Goal: Information Seeking & Learning: Learn about a topic

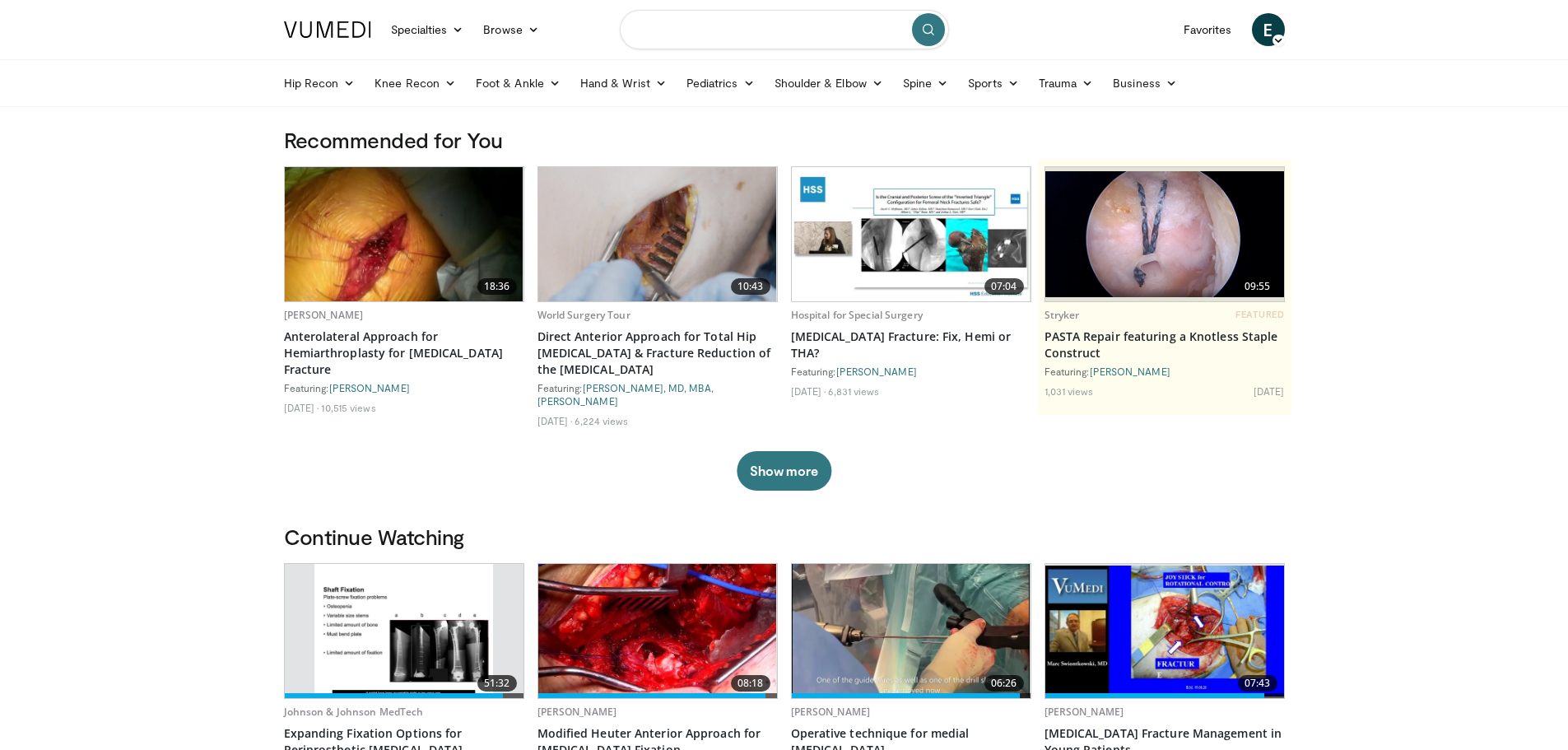
click at [671, 29] on input "Search topics, interventions" at bounding box center [784, 30] width 329 height 39
type input "**********"
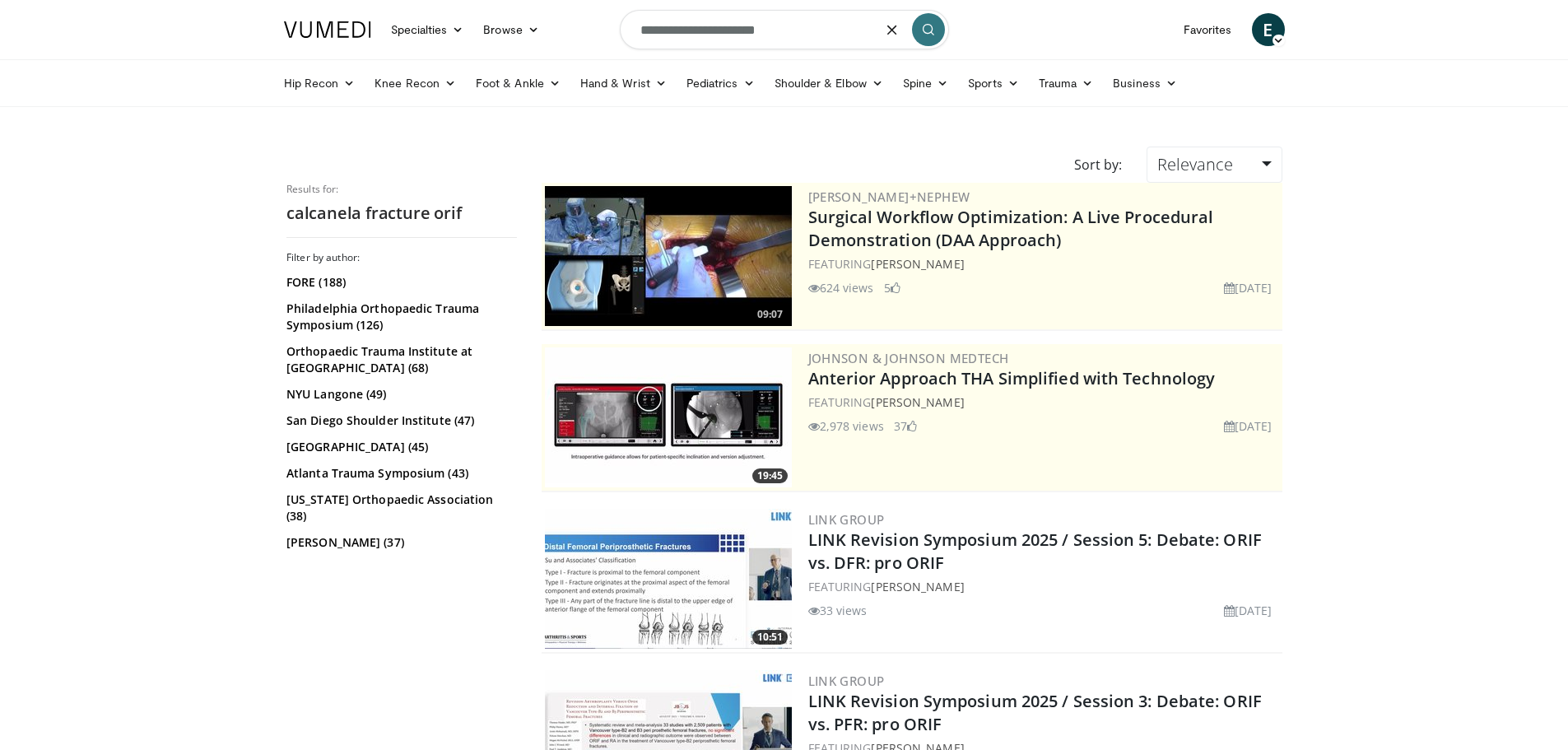
click at [696, 32] on input "**********" at bounding box center [784, 30] width 329 height 39
click at [700, 36] on input "**********" at bounding box center [784, 30] width 329 height 39
click at [697, 37] on input "**********" at bounding box center [784, 30] width 329 height 39
type input "**********"
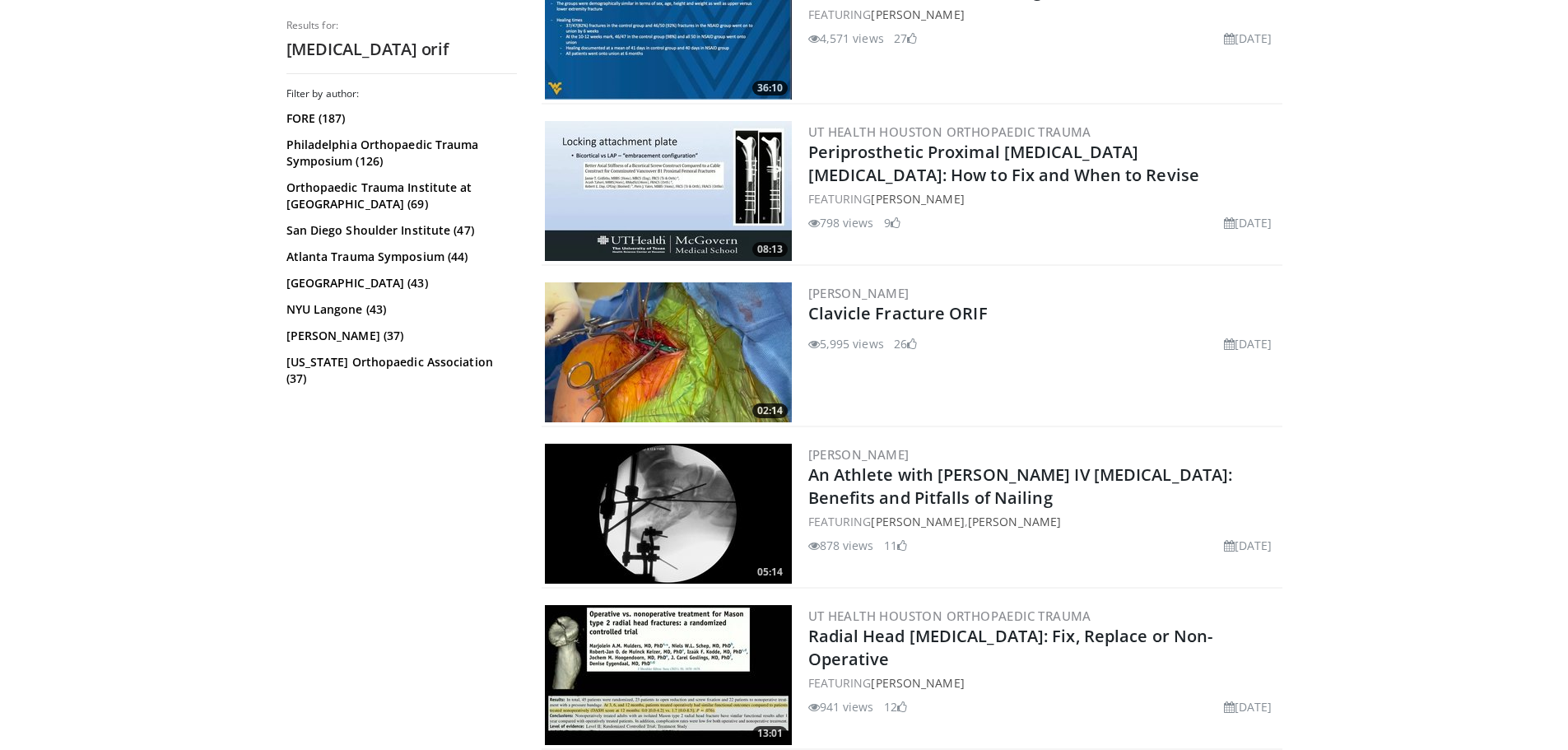
scroll to position [3996, 0]
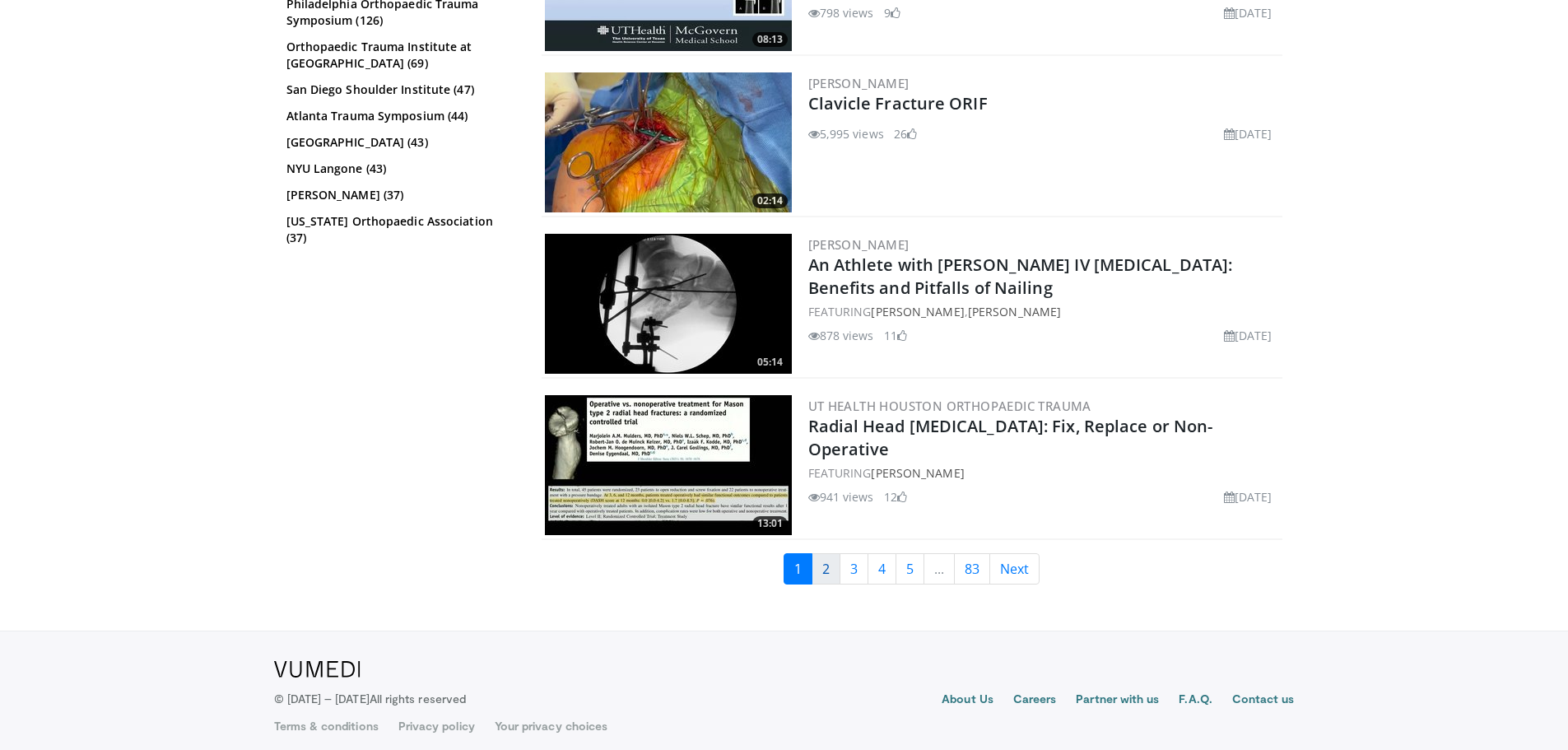
click at [825, 554] on link "2" at bounding box center [826, 569] width 29 height 32
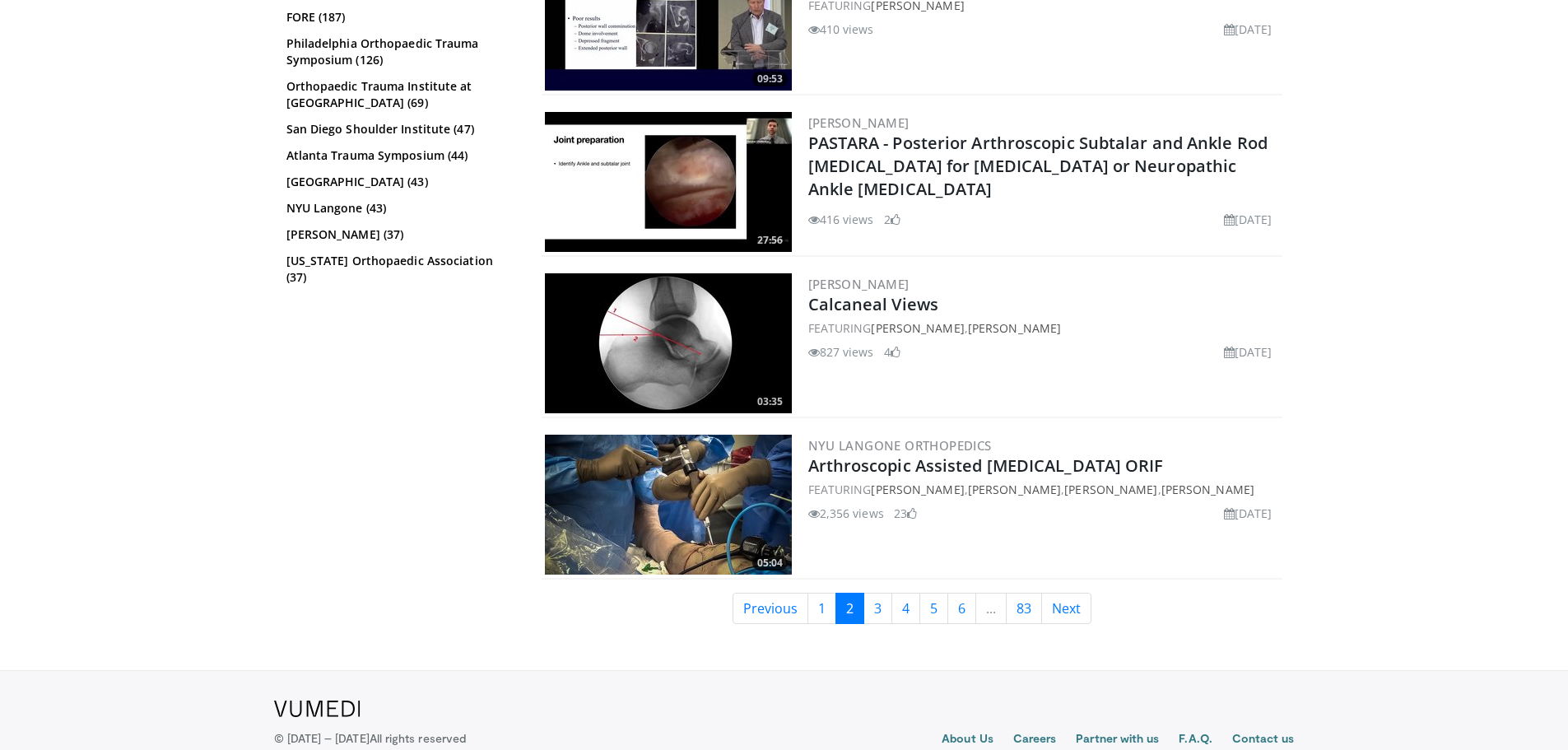
scroll to position [4002, 0]
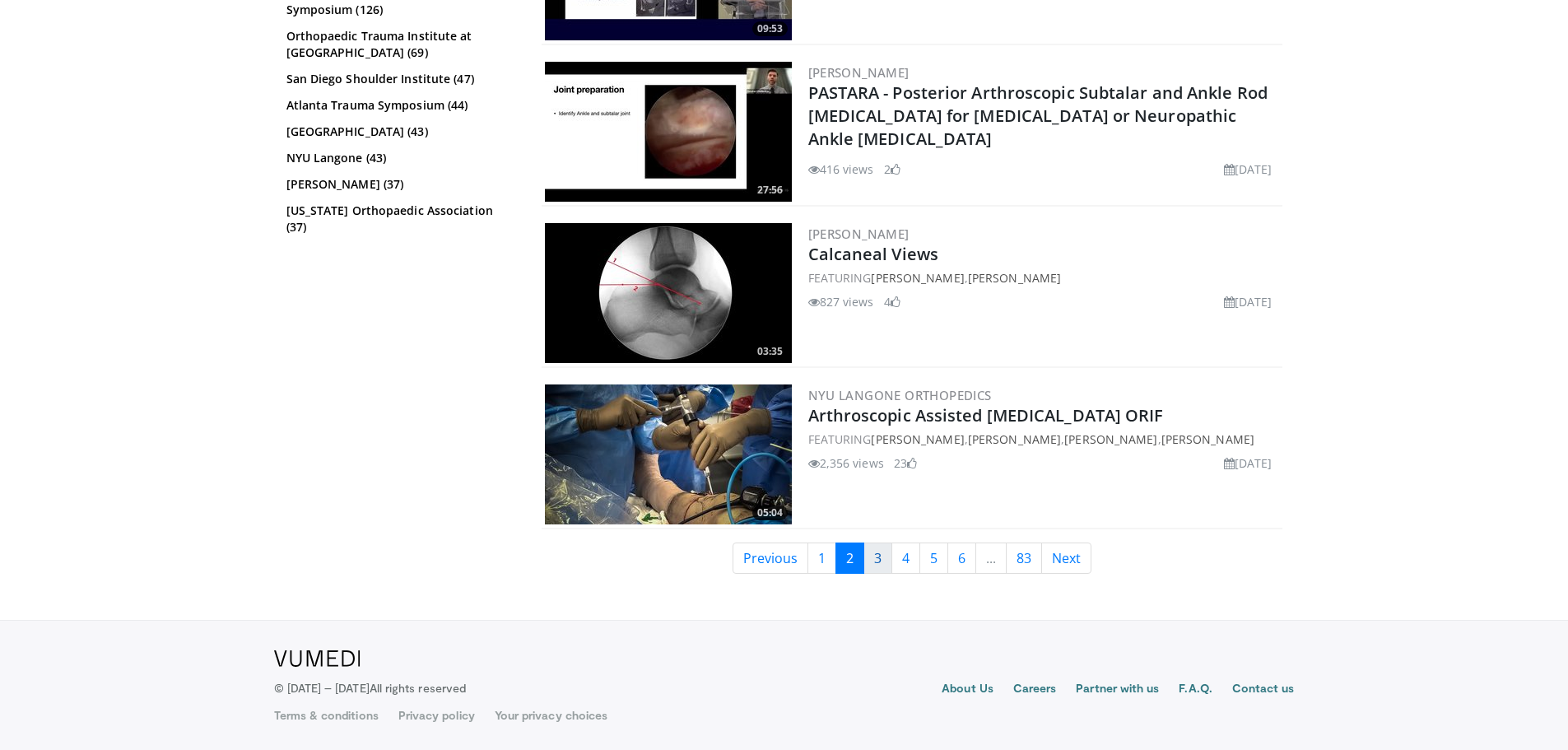
click at [887, 551] on link "3" at bounding box center [878, 559] width 29 height 32
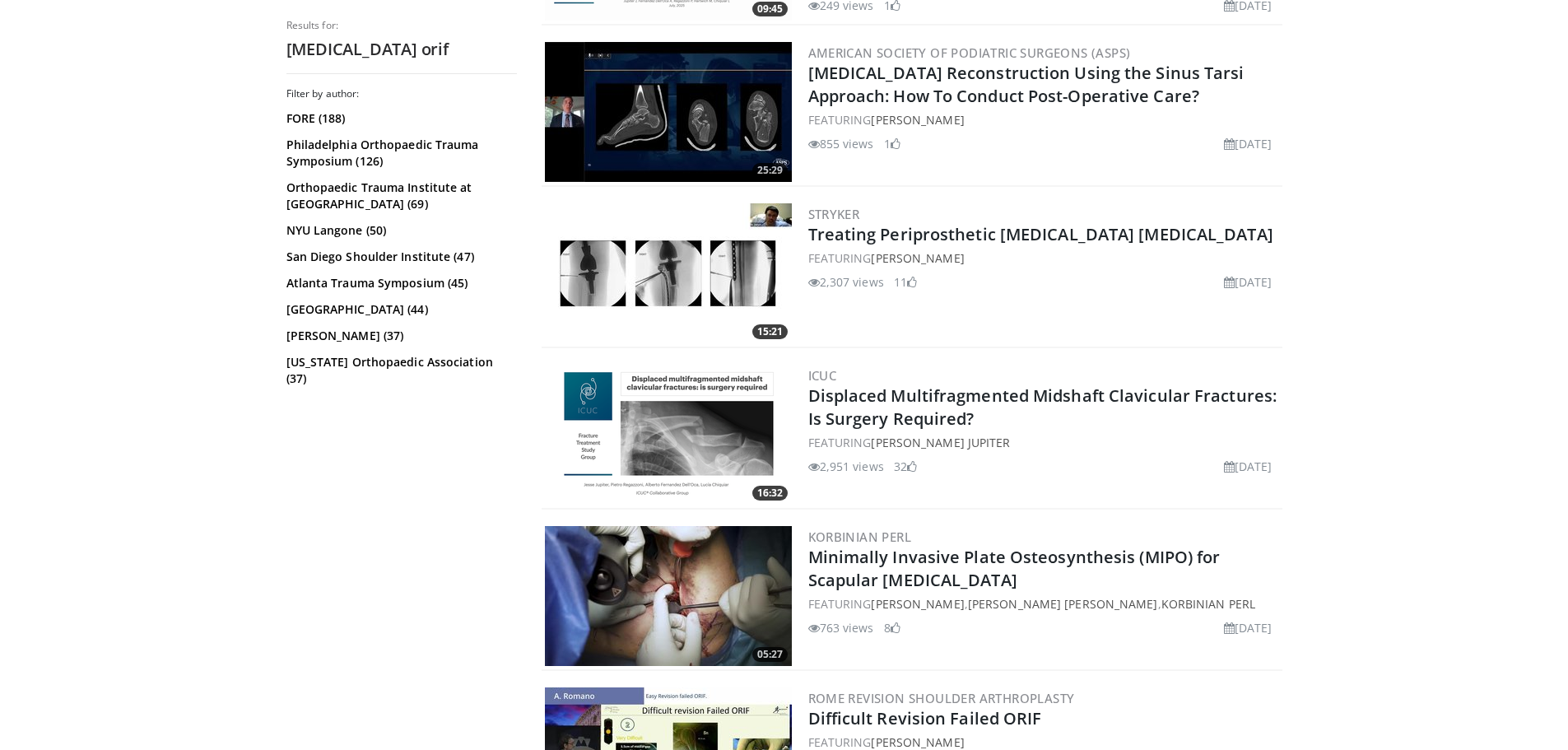
scroll to position [3996, 0]
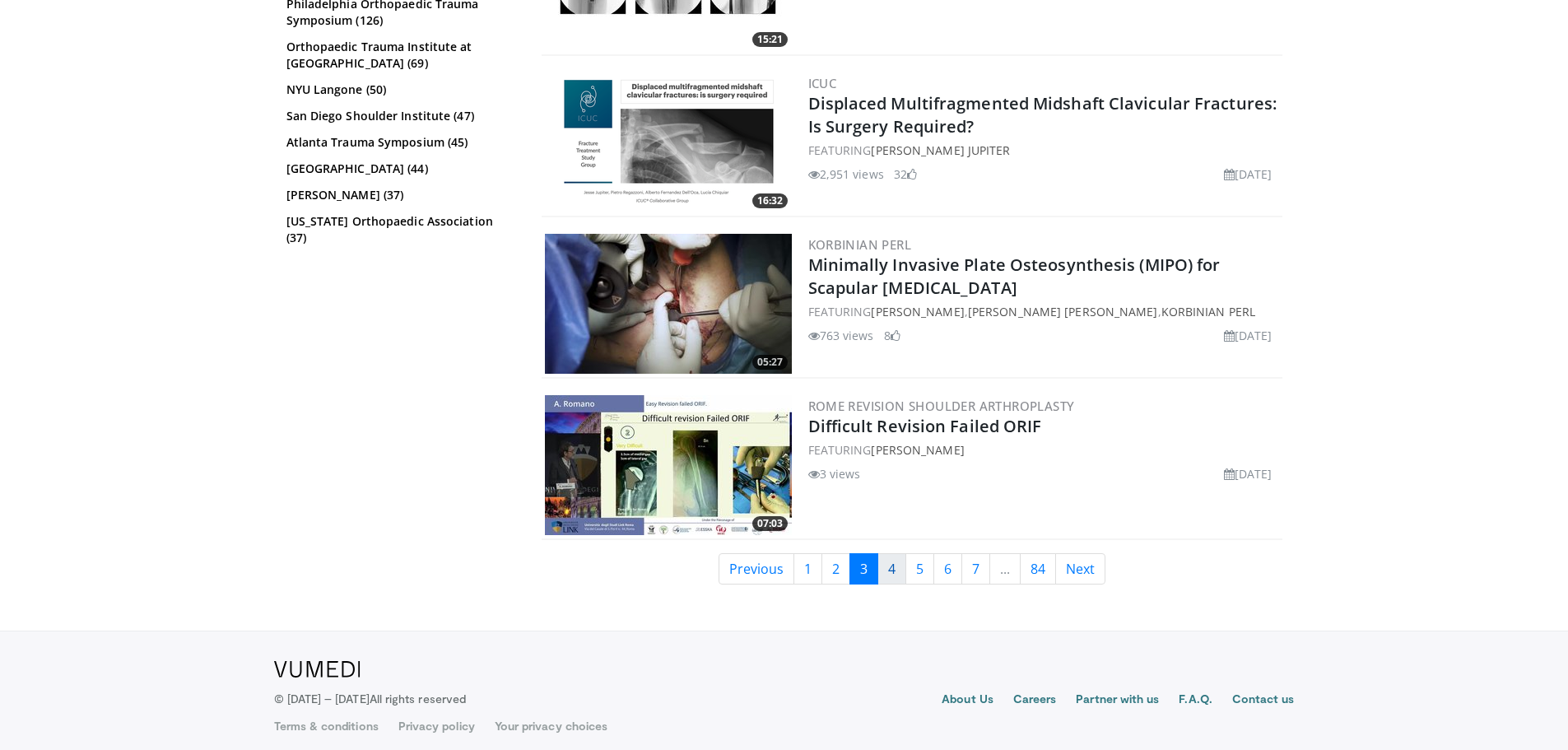
click at [900, 559] on link "4" at bounding box center [892, 569] width 29 height 32
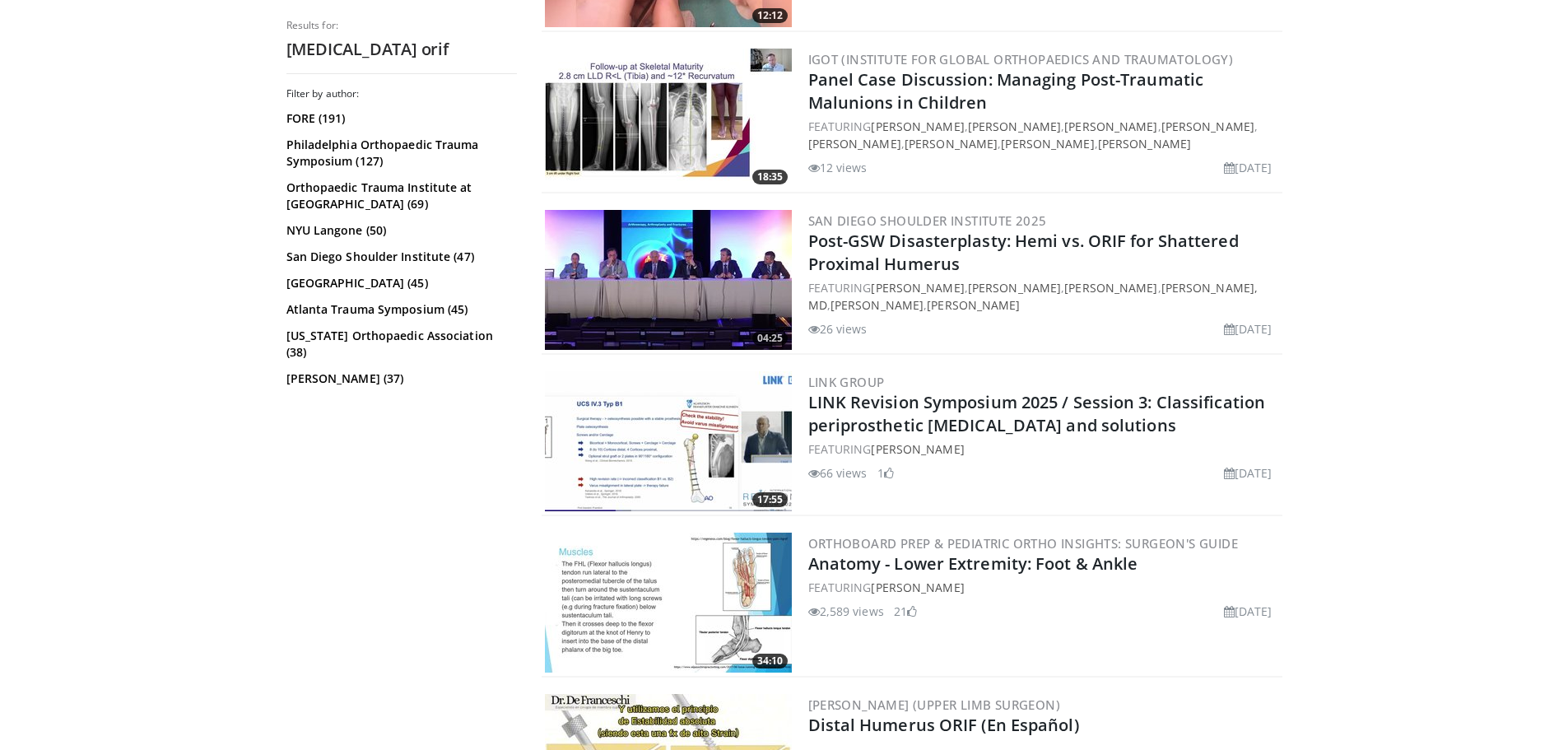
scroll to position [3786, 0]
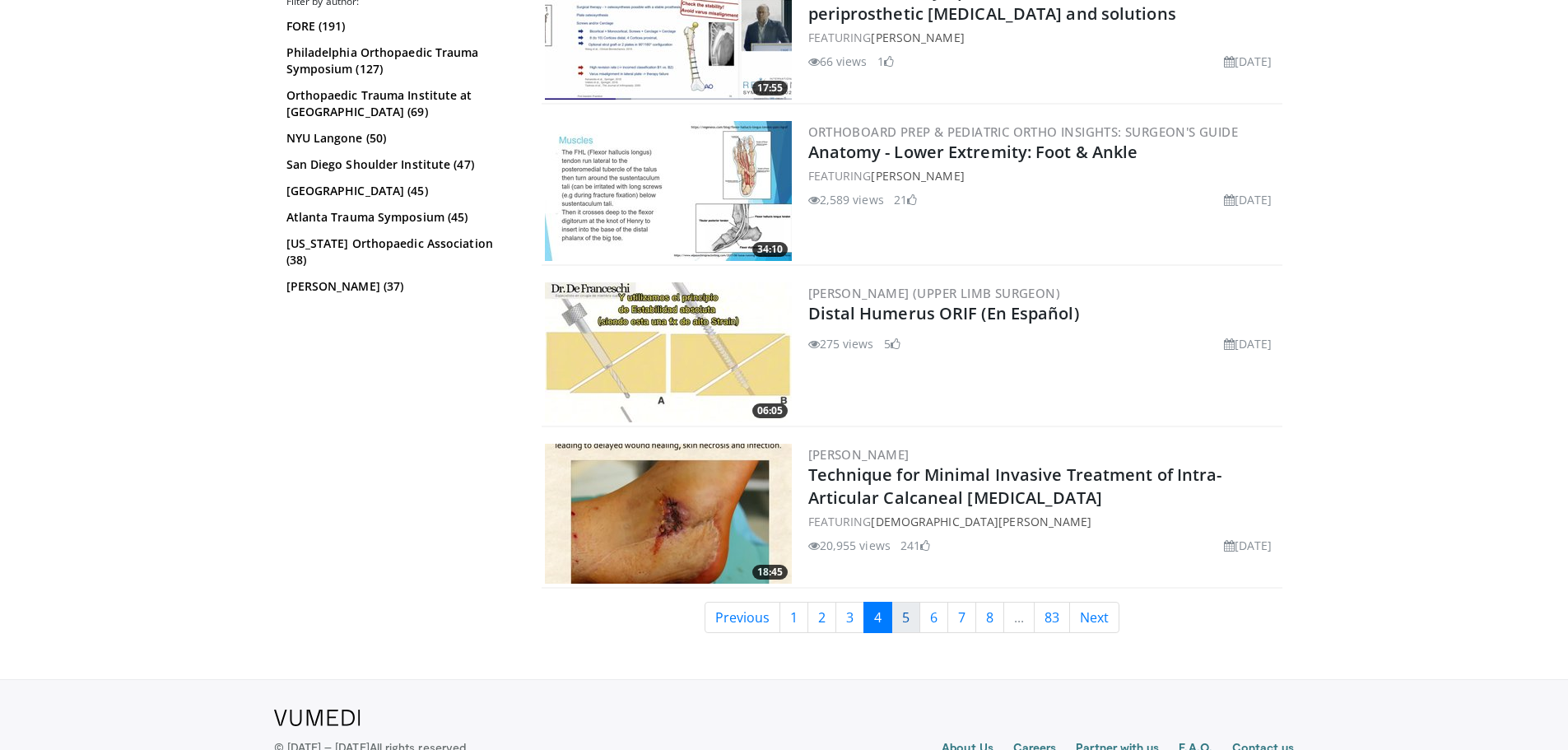
click at [904, 612] on link "5" at bounding box center [906, 618] width 29 height 32
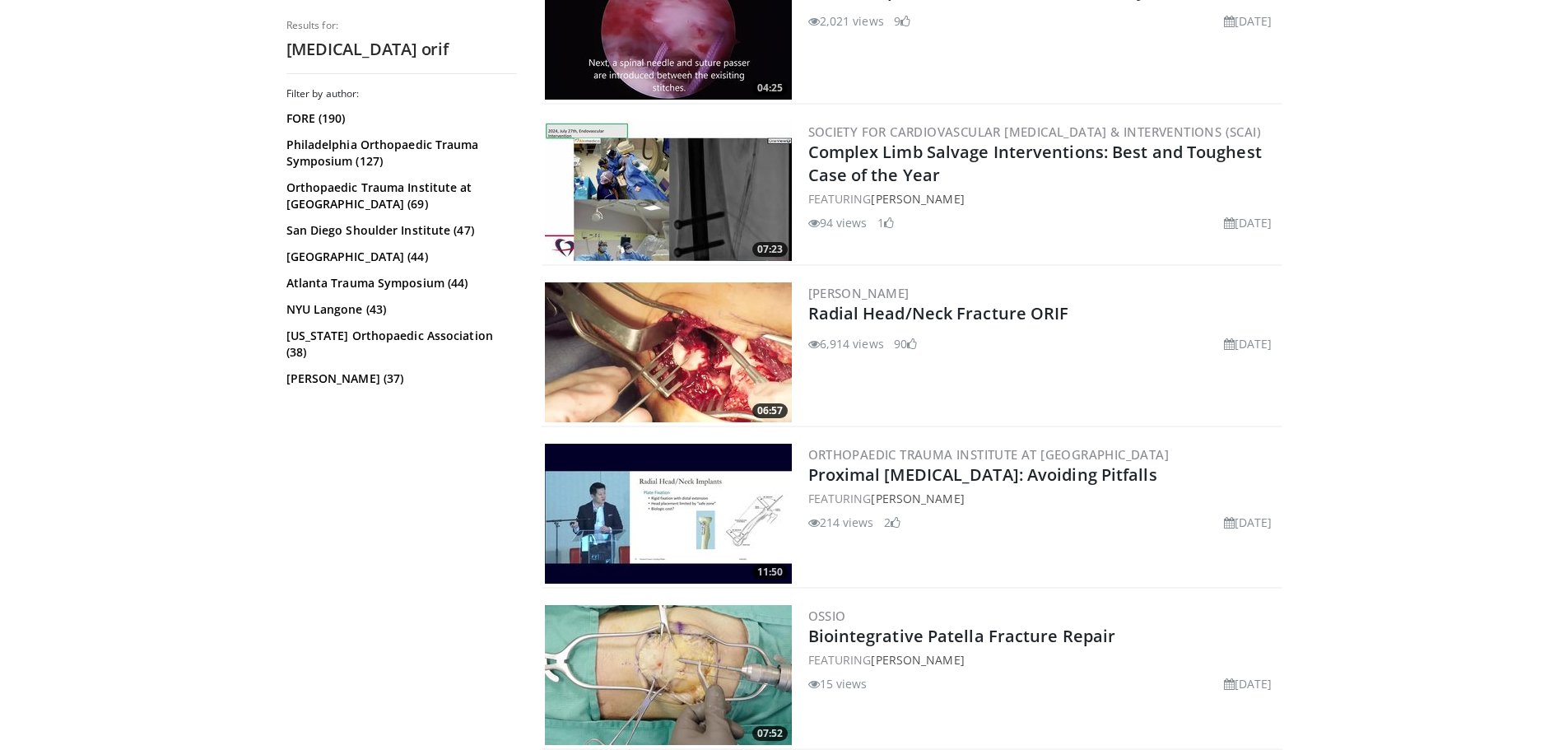
scroll to position [4007, 0]
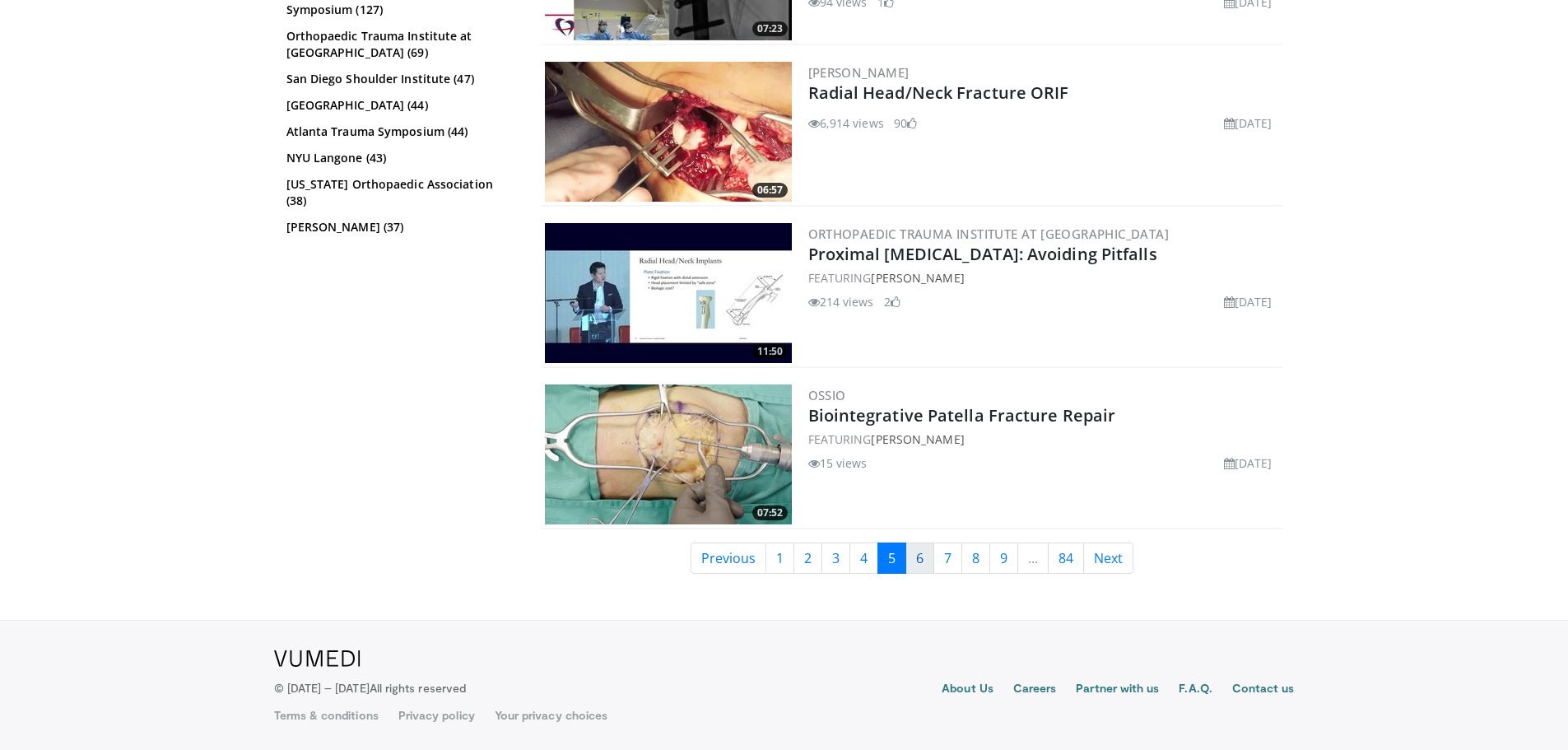
click at [923, 556] on link "6" at bounding box center [920, 559] width 29 height 32
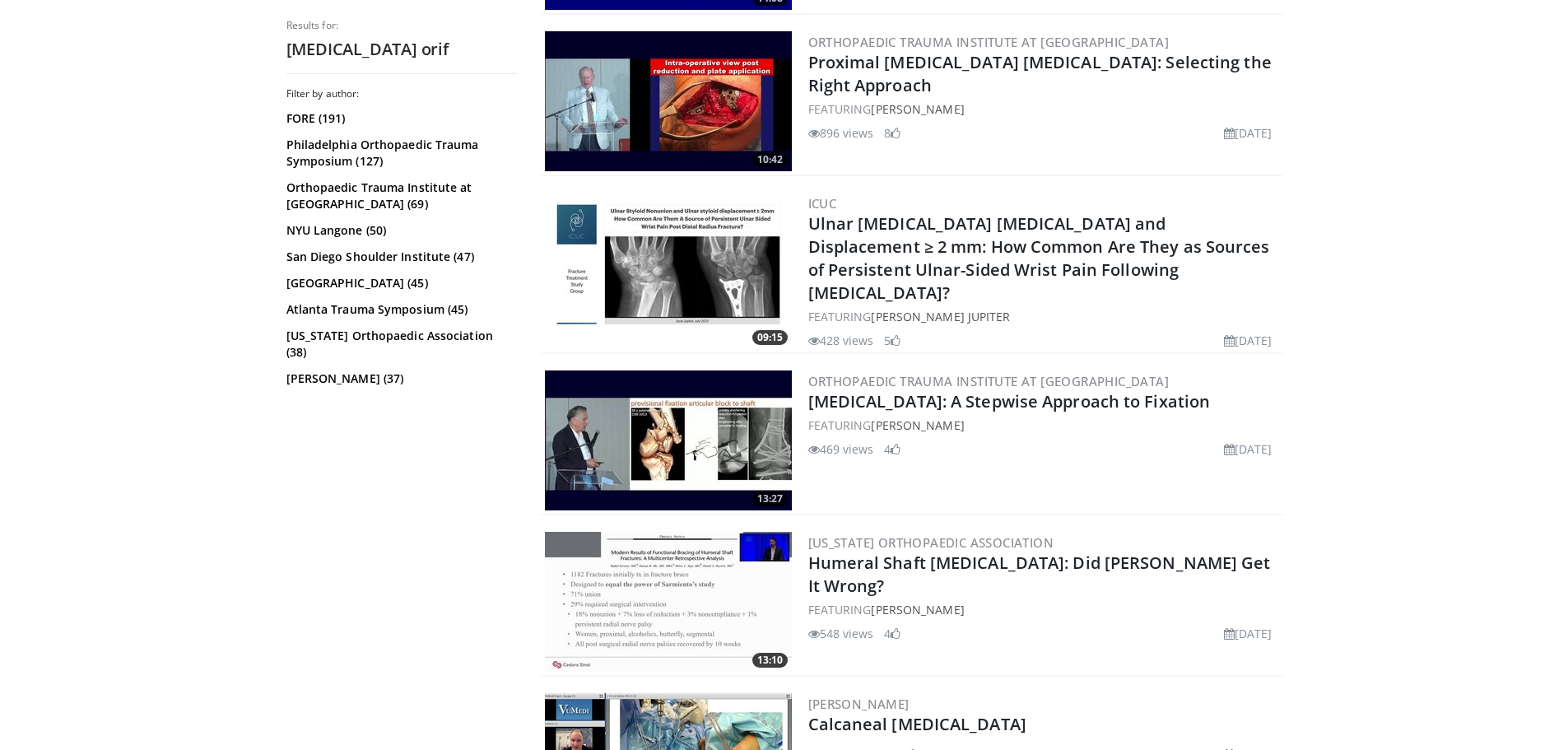
scroll to position [3951, 0]
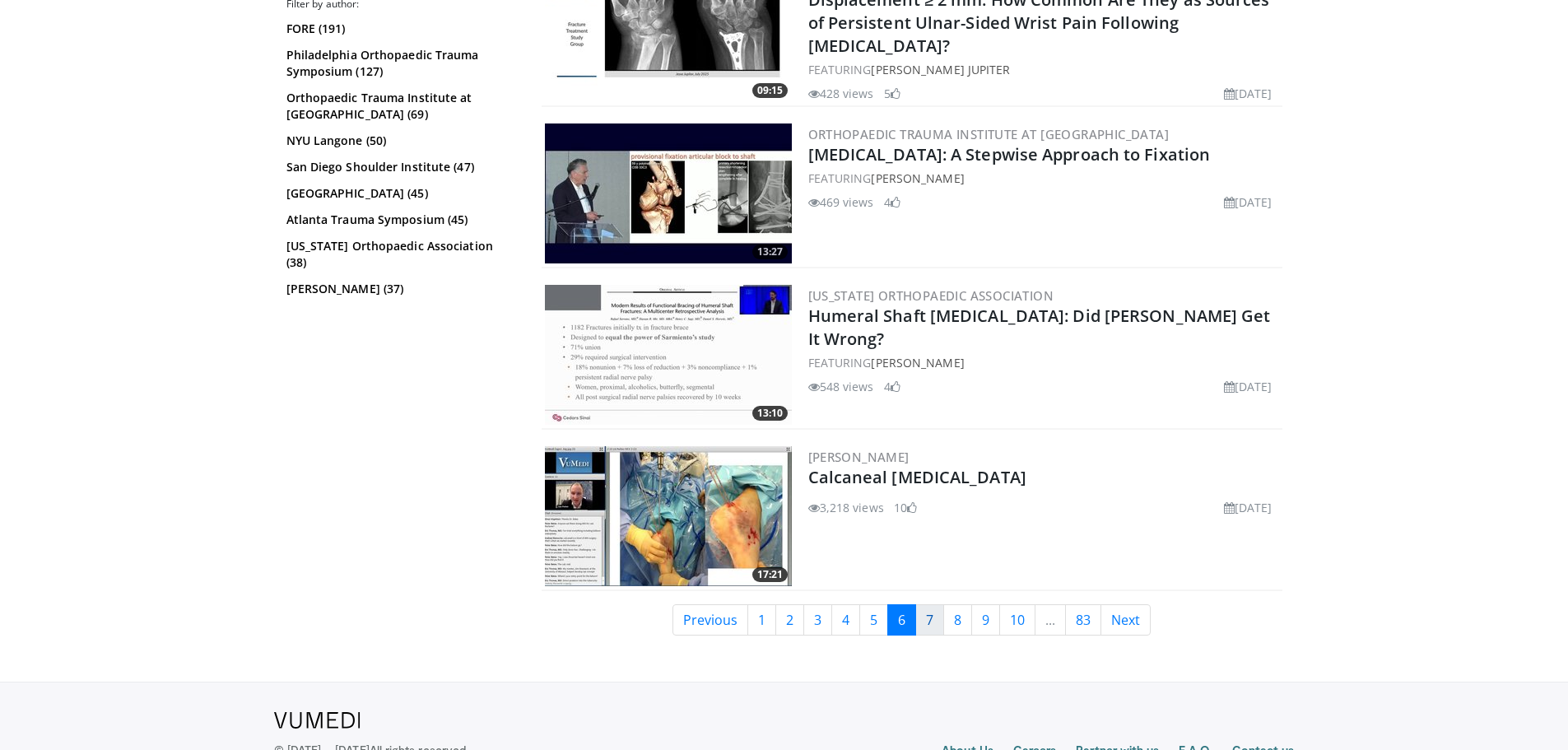
click at [937, 605] on link "7" at bounding box center [929, 620] width 29 height 32
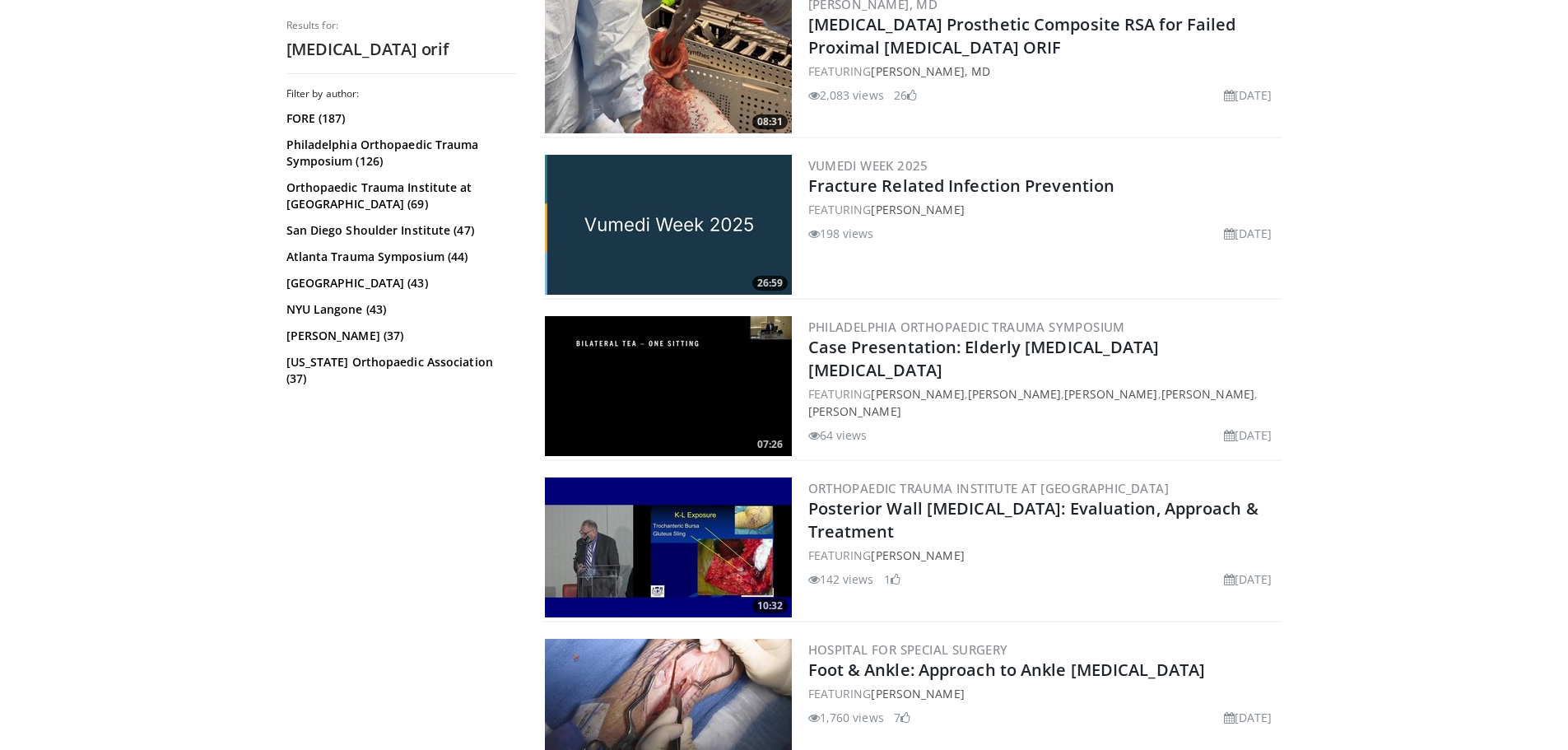
scroll to position [3996, 0]
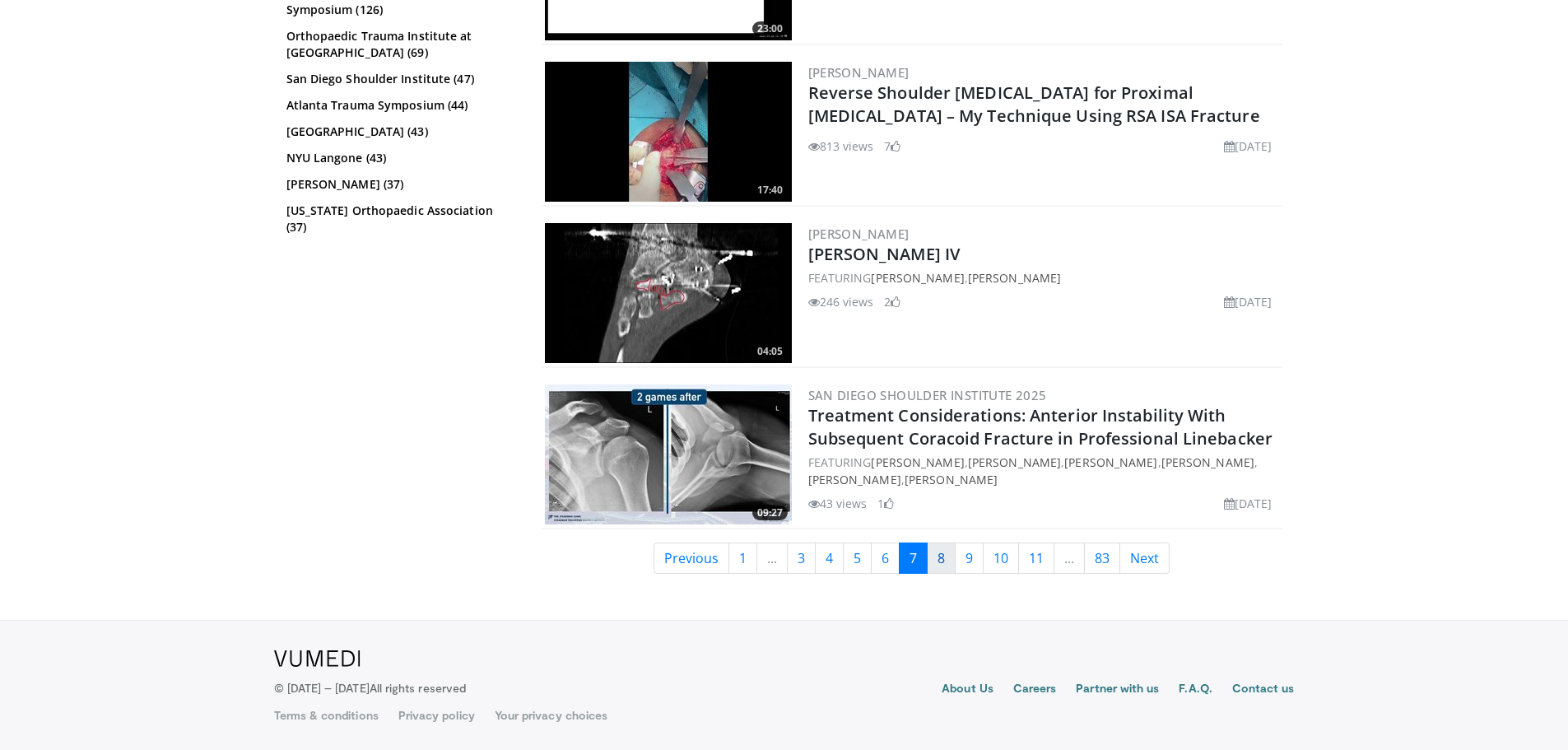
click at [944, 558] on link "8" at bounding box center [941, 559] width 29 height 32
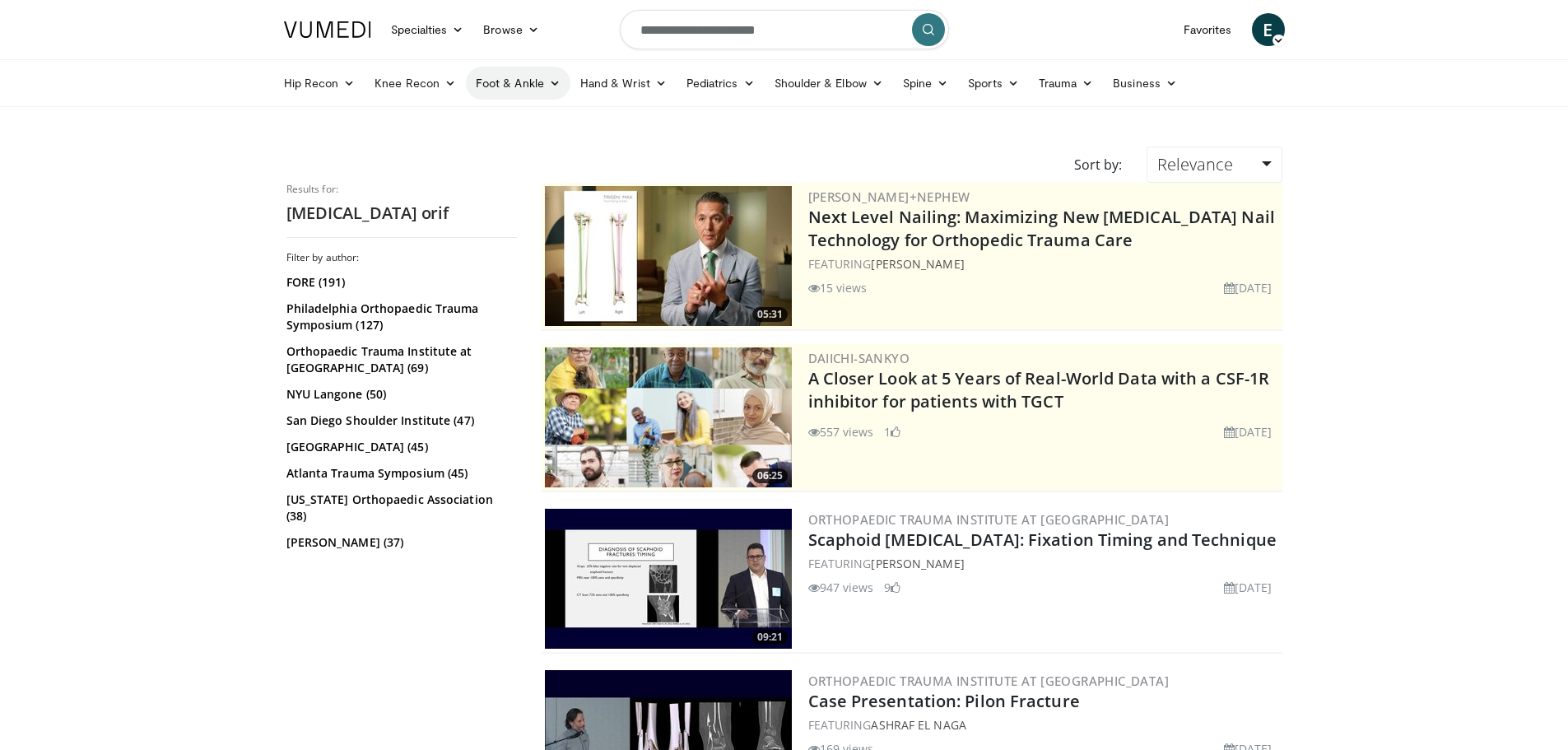
click at [532, 87] on link "Foot & Ankle" at bounding box center [518, 82] width 104 height 33
click at [544, 83] on link "Foot & Ankle" at bounding box center [518, 82] width 104 height 33
click at [799, 30] on input "**********" at bounding box center [784, 30] width 329 height 39
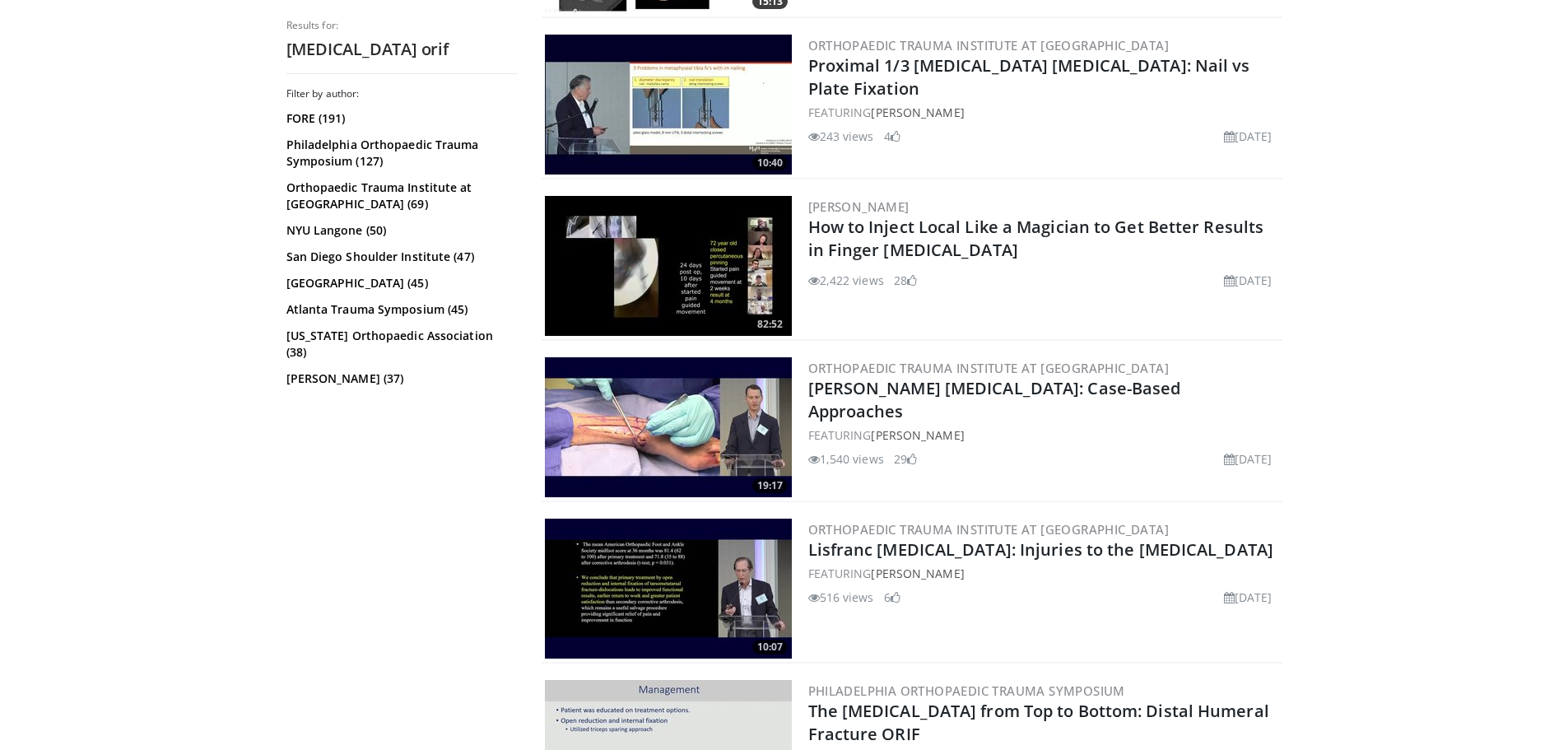
scroll to position [3835, 0]
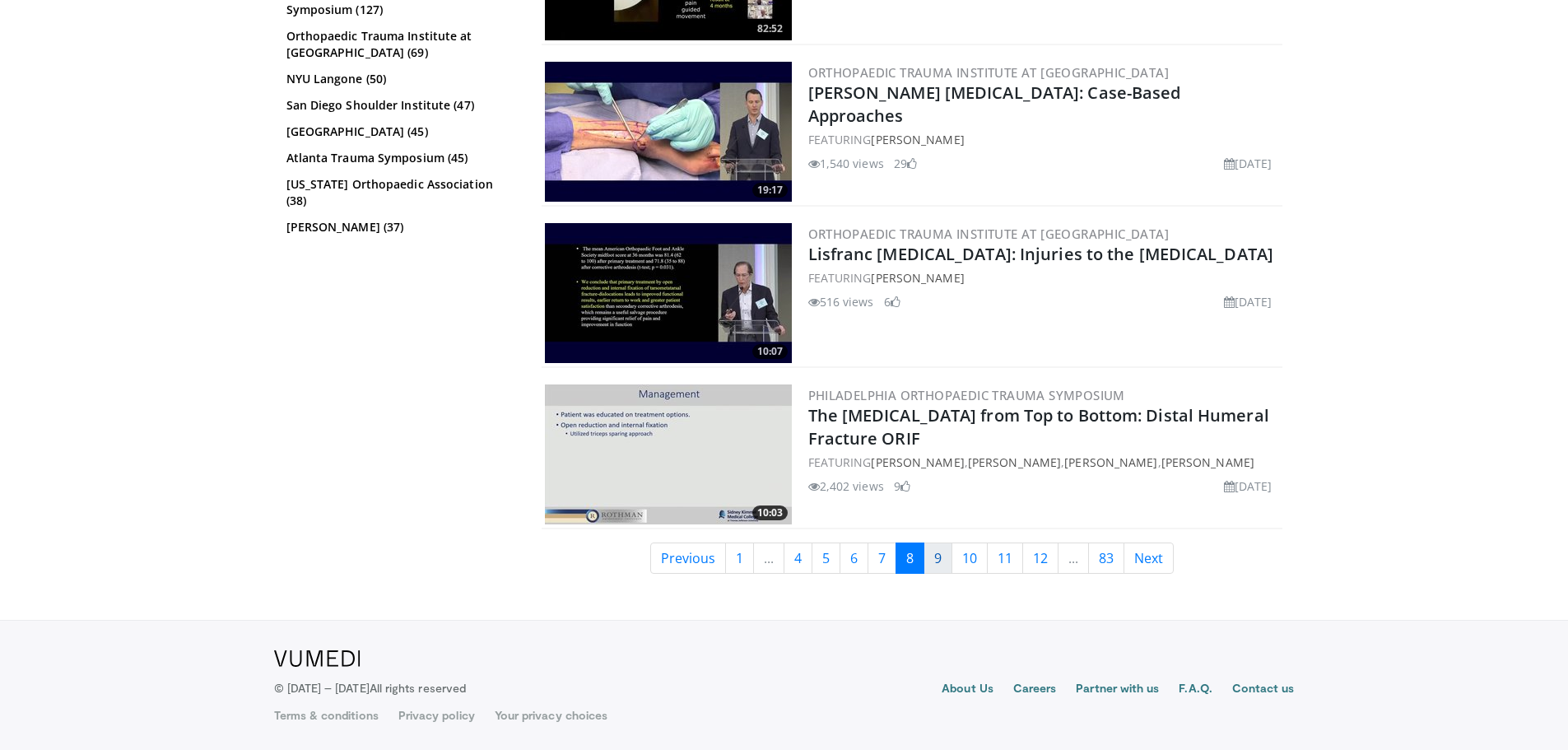
click at [940, 559] on link "9" at bounding box center [937, 559] width 29 height 32
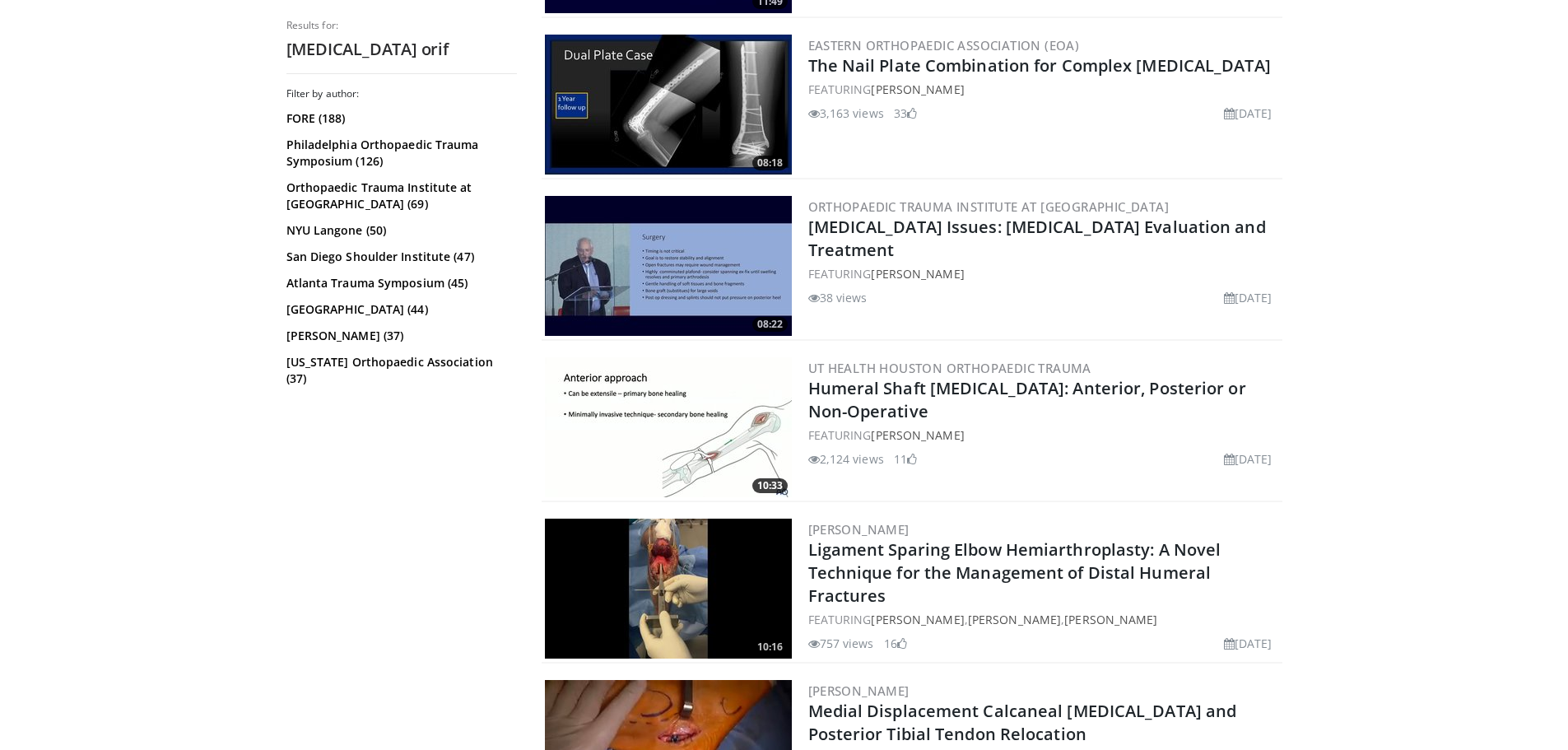
scroll to position [3951, 0]
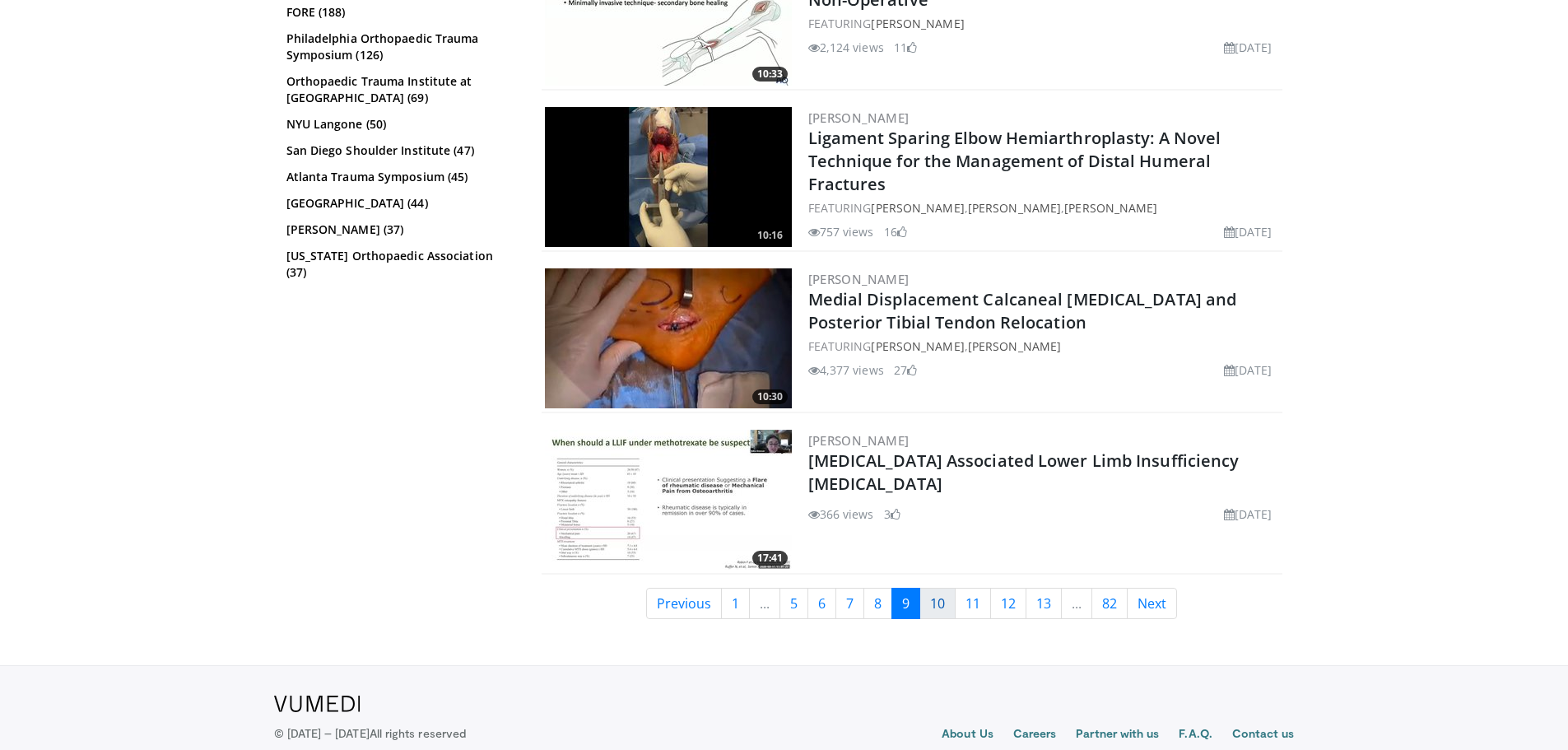
click at [941, 605] on link "10" at bounding box center [937, 604] width 36 height 32
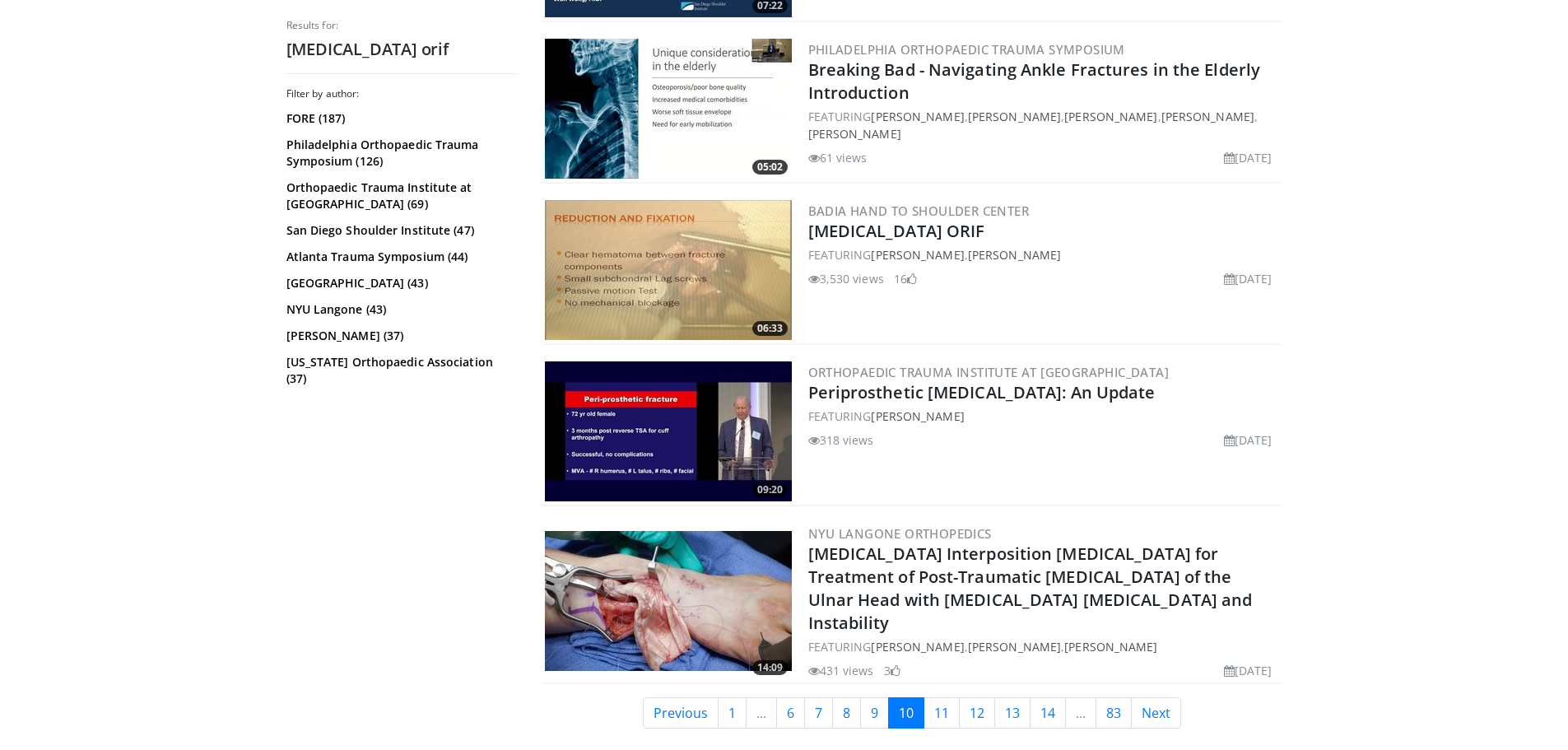
scroll to position [3996, 0]
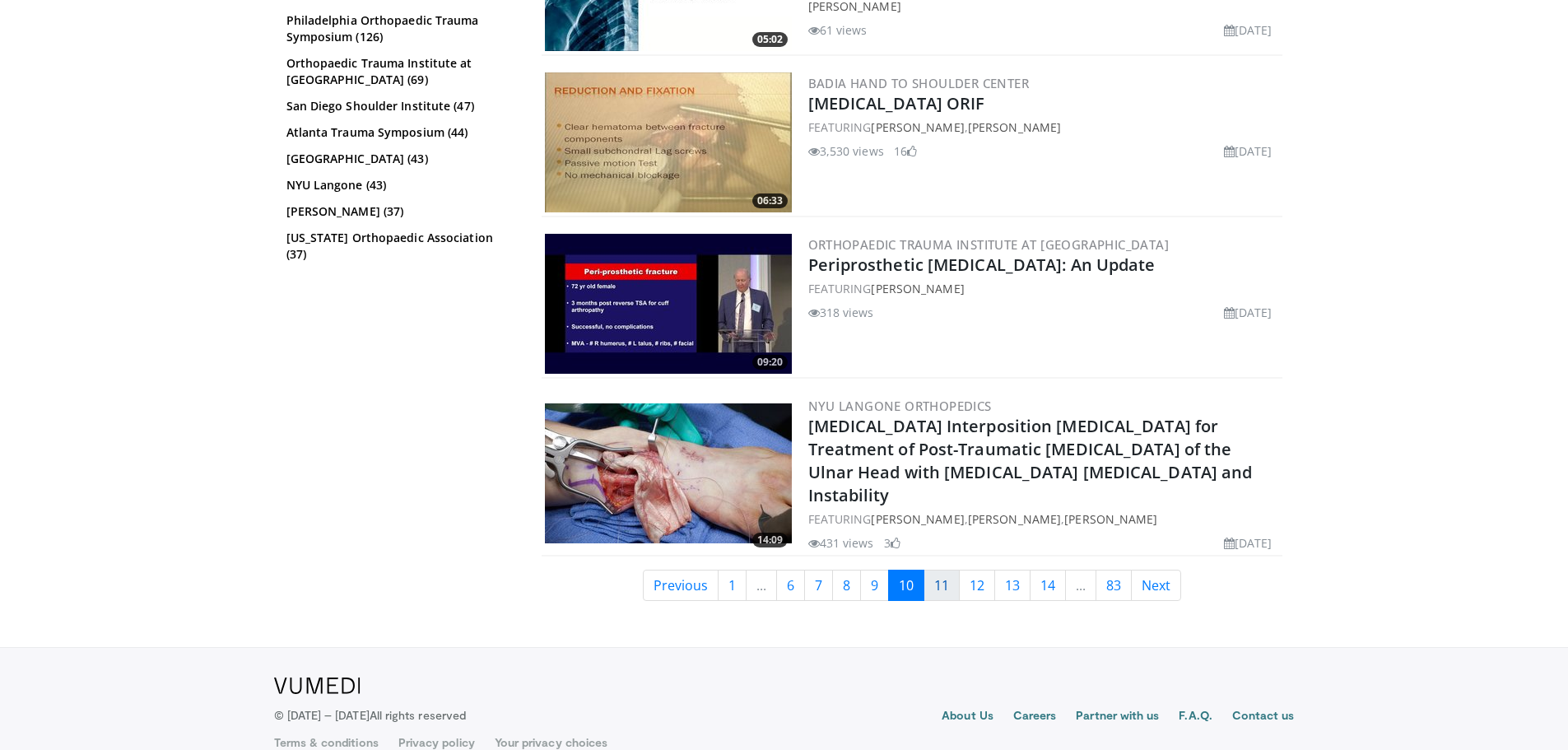
click at [938, 570] on link "11" at bounding box center [941, 586] width 36 height 32
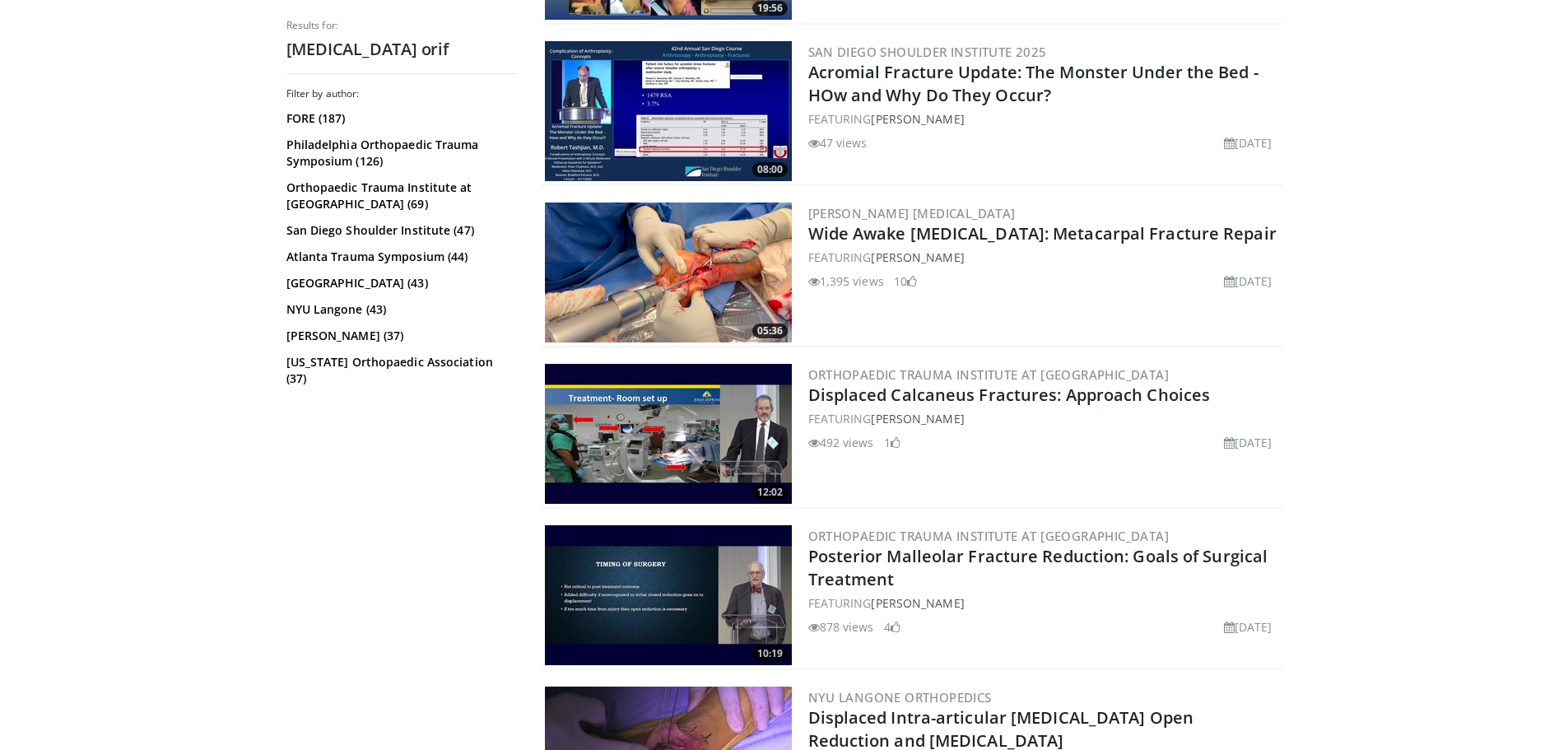
scroll to position [3622, 0]
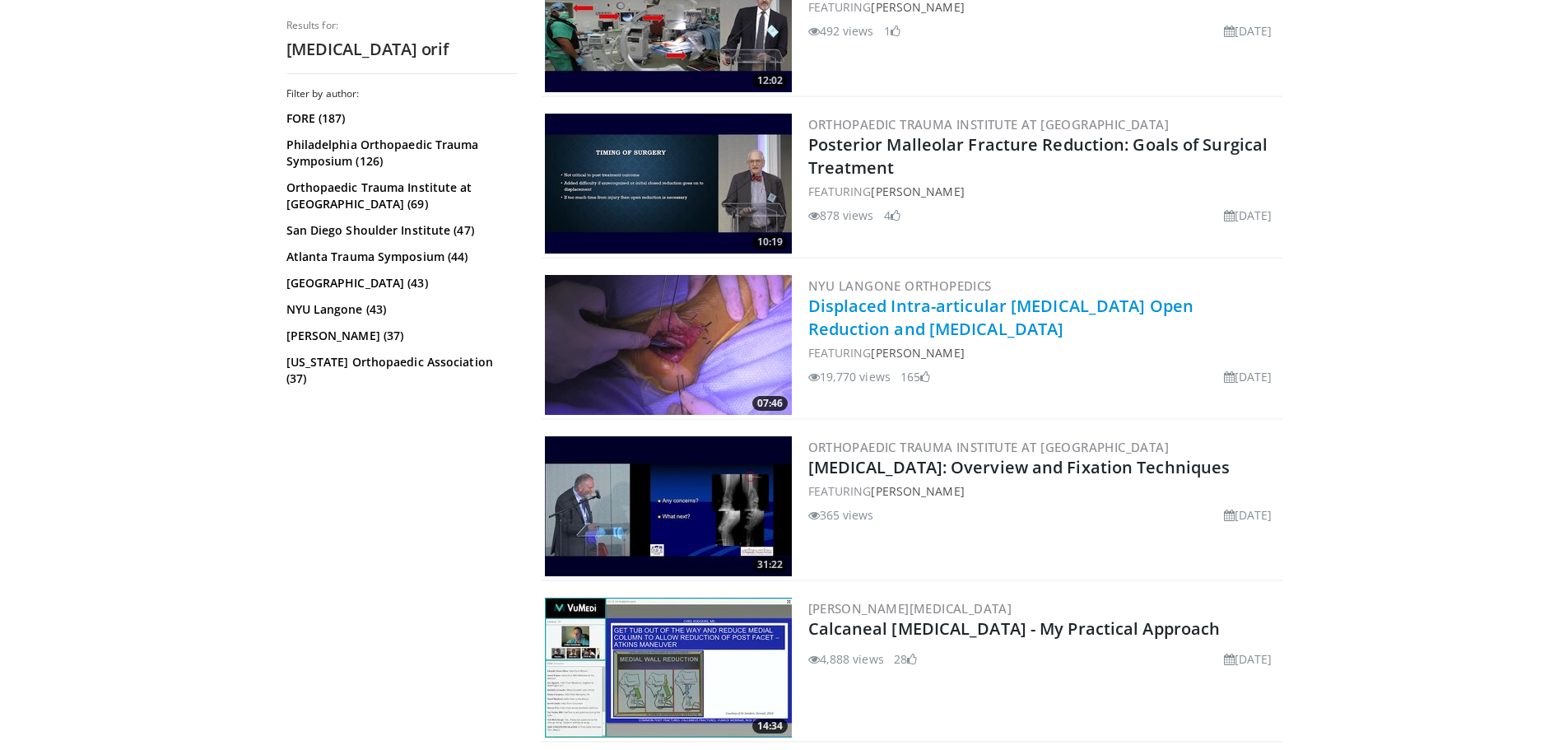
click at [877, 319] on link "Displaced Intra-articular [MEDICAL_DATA] Open Reduction and [MEDICAL_DATA]" at bounding box center [1002, 317] width 386 height 46
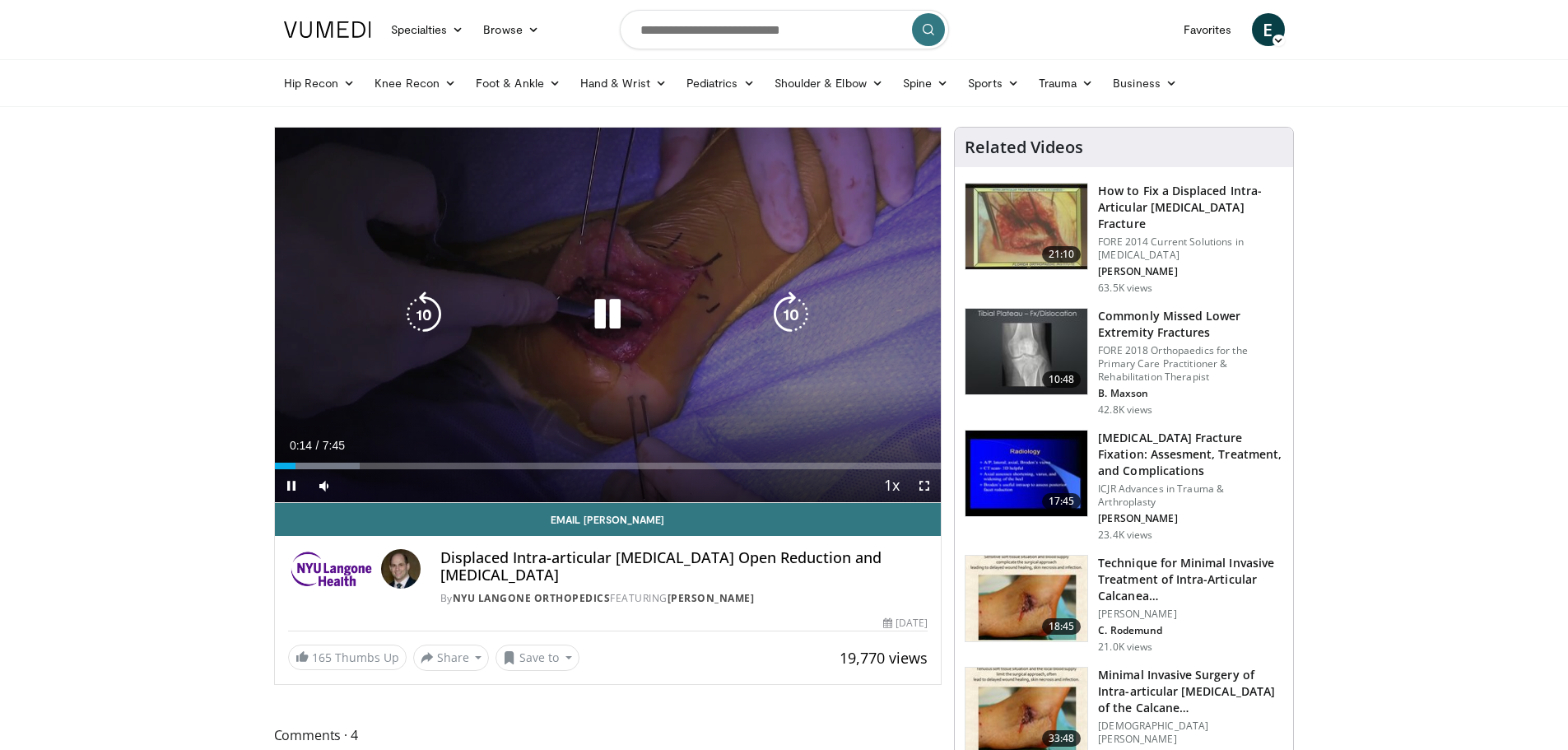
click at [535, 336] on div "10 seconds Tap to unmute" at bounding box center [608, 315] width 667 height 375
click at [601, 310] on icon "Video Player" at bounding box center [607, 313] width 46 height 46
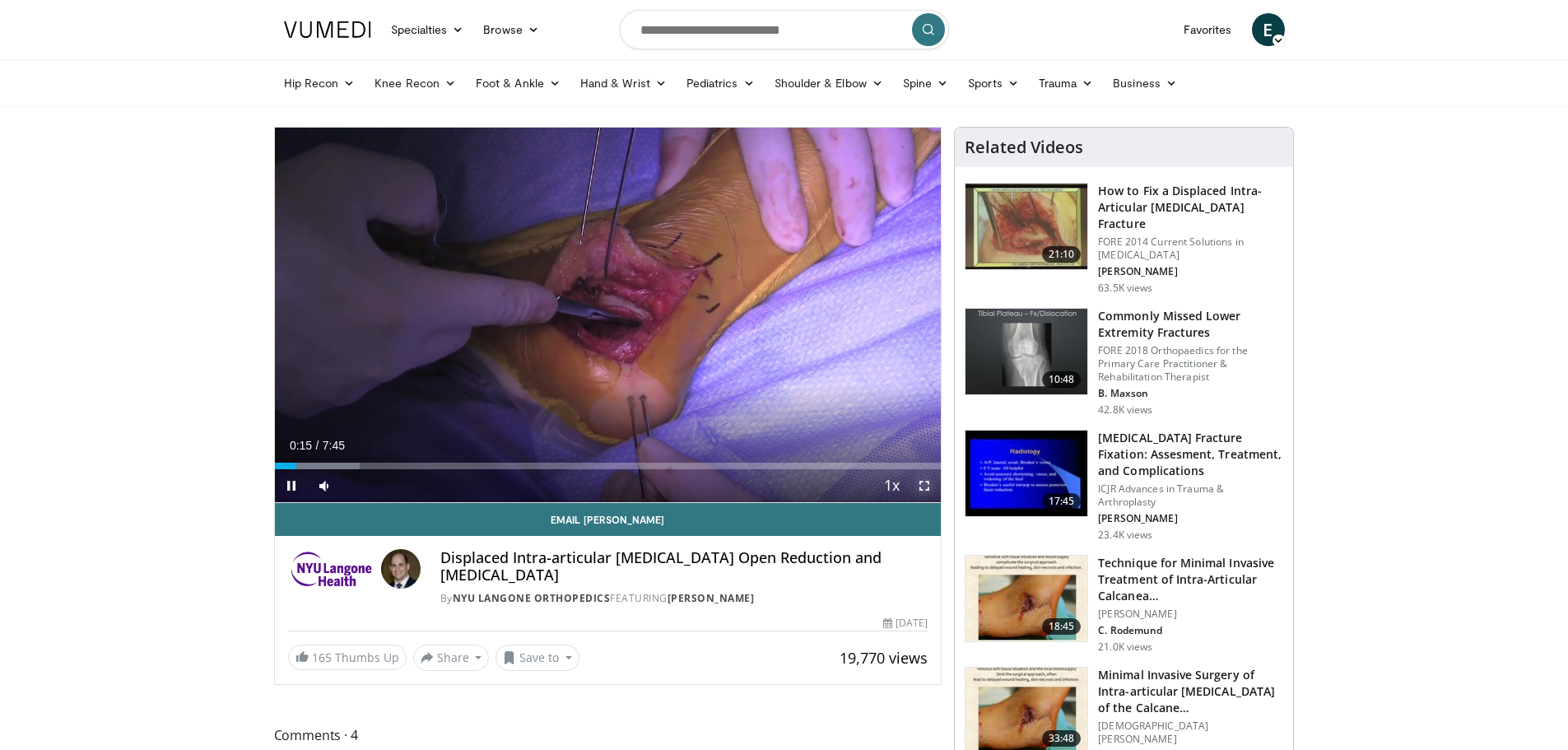
click at [922, 487] on span "Video Player" at bounding box center [923, 485] width 33 height 33
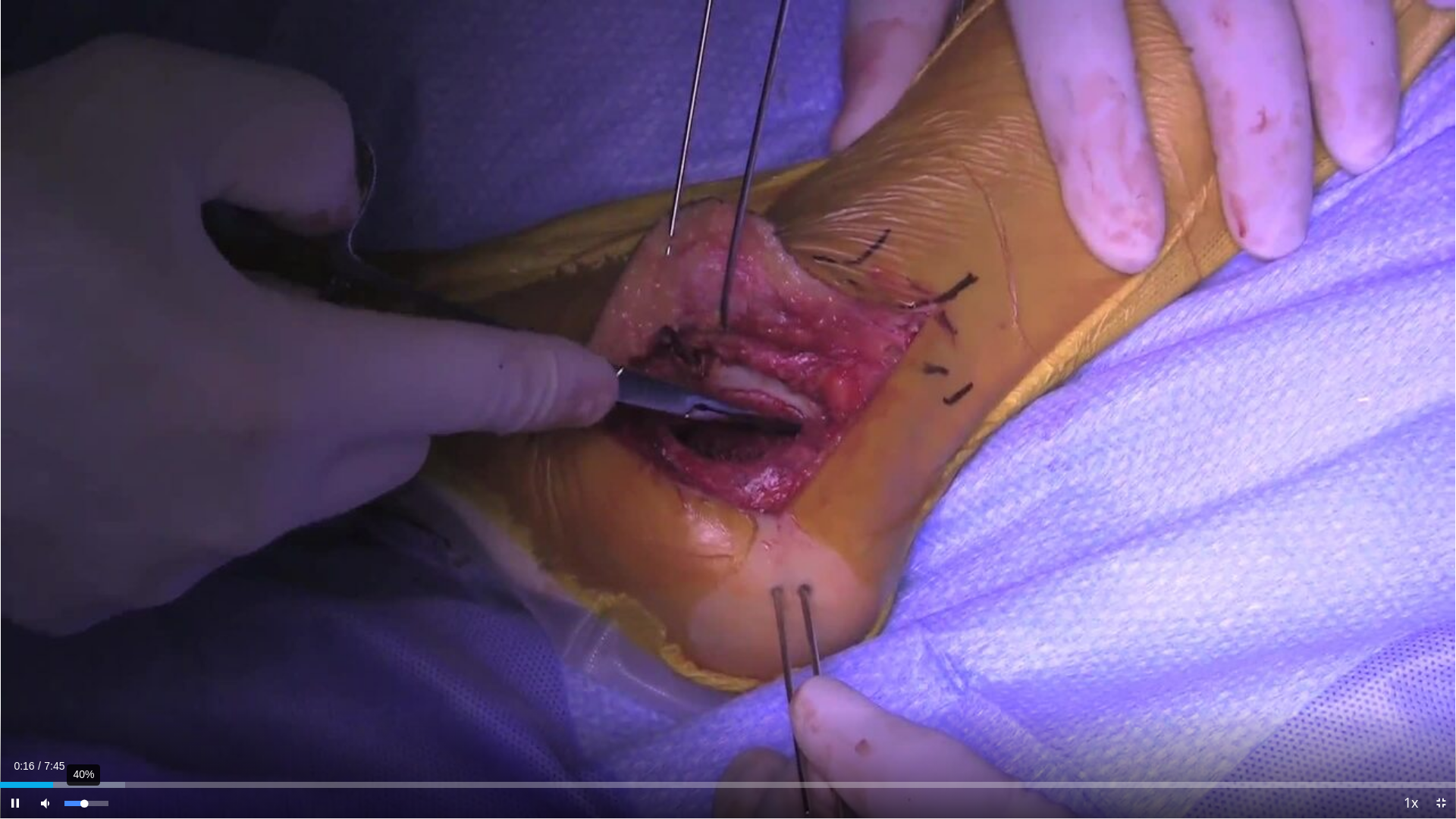
click at [82, 690] on div "Volume Level" at bounding box center [75, 804] width 21 height 5
click at [76, 690] on div "Volume Level" at bounding box center [70, 804] width 12 height 5
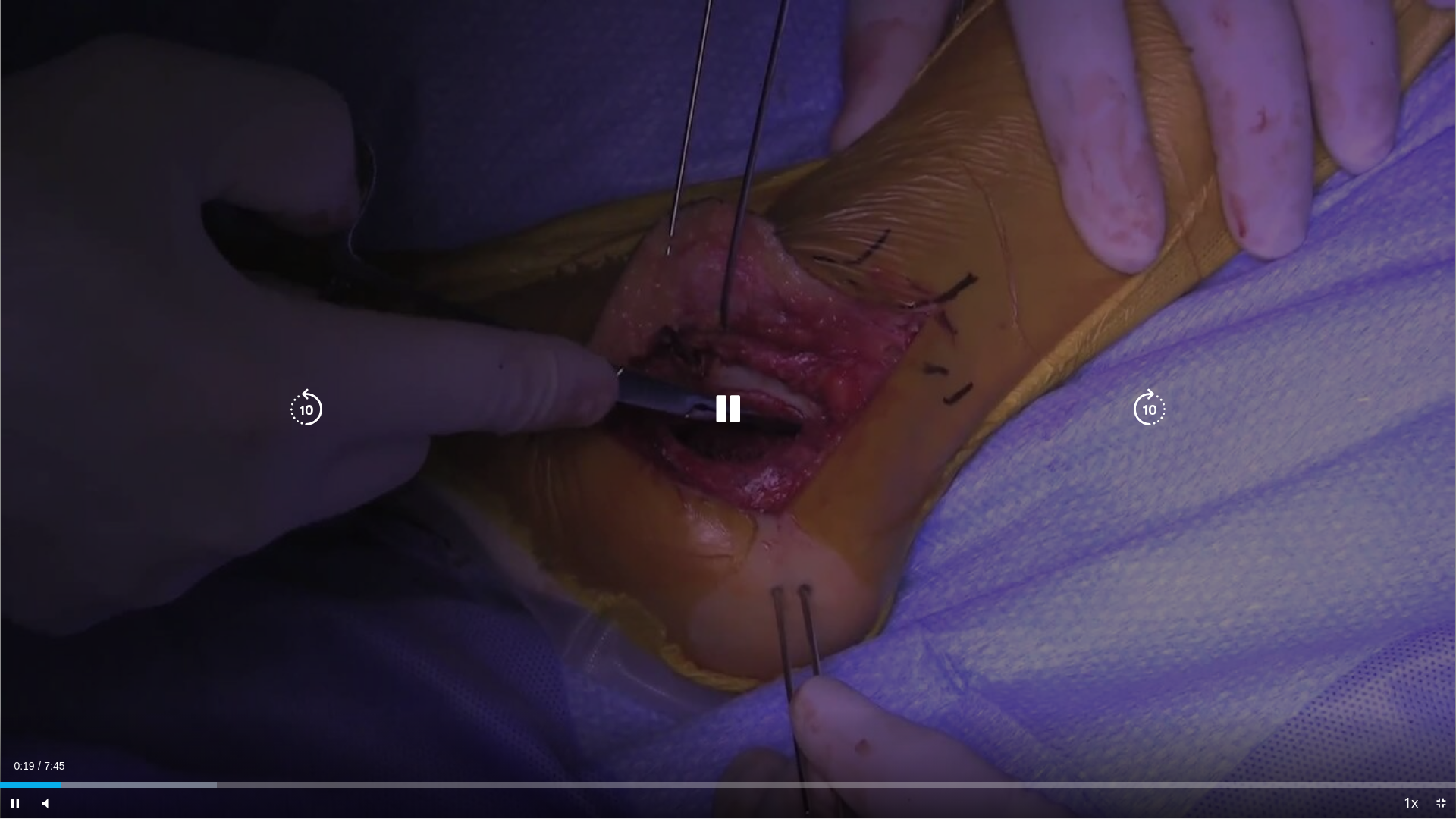
click at [819, 455] on div "10 seconds Tap to unmute" at bounding box center [728, 409] width 1456 height 818
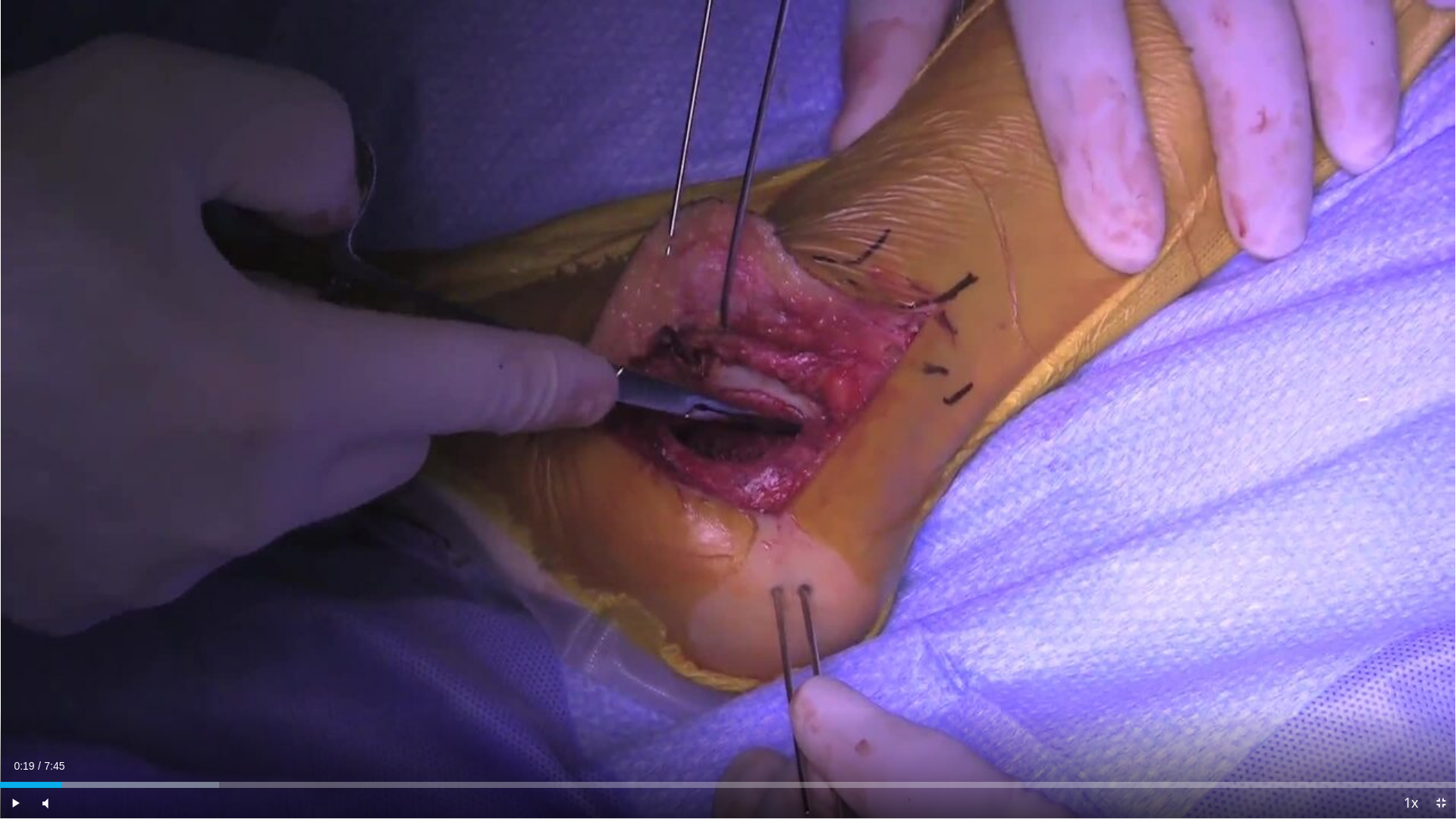
click at [1435, 690] on span "Video Player" at bounding box center [1441, 803] width 30 height 30
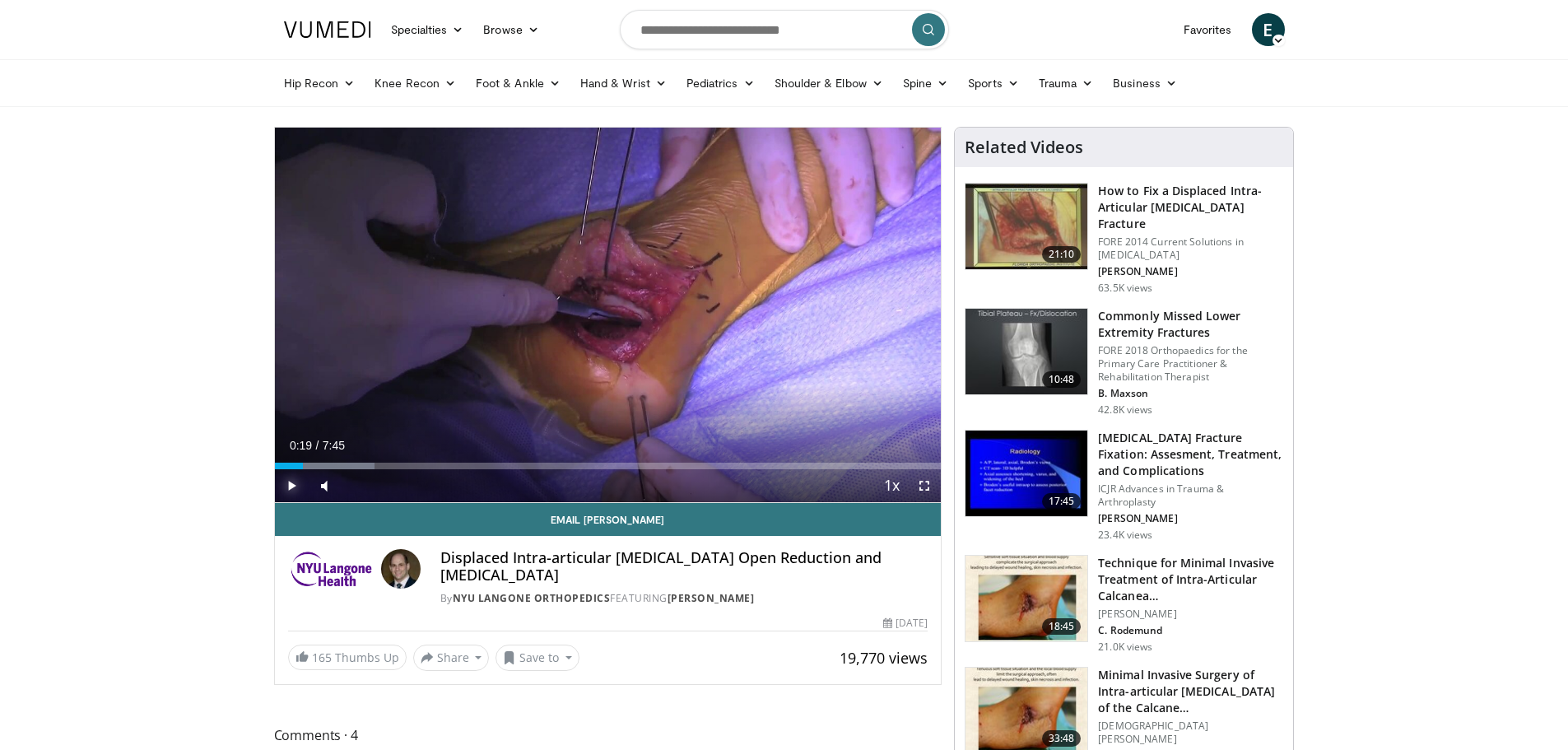
click at [285, 484] on span "Video Player" at bounding box center [291, 485] width 33 height 33
click at [927, 488] on span "Video Player" at bounding box center [923, 485] width 33 height 33
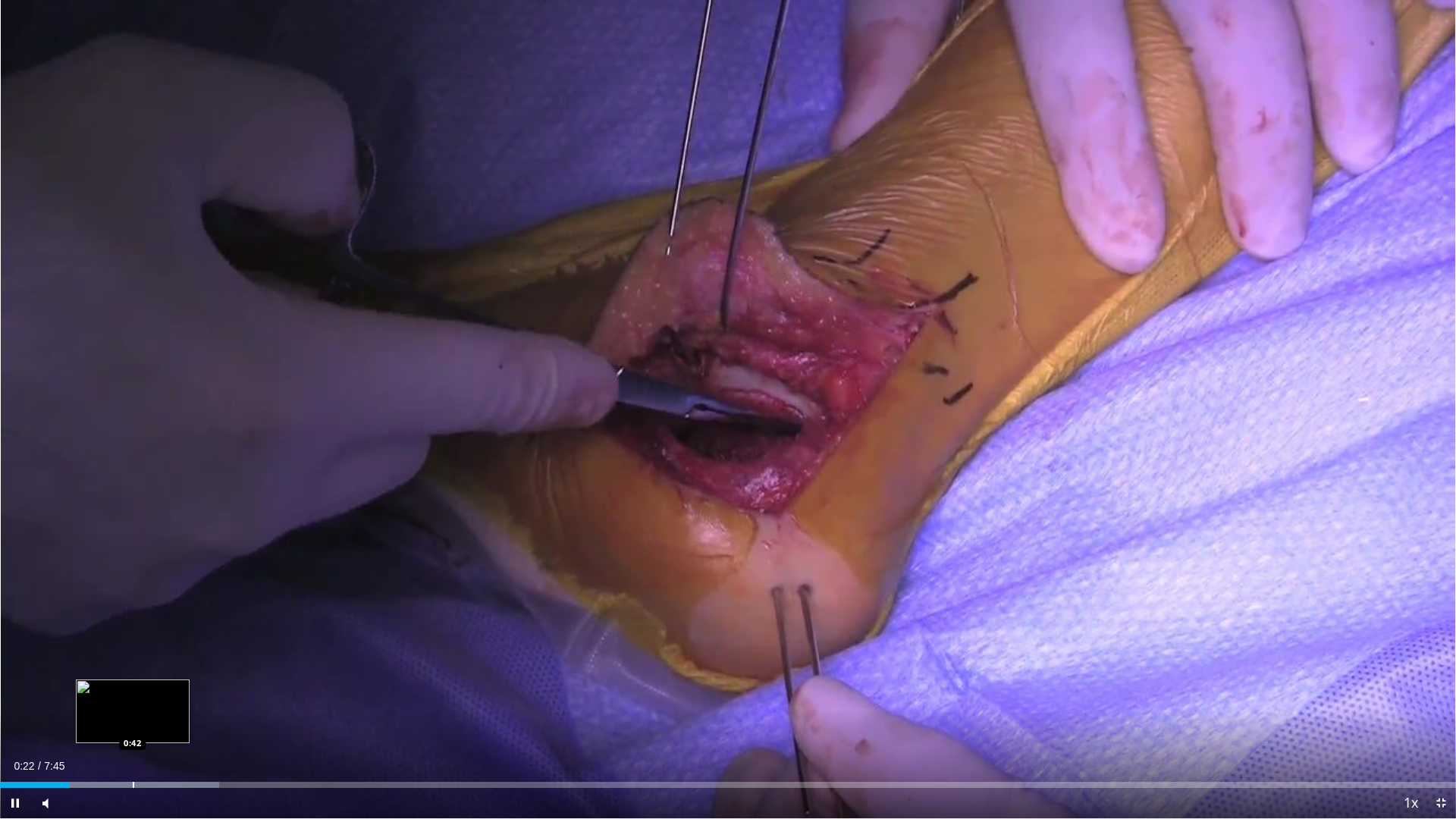
click at [132, 690] on div "Progress Bar" at bounding box center [133, 785] width 2 height 6
click at [110, 690] on div "Progress Bar" at bounding box center [111, 785] width 2 height 6
click at [125, 690] on div "Progress Bar" at bounding box center [146, 785] width 208 height 6
click at [133, 690] on div "Progress Bar" at bounding box center [134, 785] width 2 height 6
click at [146, 690] on div "Progress Bar" at bounding box center [146, 785] width 2 height 6
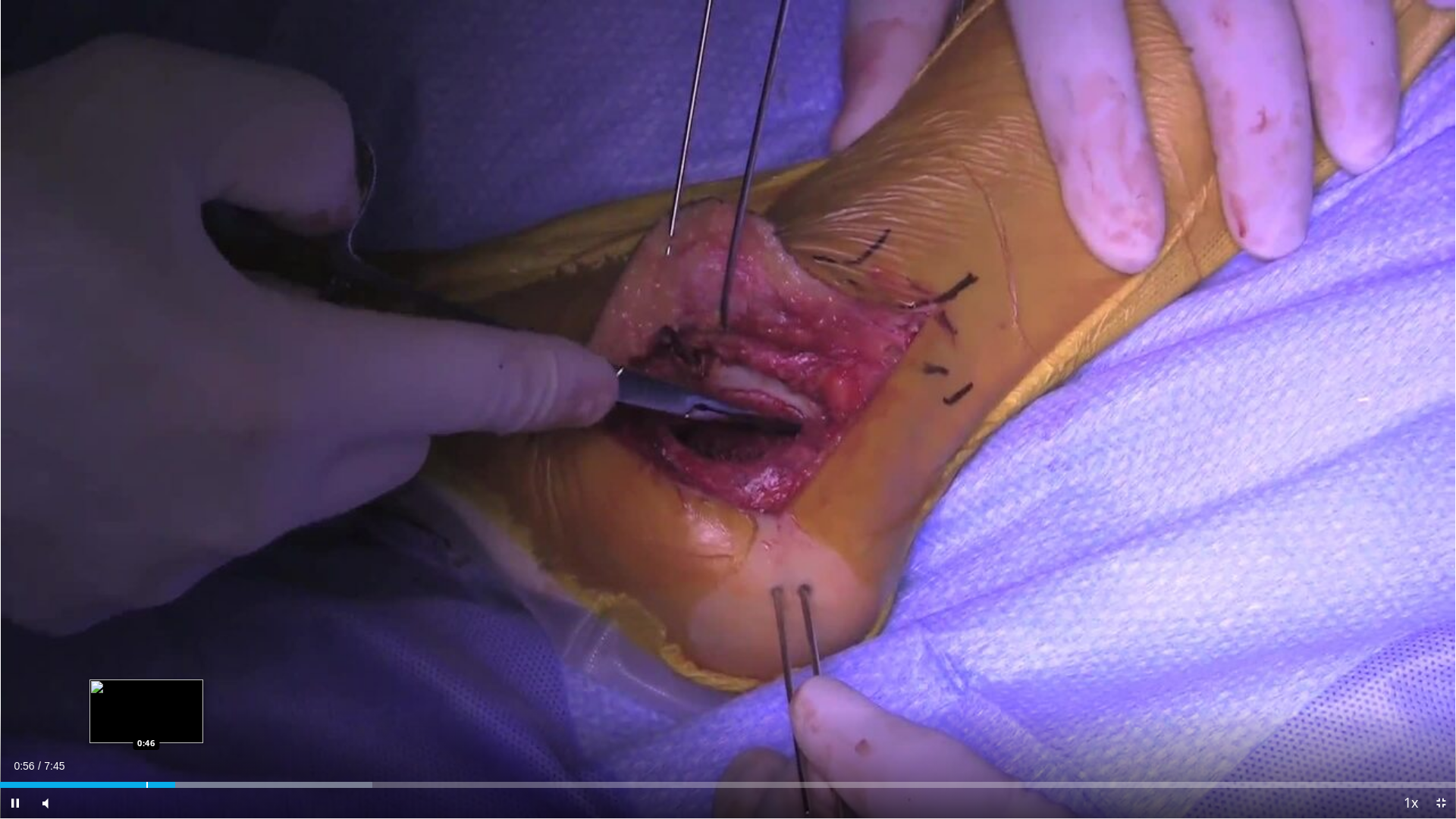
click at [146, 690] on div "Progress Bar" at bounding box center [147, 785] width 2 height 6
click at [132, 690] on div "Progress Bar" at bounding box center [133, 785] width 2 height 6
click at [119, 690] on div "Progress Bar" at bounding box center [119, 785] width 2 height 6
click at [138, 690] on div "Progress Bar" at bounding box center [138, 785] width 2 height 6
click at [148, 690] on div "Progress Bar" at bounding box center [149, 785] width 2 height 6
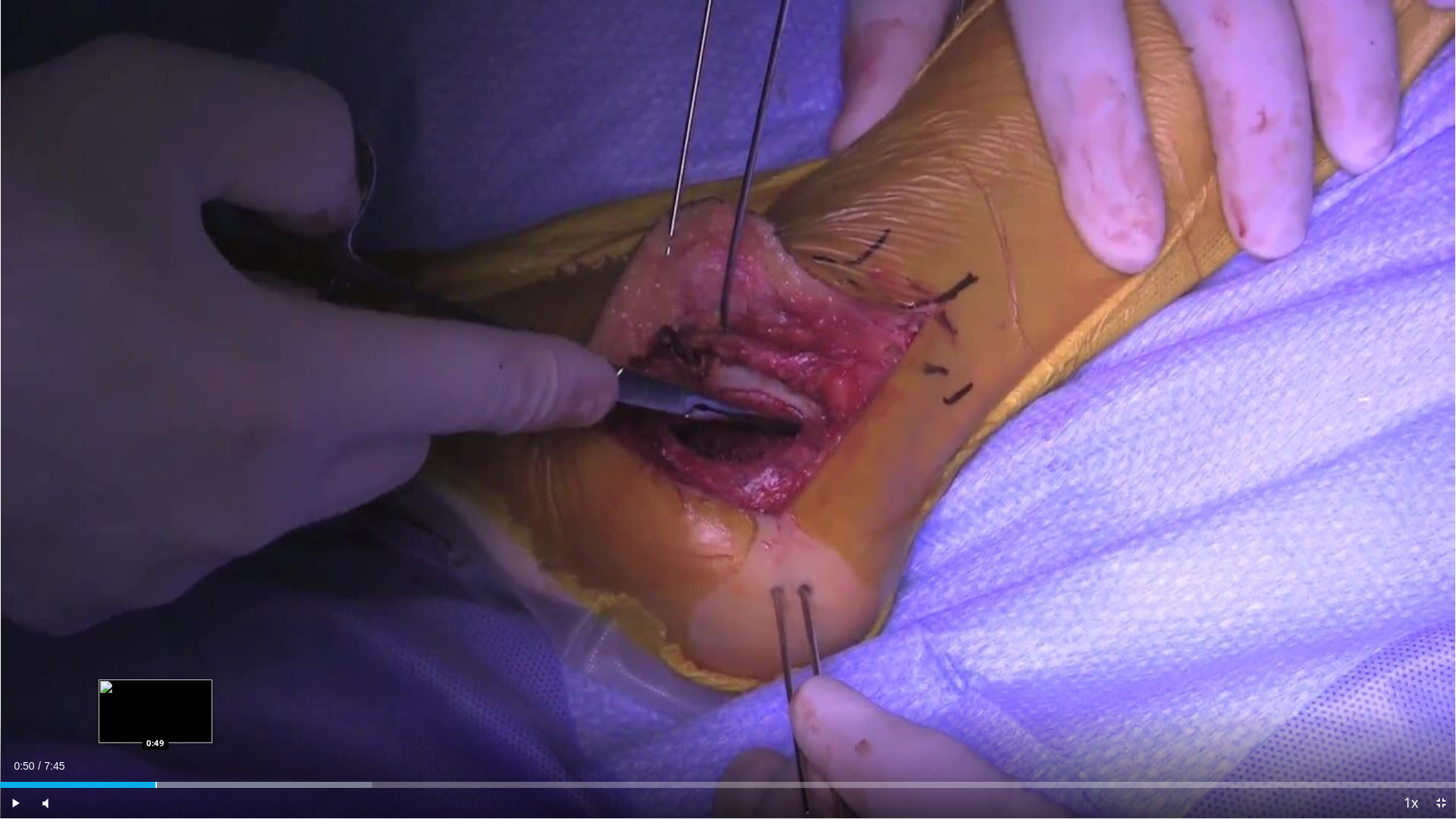
click at [157, 690] on div "Progress Bar" at bounding box center [222, 785] width 300 height 6
click at [166, 690] on div "Progress Bar" at bounding box center [167, 785] width 2 height 6
click at [179, 690] on div "Progress Bar" at bounding box center [222, 785] width 300 height 6
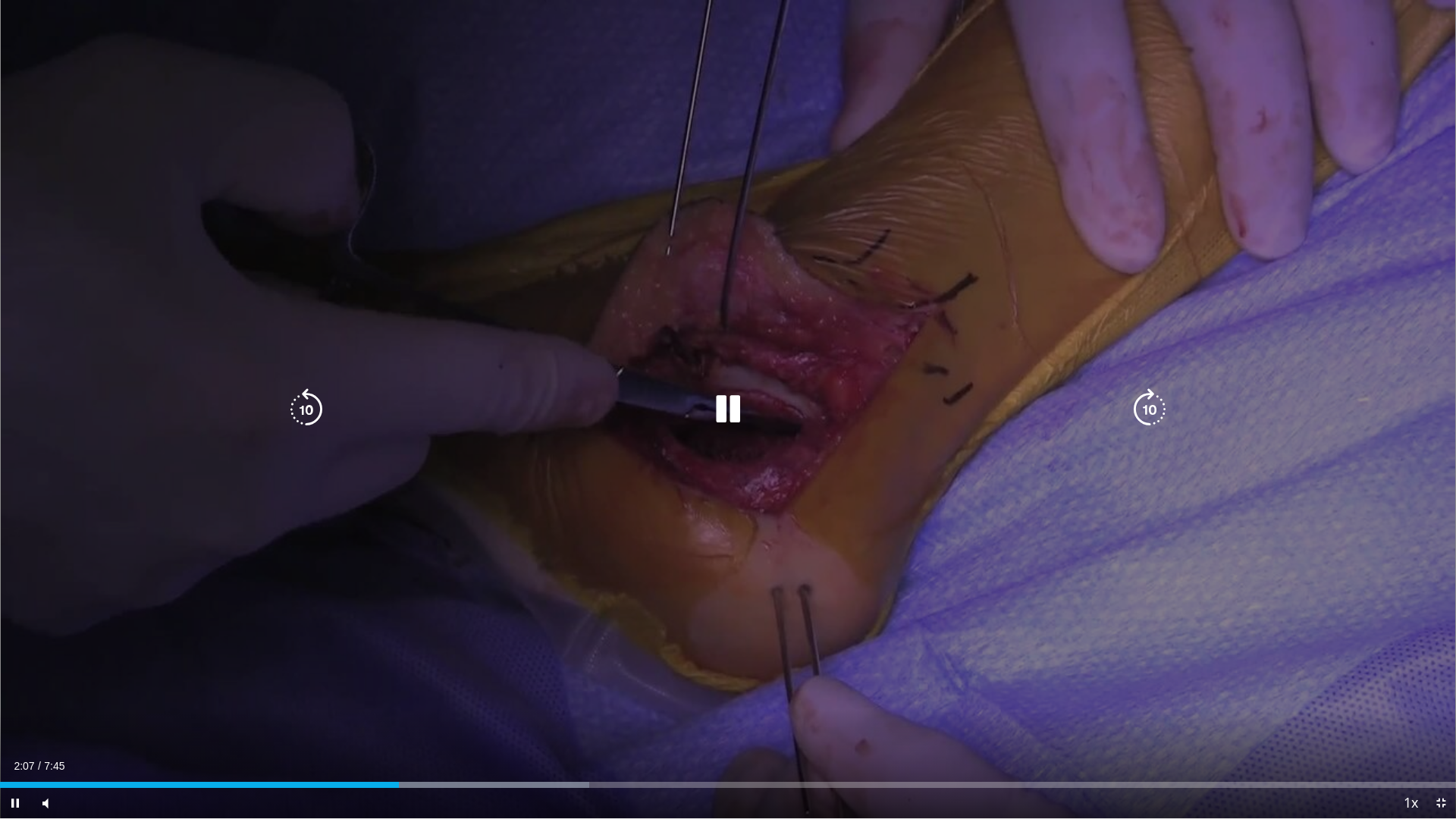
click at [745, 424] on icon "Video Player" at bounding box center [727, 409] width 42 height 42
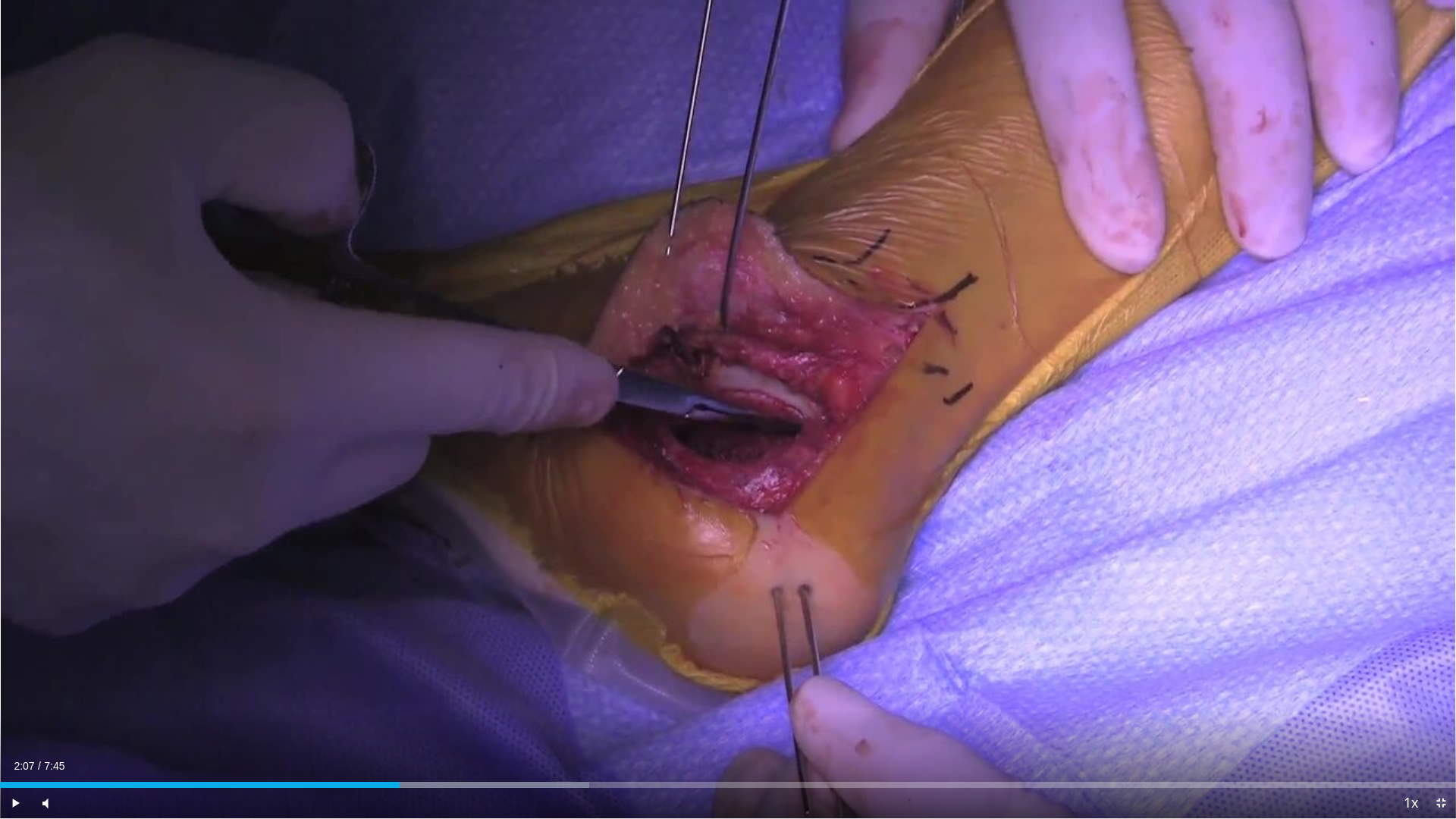
click at [1442, 690] on span "Video Player" at bounding box center [1441, 803] width 30 height 30
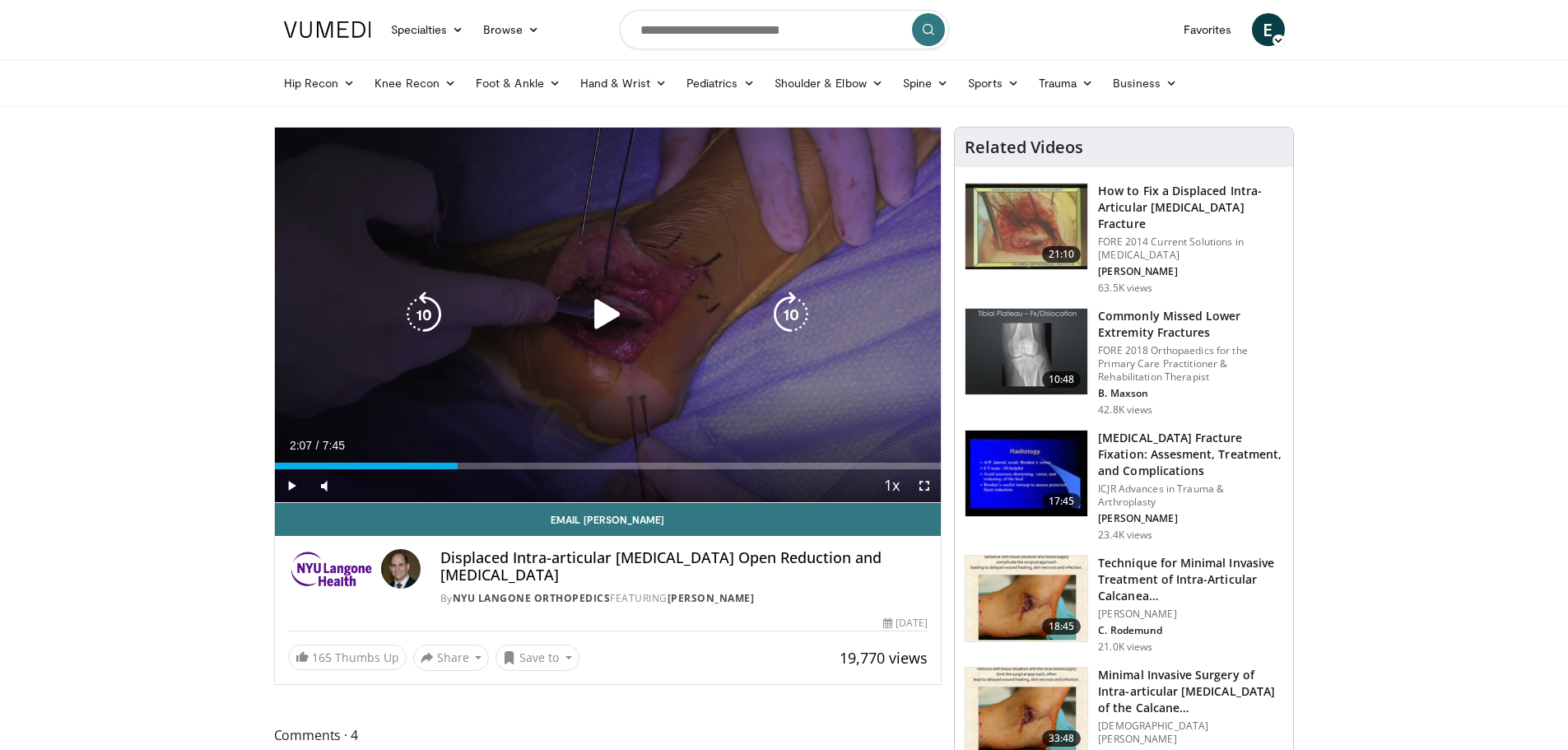
click at [594, 307] on icon "Video Player" at bounding box center [607, 313] width 46 height 46
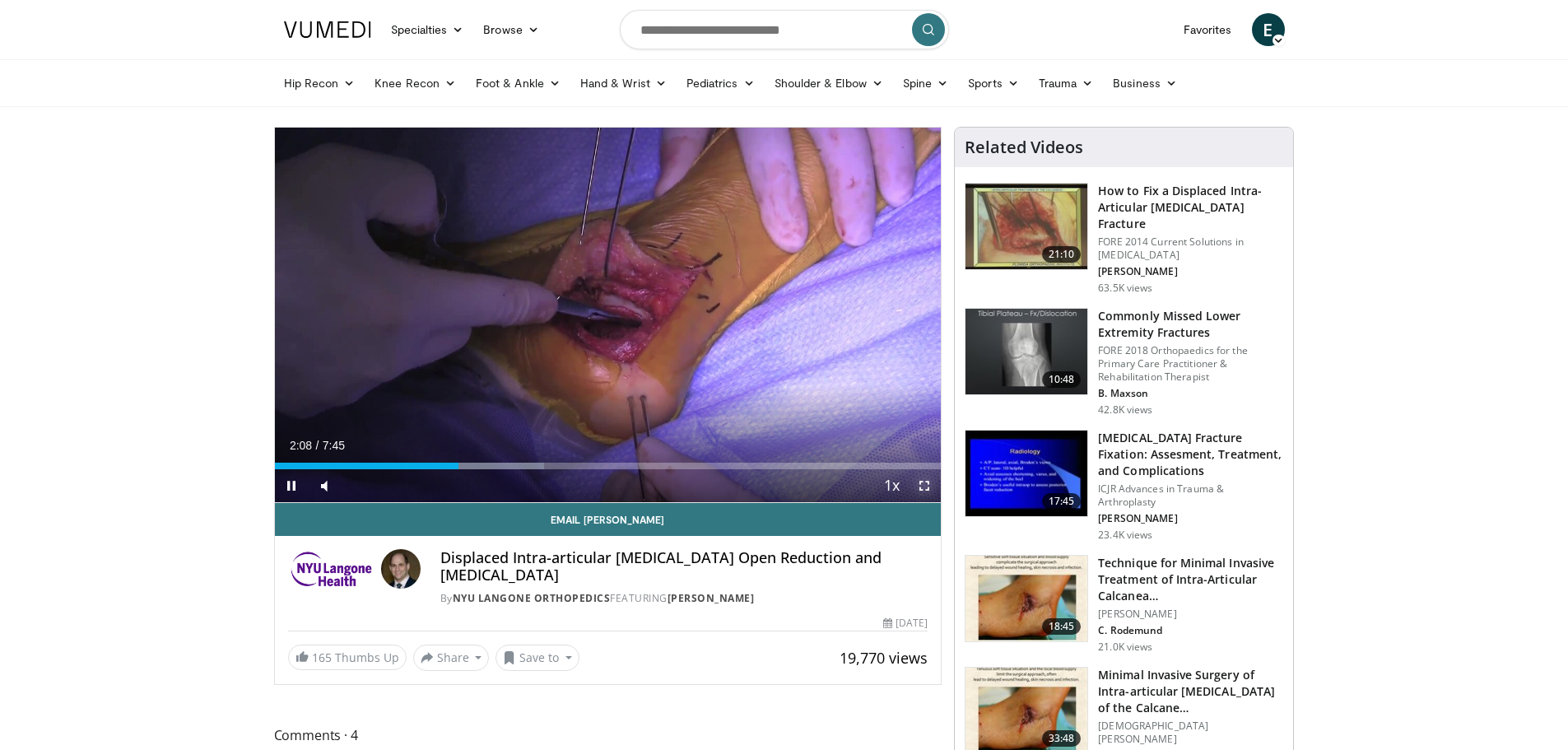
click at [921, 479] on span "Video Player" at bounding box center [923, 485] width 33 height 33
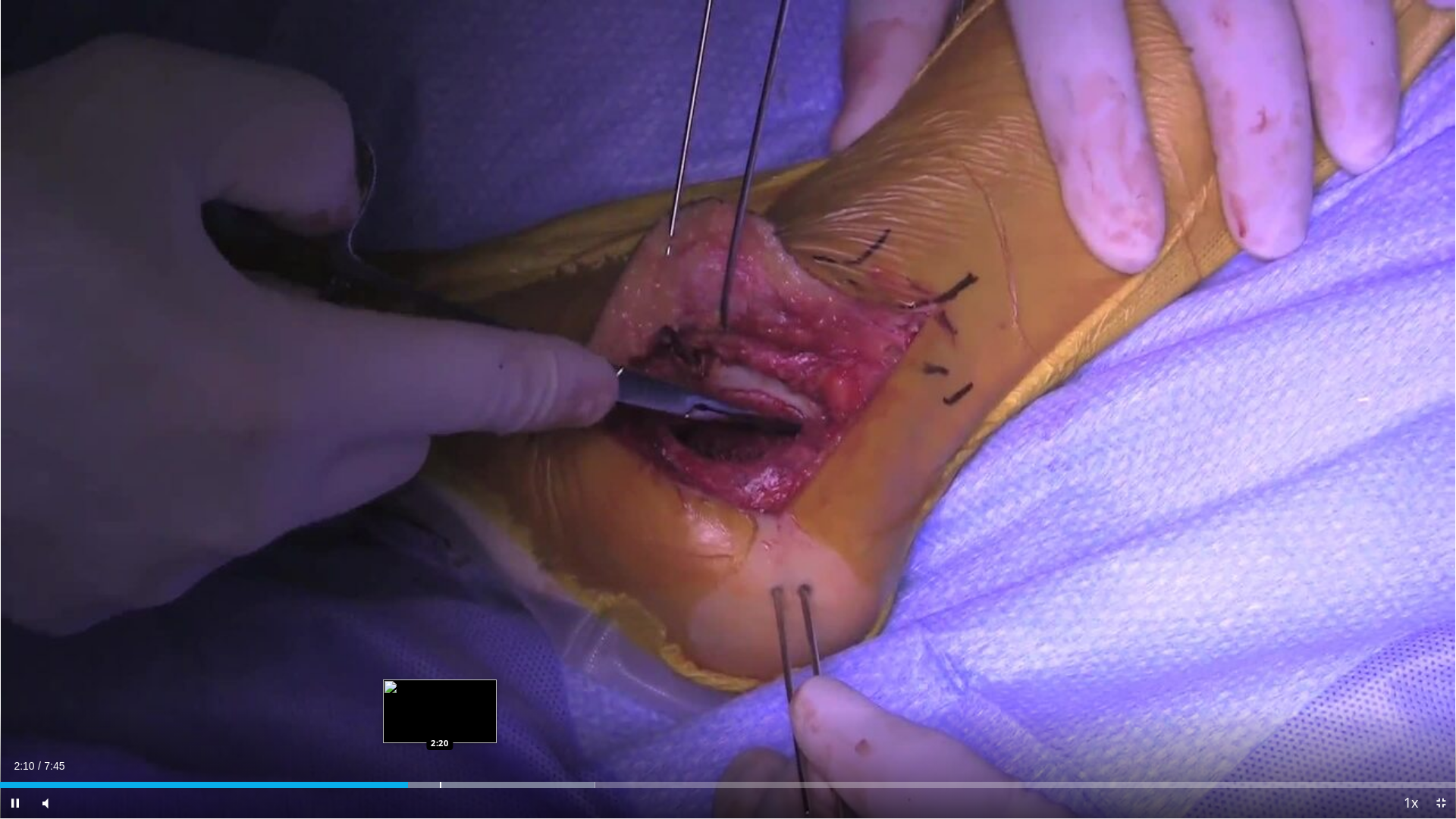
click at [440, 690] on div "Loaded : 40.86% 2:10 2:20" at bounding box center [728, 780] width 1456 height 15
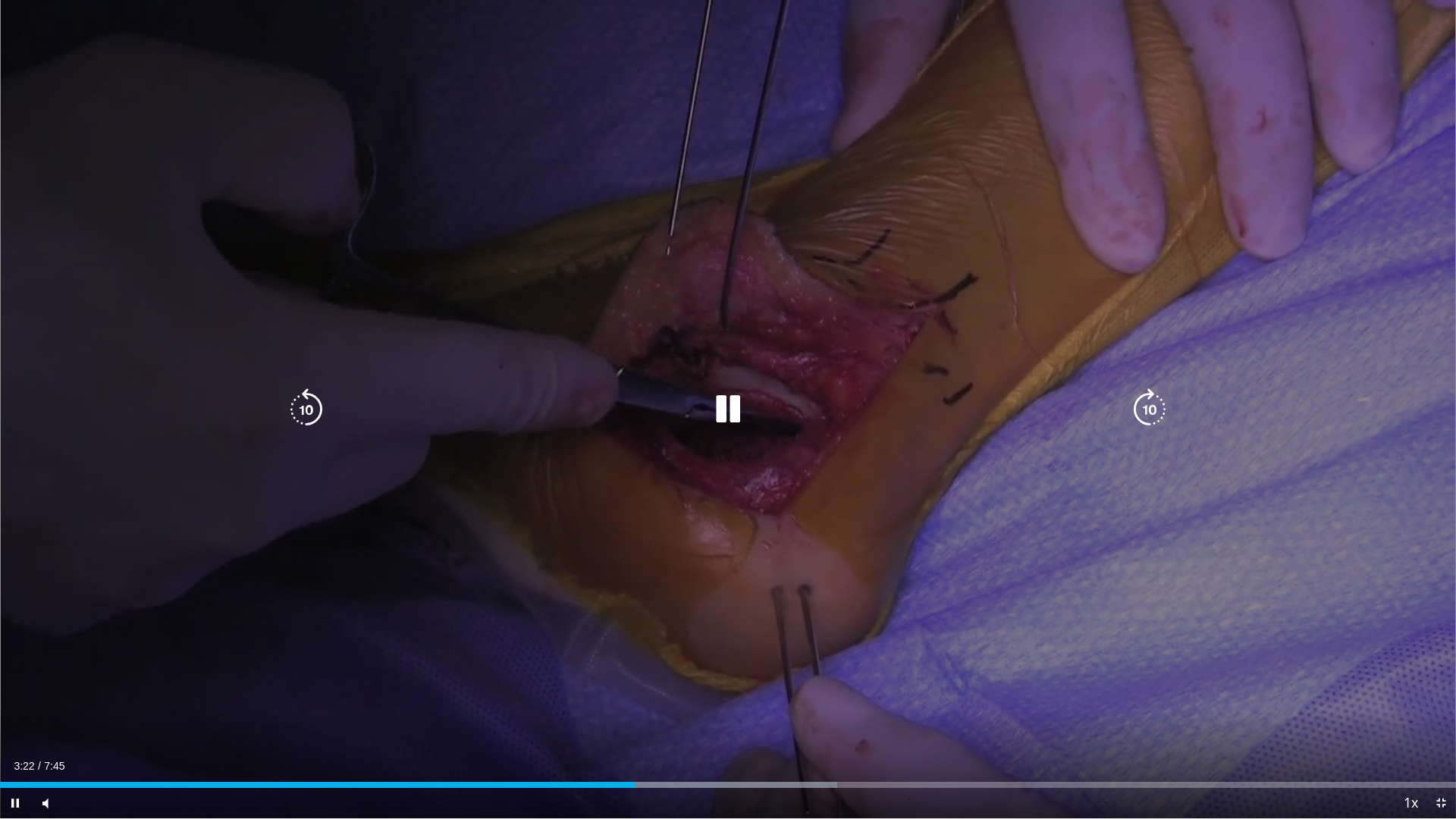
click at [725, 401] on icon "Video Player" at bounding box center [727, 409] width 42 height 42
click at [725, 400] on icon "Video Player" at bounding box center [727, 409] width 42 height 42
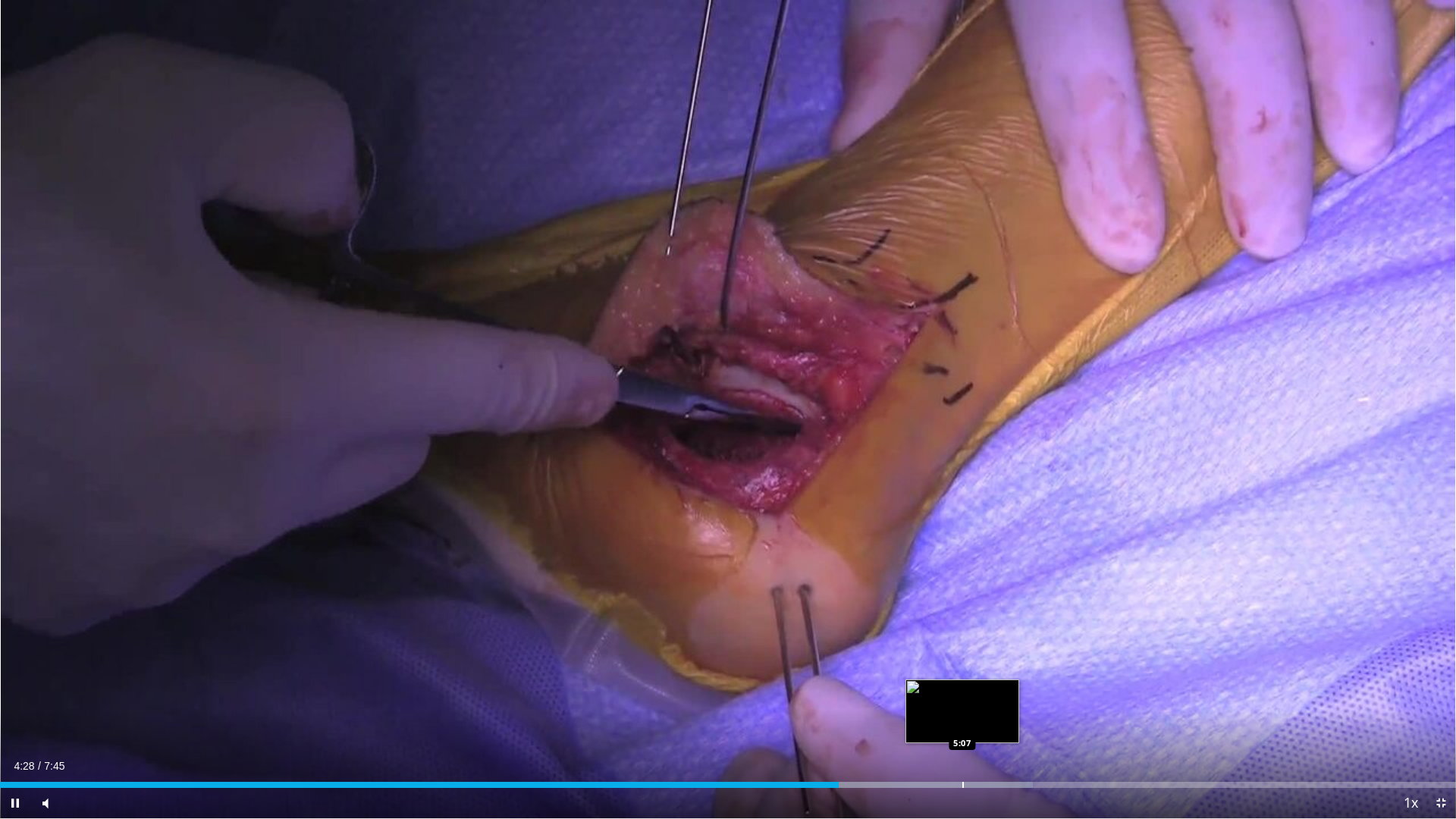
click at [962, 690] on video-js "**********" at bounding box center [728, 409] width 1456 height 819
click at [951, 690] on div "Progress Bar" at bounding box center [904, 785] width 300 height 6
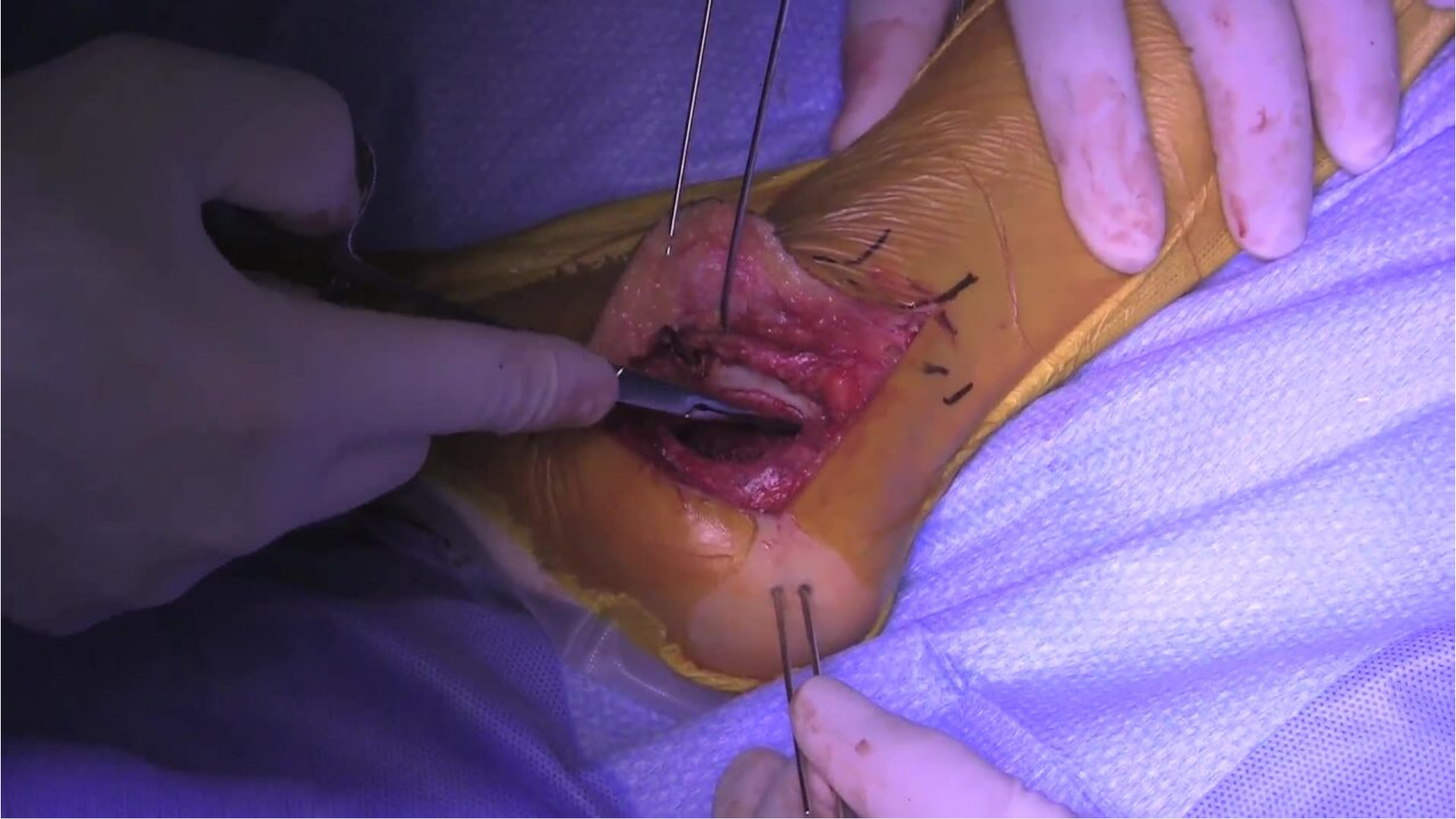
click at [989, 690] on div "10 seconds Tap to unmute" at bounding box center [728, 409] width 1456 height 818
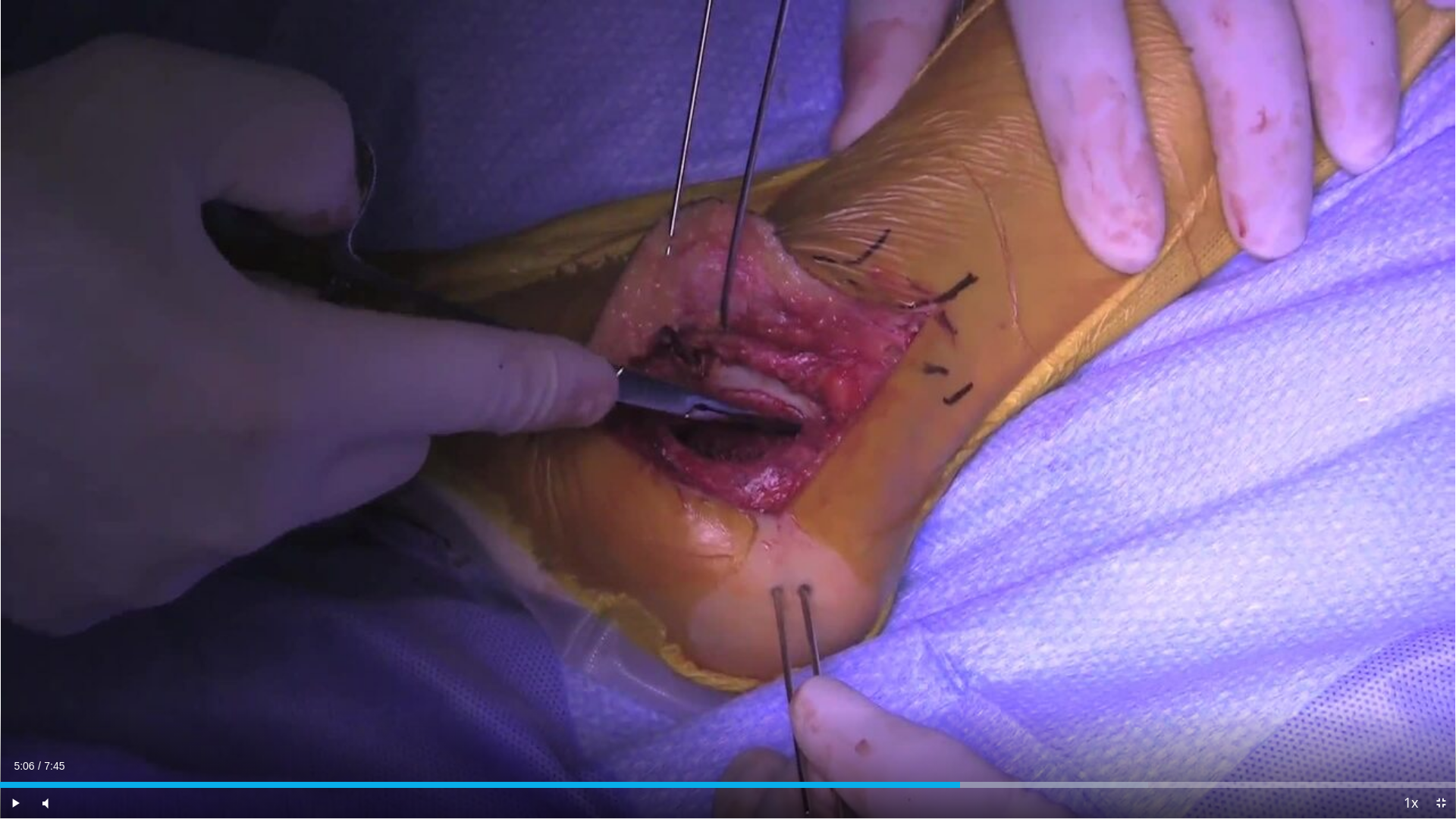
click at [1107, 690] on div "Current Time 5:06 / Duration 7:45 Play Skip Backward Skip Forward Mute 25% Load…" at bounding box center [728, 803] width 1456 height 30
click at [1113, 690] on div "Current Time 5:06 / Duration 7:45 Play Skip Backward Skip Forward Mute 25% Load…" at bounding box center [728, 803] width 1456 height 30
click at [1116, 690] on div "Loaded : 78.83% 5:06 5:56" at bounding box center [728, 780] width 1456 height 15
click at [22, 690] on span "Video Player" at bounding box center [15, 803] width 30 height 30
click at [18, 690] on span "Video Player" at bounding box center [15, 803] width 30 height 30
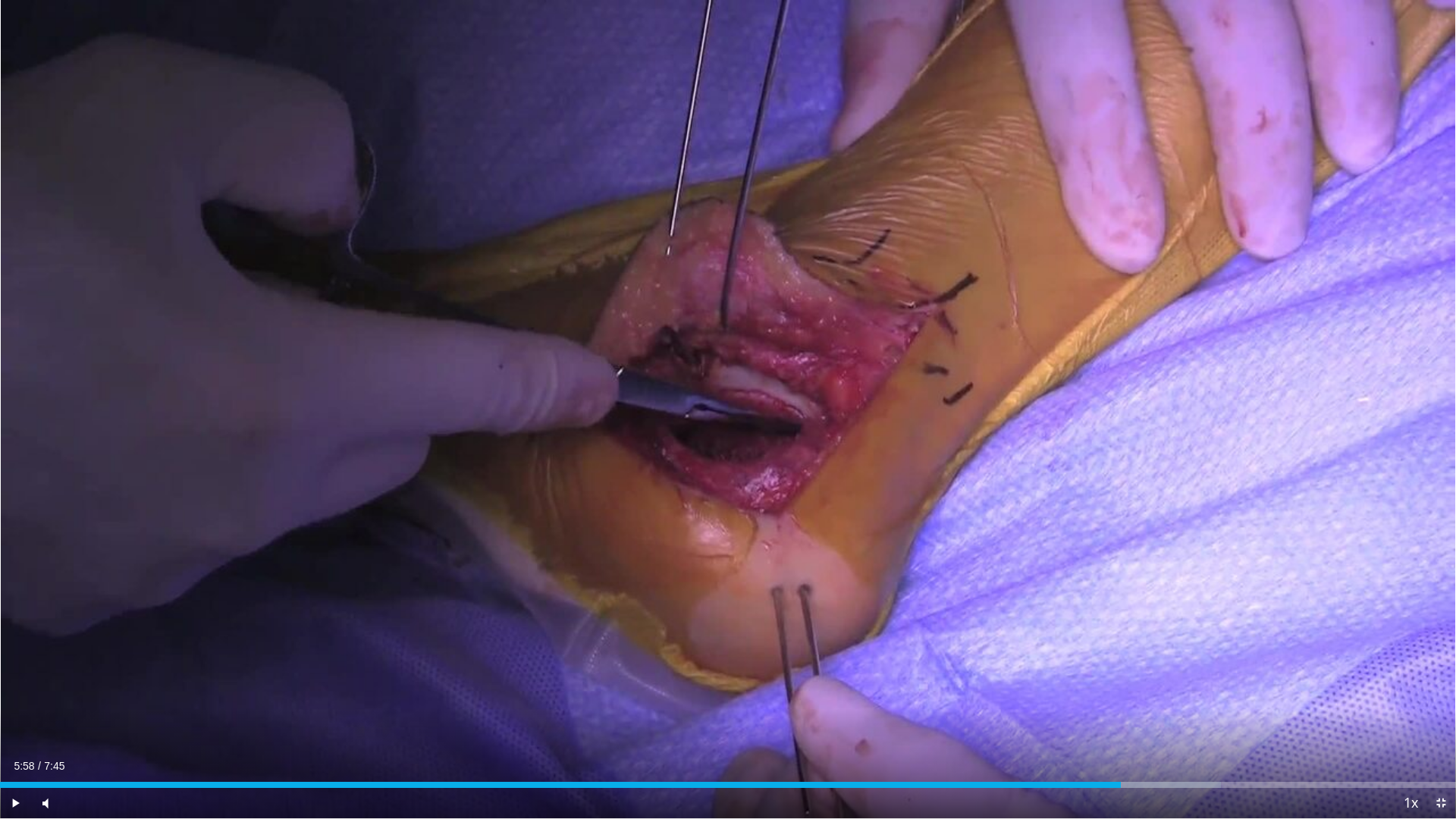
click at [1441, 690] on span "Video Player" at bounding box center [1441, 803] width 30 height 30
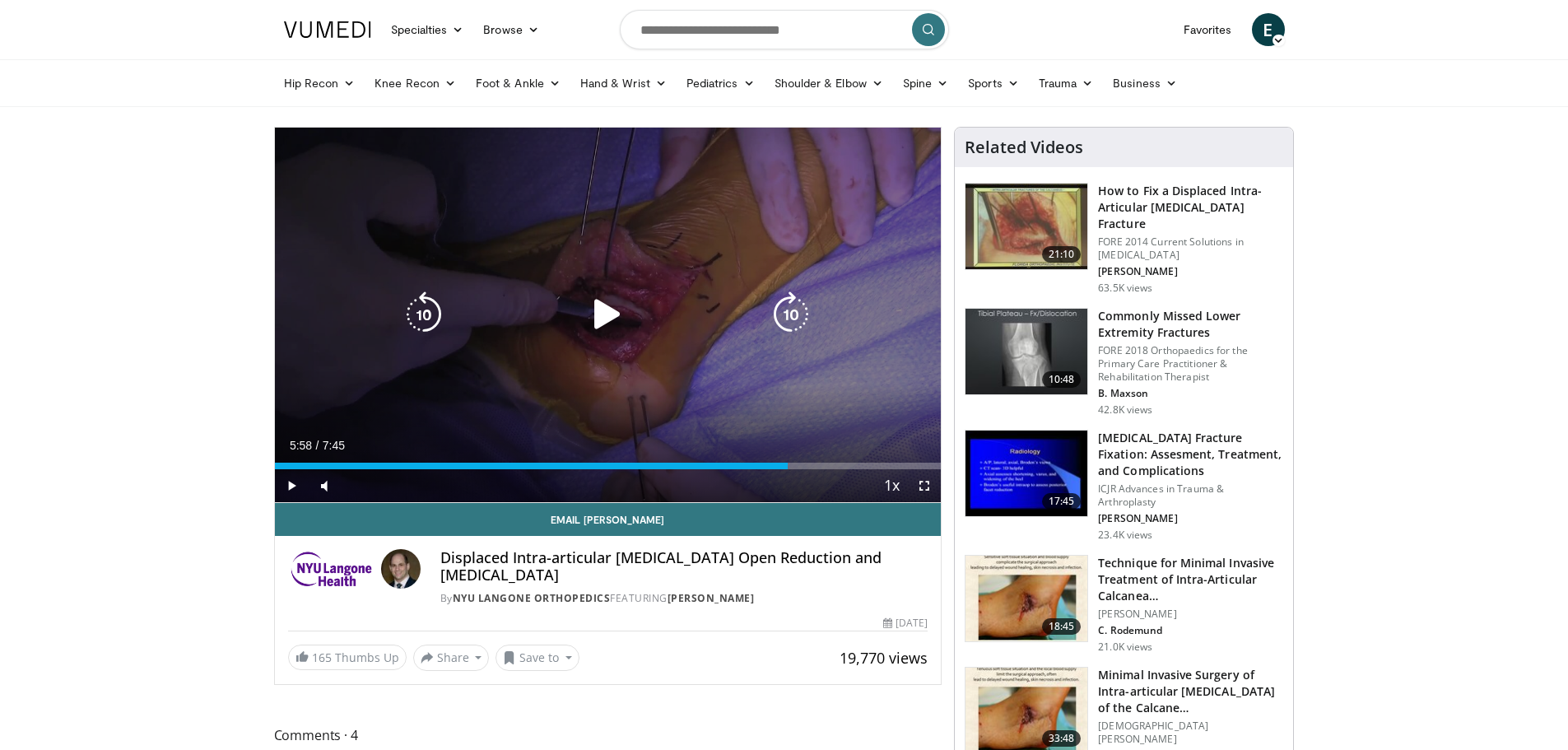
click at [739, 307] on div "Video Player" at bounding box center [607, 313] width 400 height 33
drag, startPoint x: 636, startPoint y: 333, endPoint x: 623, endPoint y: 330, distance: 13.3
click at [631, 332] on div "10 seconds Tap to unmute" at bounding box center [608, 315] width 667 height 375
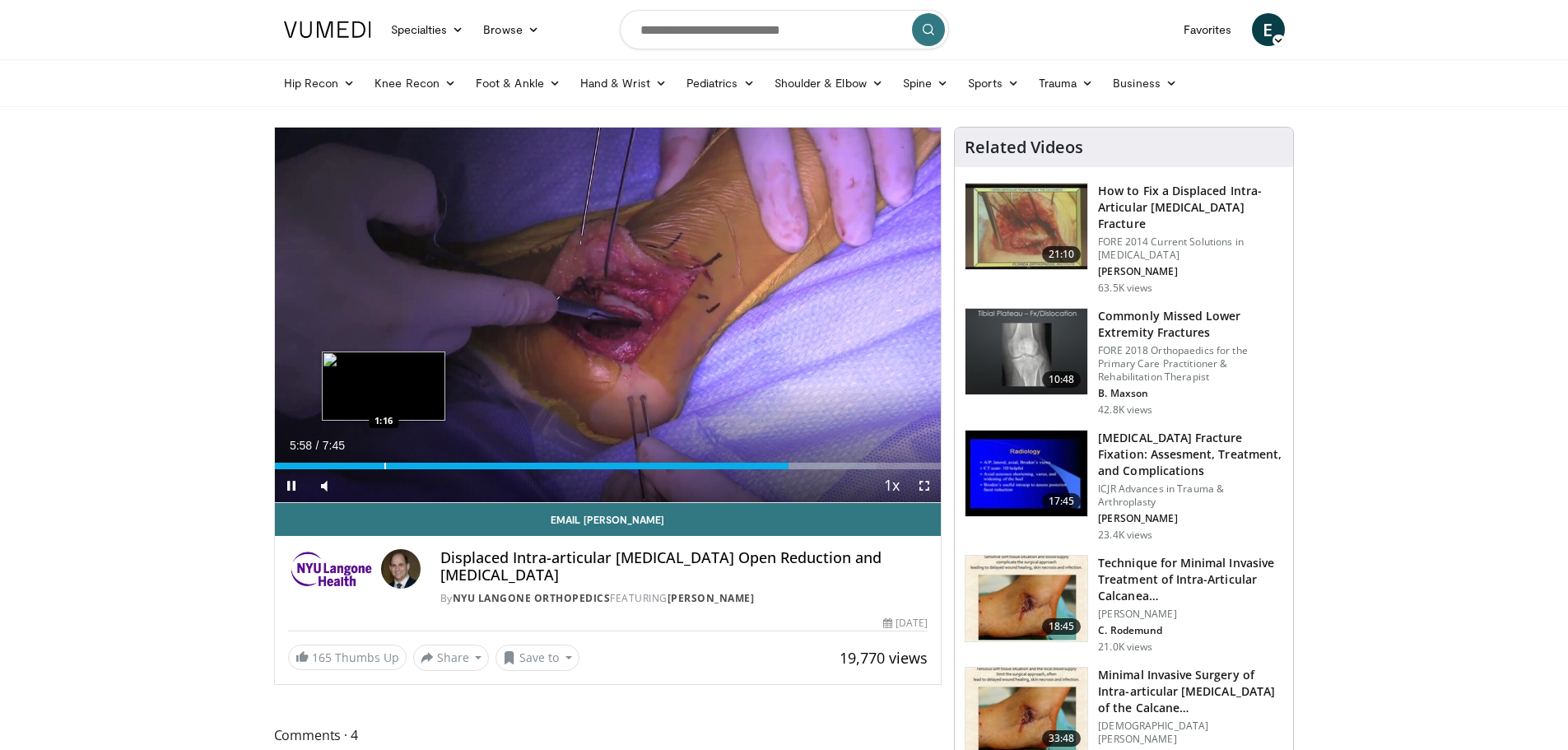
click at [385, 467] on div "Progress Bar" at bounding box center [385, 465] width 2 height 7
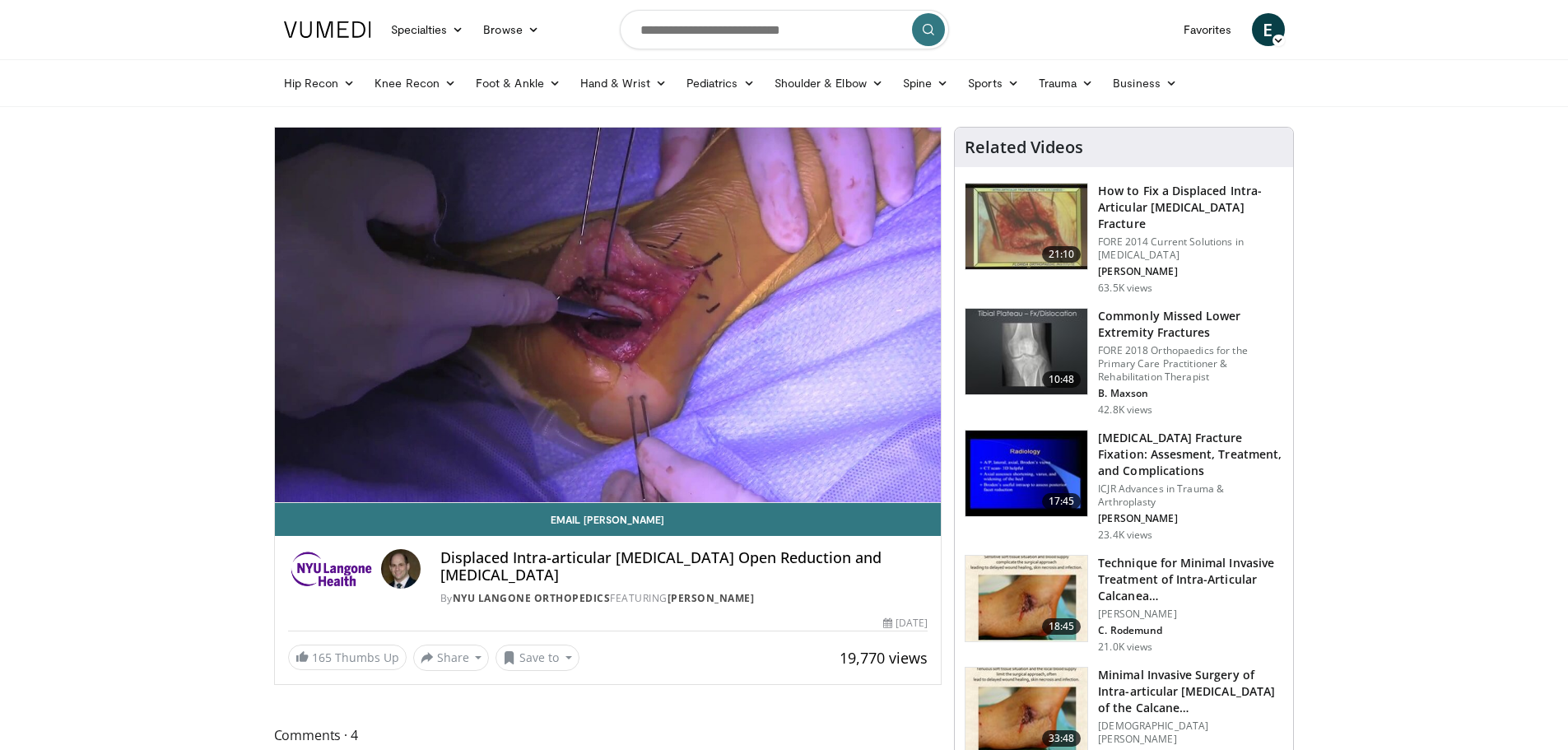
click at [410, 465] on div "10 seconds Tap to unmute" at bounding box center [608, 315] width 667 height 375
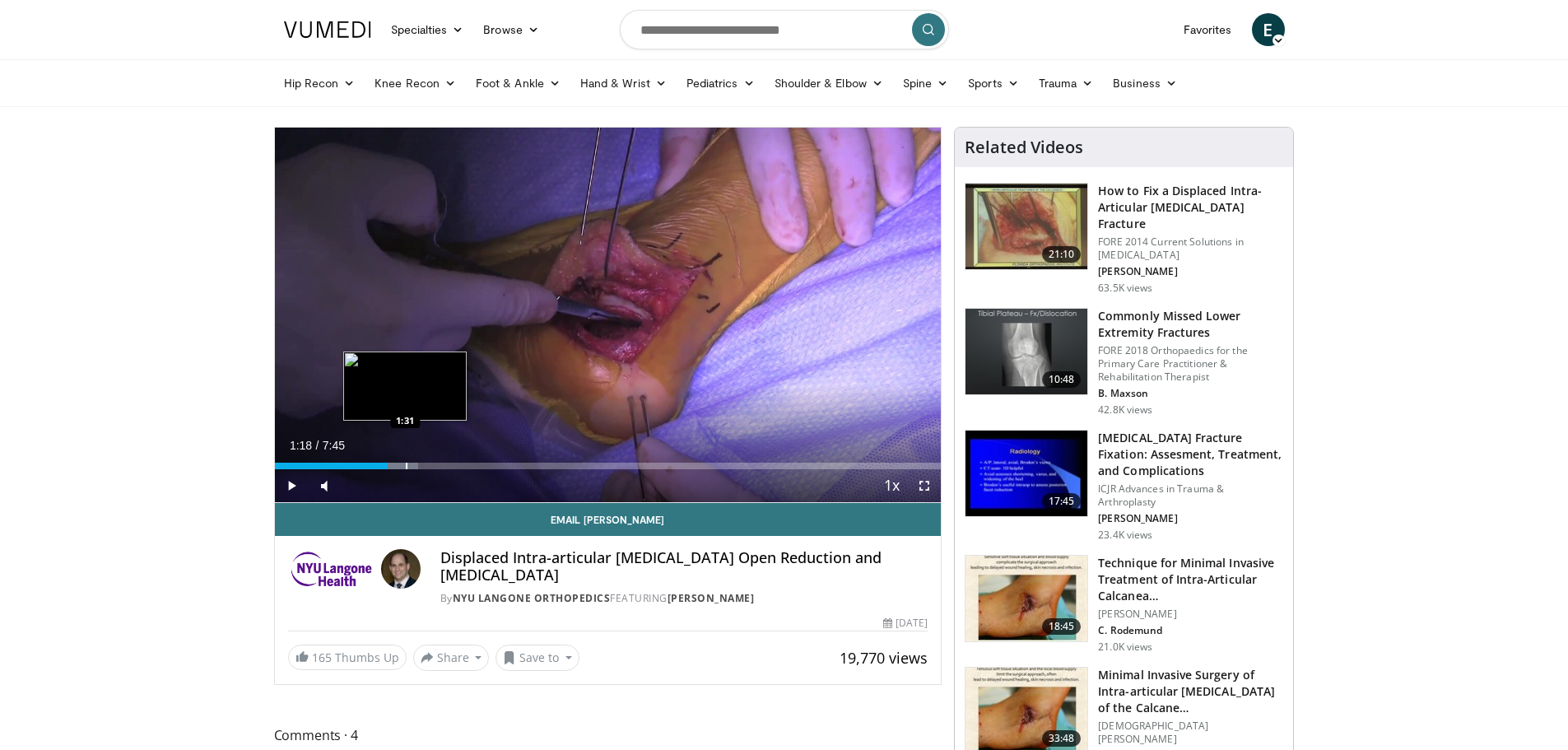
click at [406, 465] on div "Progress Bar" at bounding box center [407, 465] width 2 height 7
click at [434, 466] on div "Progress Bar" at bounding box center [435, 465] width 2 height 7
click at [290, 490] on span "Video Player" at bounding box center [291, 485] width 33 height 33
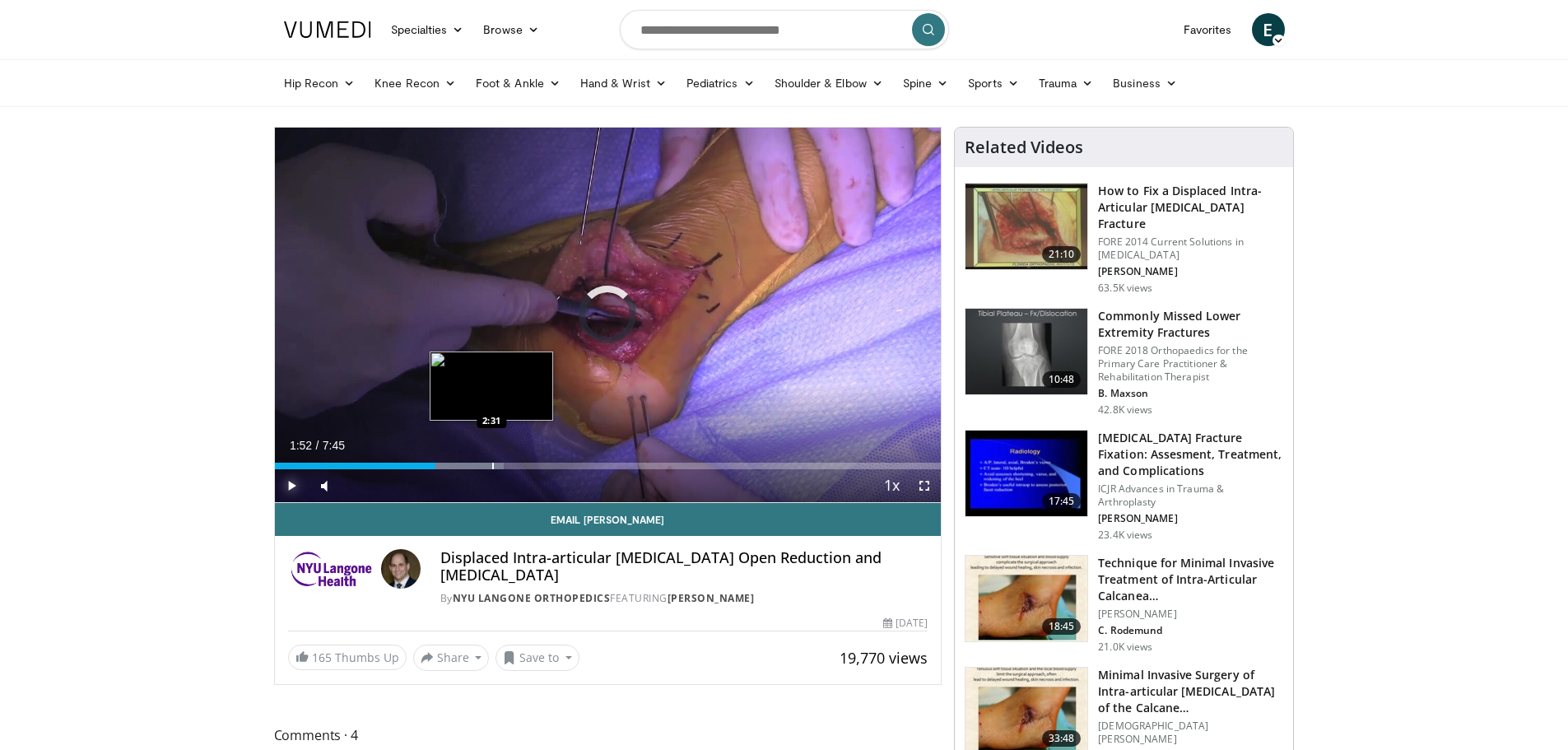
click at [493, 465] on div "Progress Bar" at bounding box center [493, 465] width 2 height 7
click at [528, 468] on div "Loaded : 36.56% 2:31 2:57" at bounding box center [608, 465] width 667 height 7
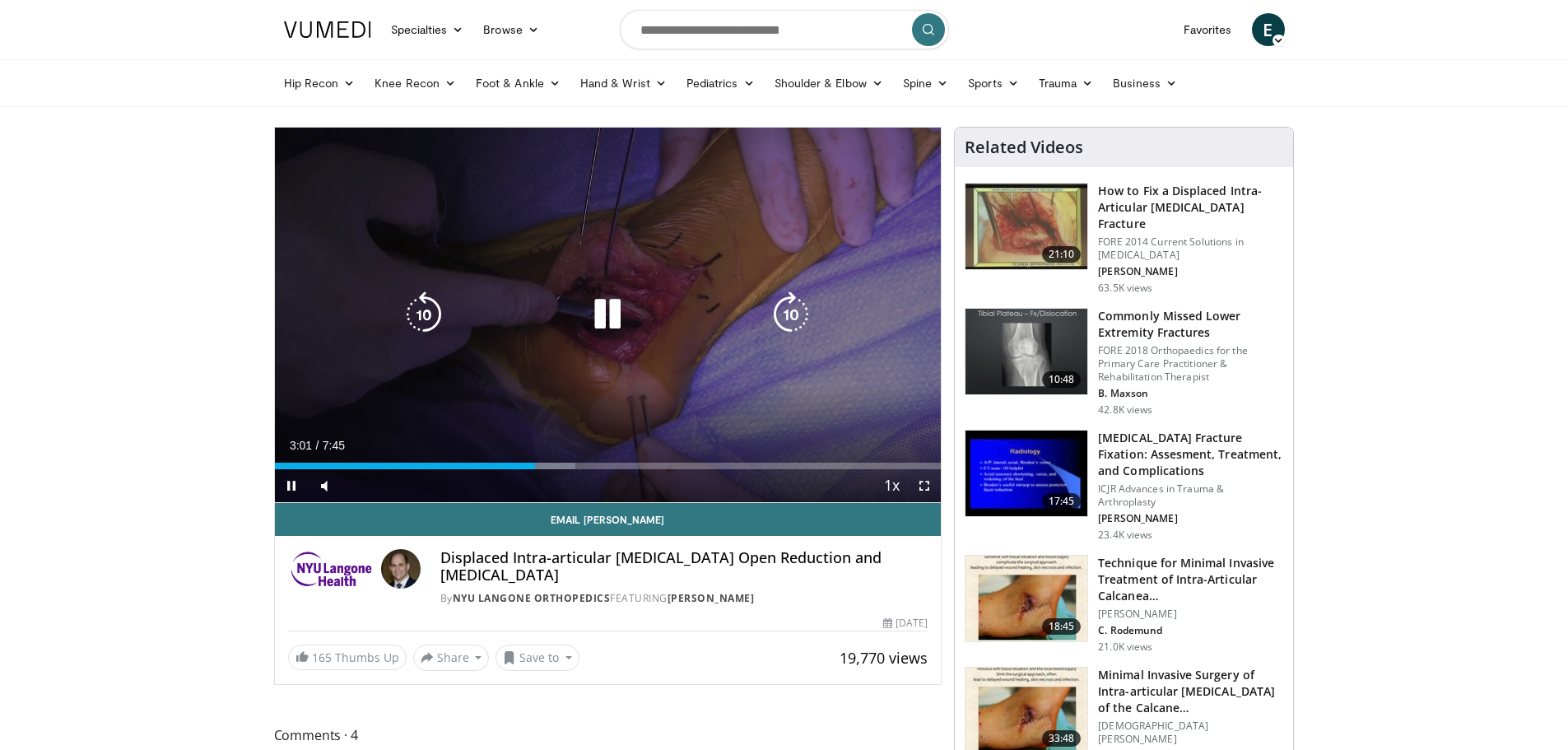
click at [609, 319] on icon "Video Player" at bounding box center [607, 313] width 46 height 46
click at [608, 319] on icon "Video Player" at bounding box center [607, 313] width 46 height 46
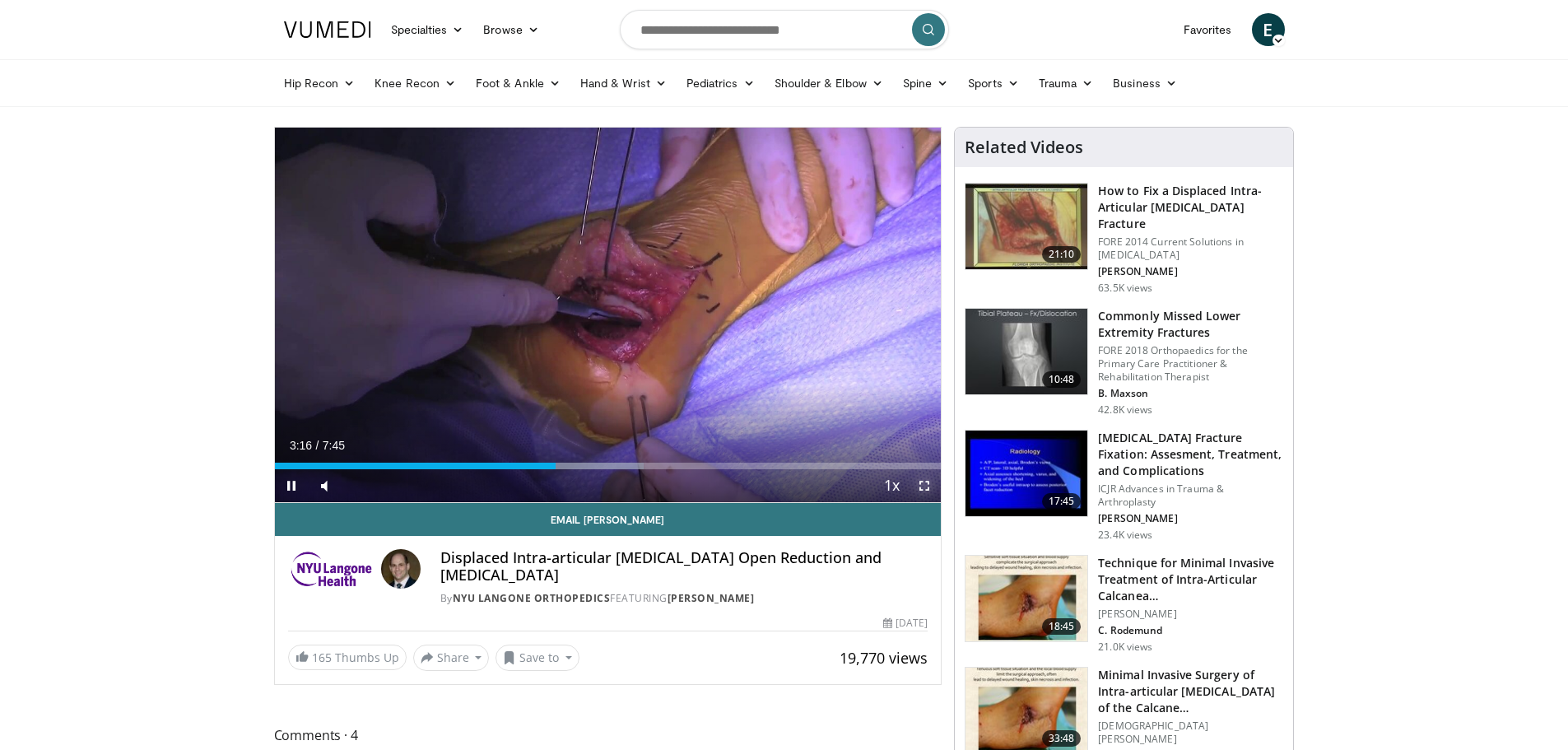
click at [917, 481] on span "Video Player" at bounding box center [923, 485] width 33 height 33
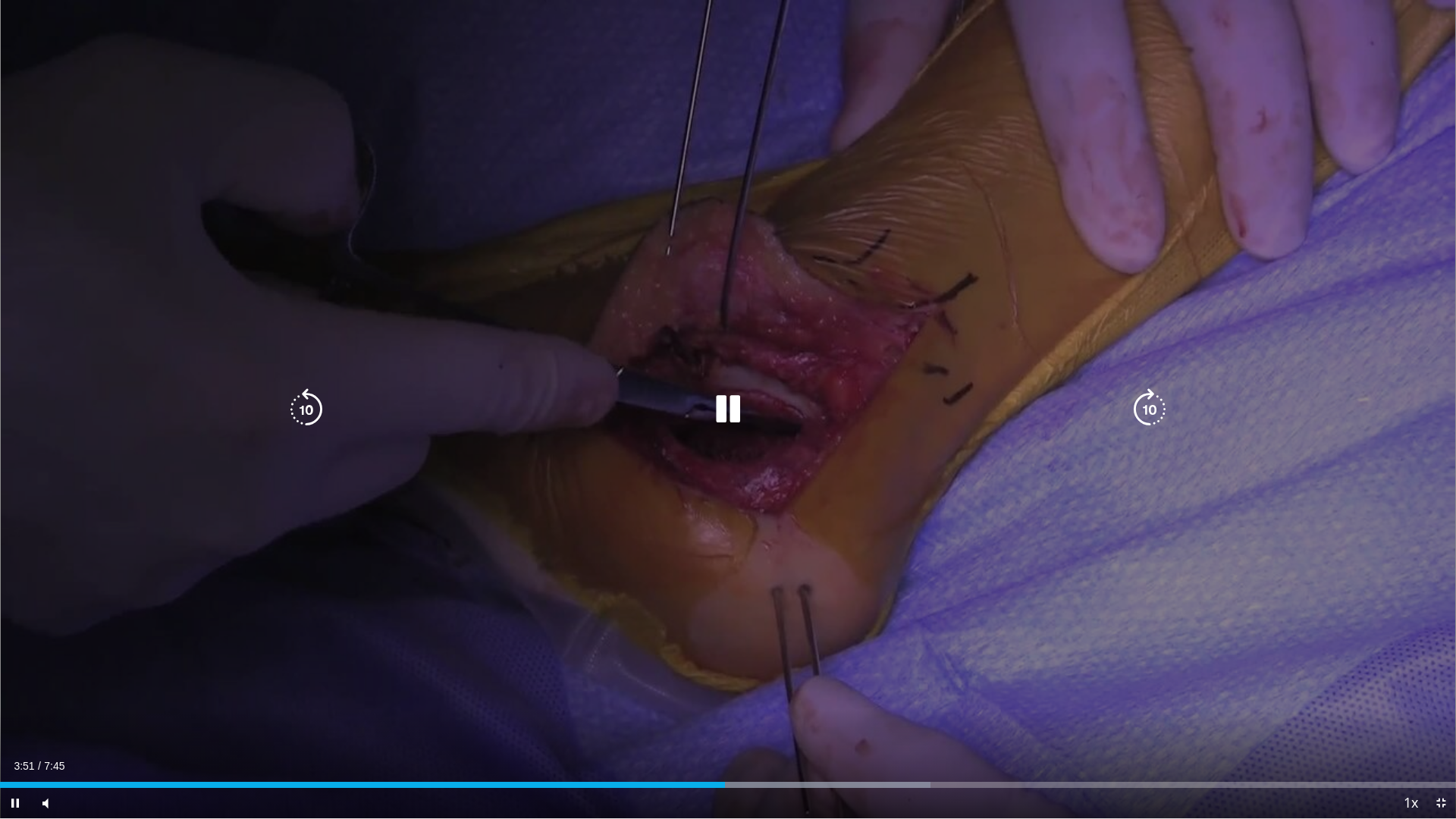
click at [727, 419] on icon "Video Player" at bounding box center [727, 409] width 42 height 42
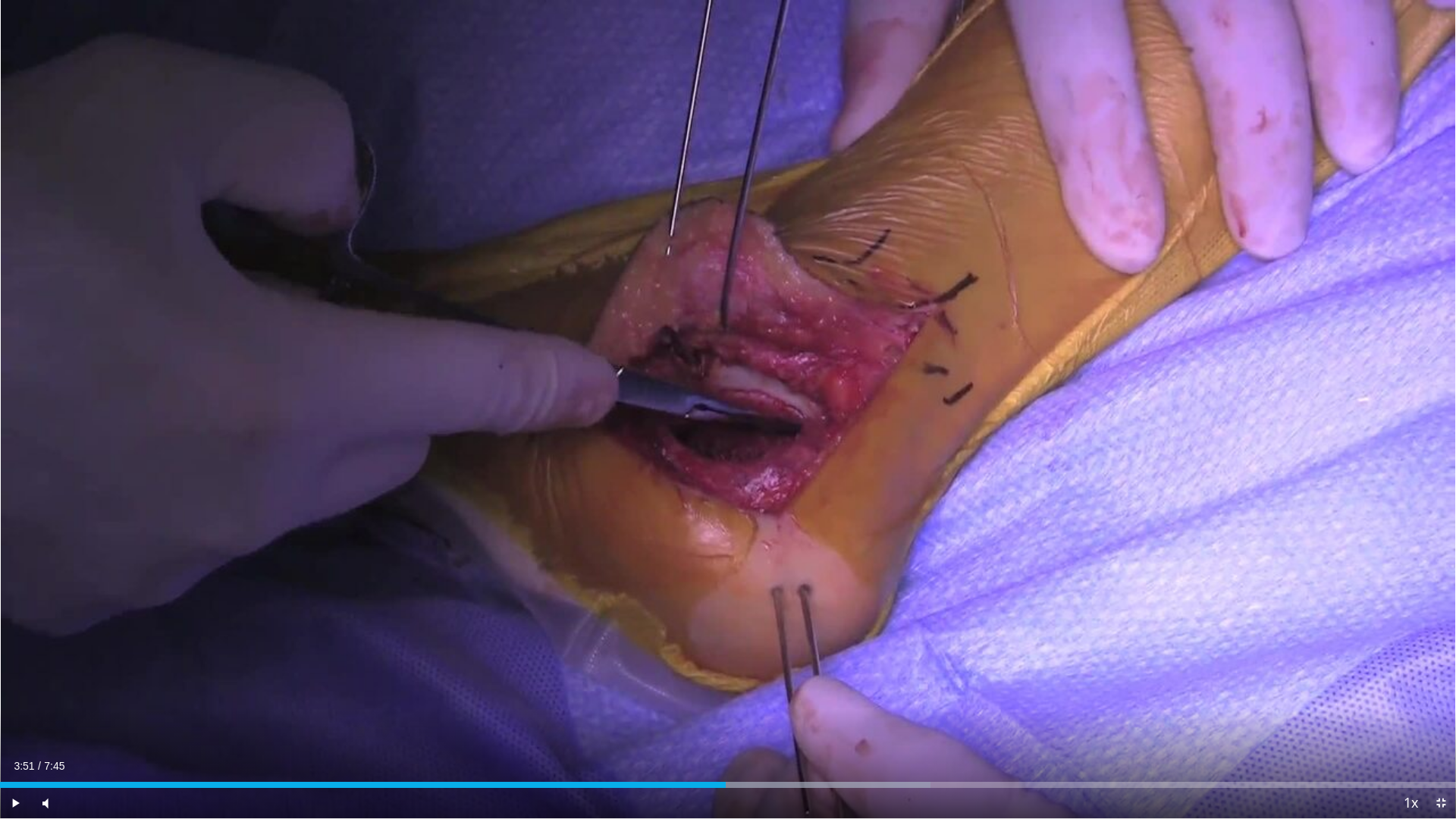
click at [1437, 690] on span "Video Player" at bounding box center [1441, 803] width 30 height 30
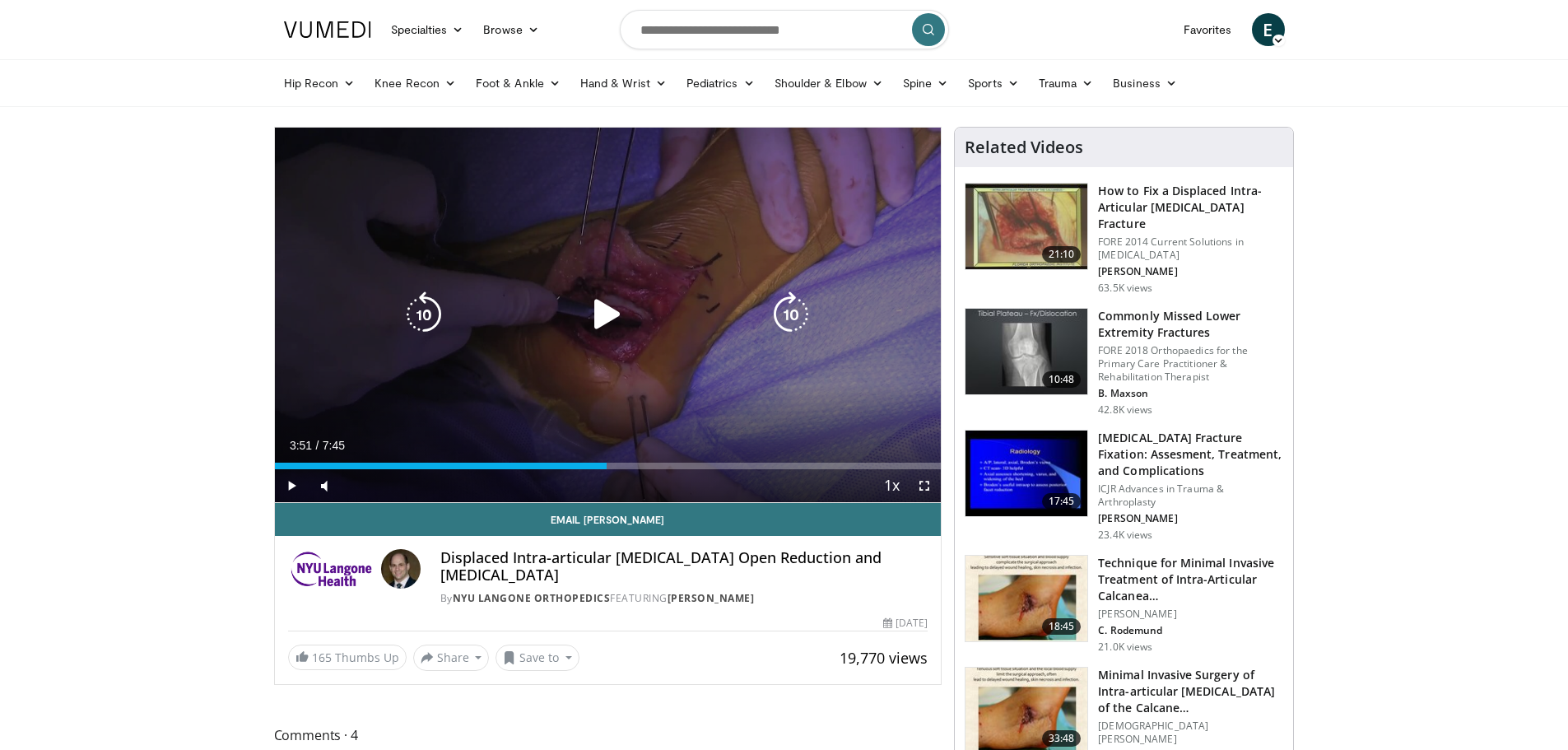
click at [613, 320] on icon "Video Player" at bounding box center [607, 313] width 46 height 46
click at [613, 319] on icon "Video Player" at bounding box center [607, 313] width 46 height 46
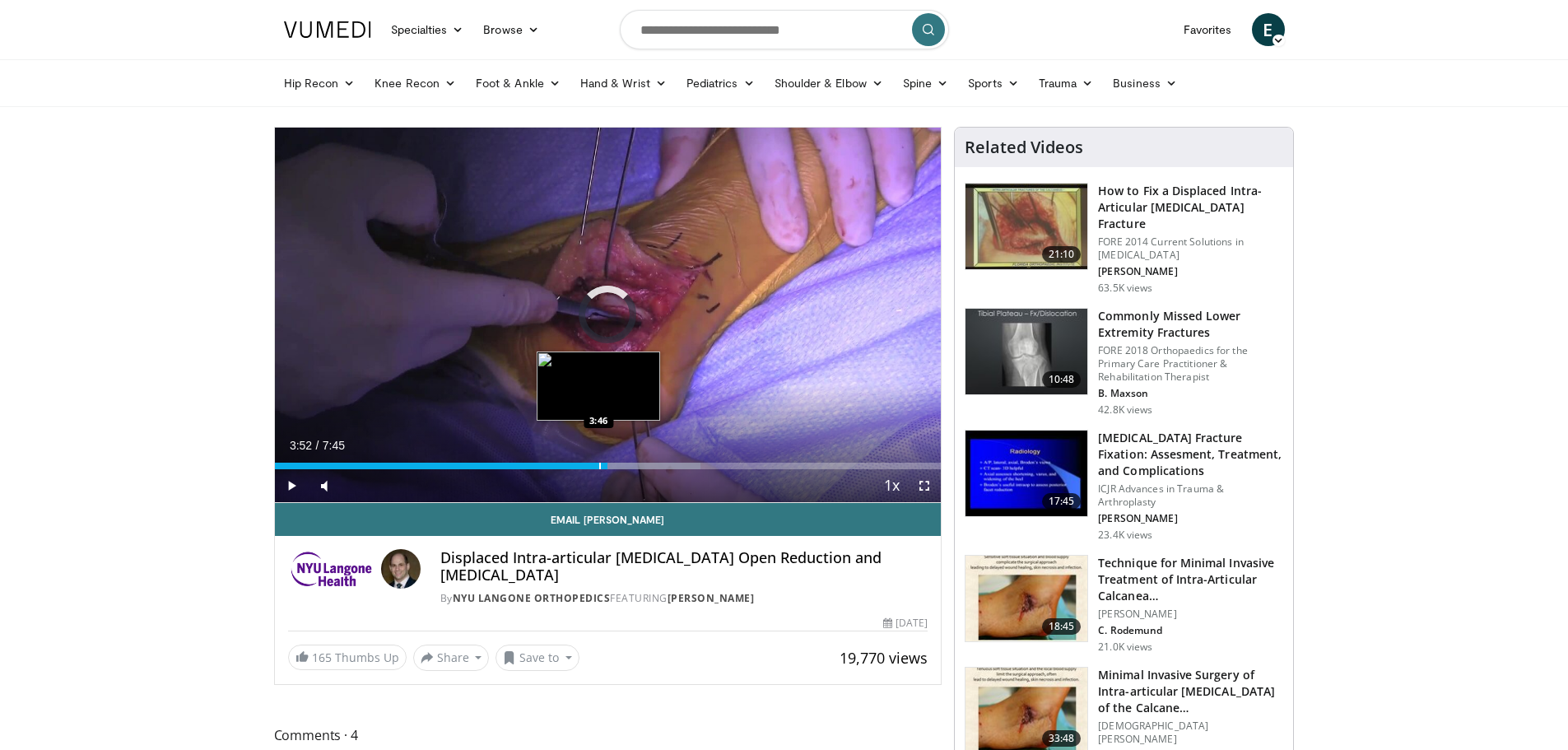
click at [598, 464] on div "3:52" at bounding box center [441, 465] width 333 height 7
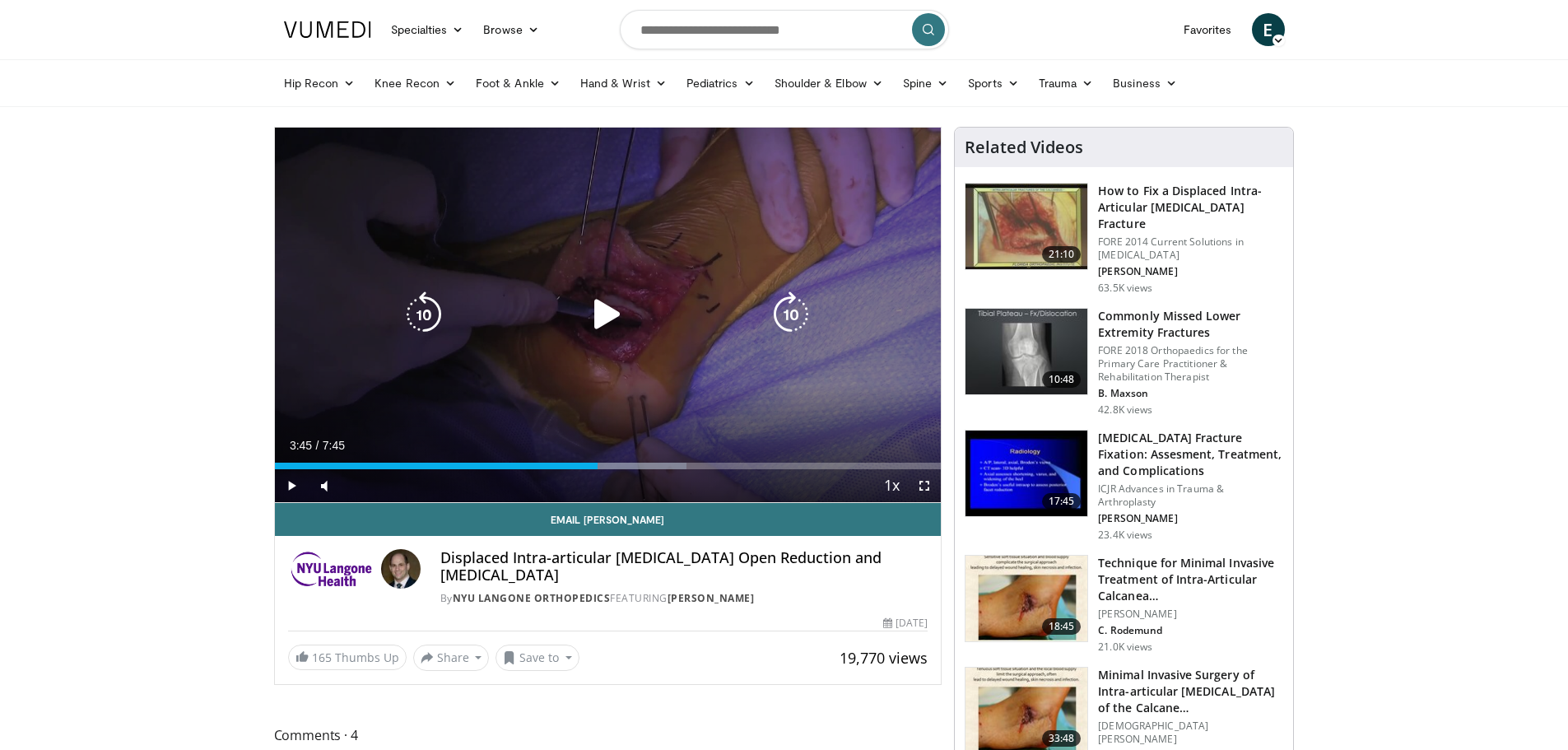
click at [609, 223] on div "10 seconds Tap to unmute" at bounding box center [608, 315] width 667 height 375
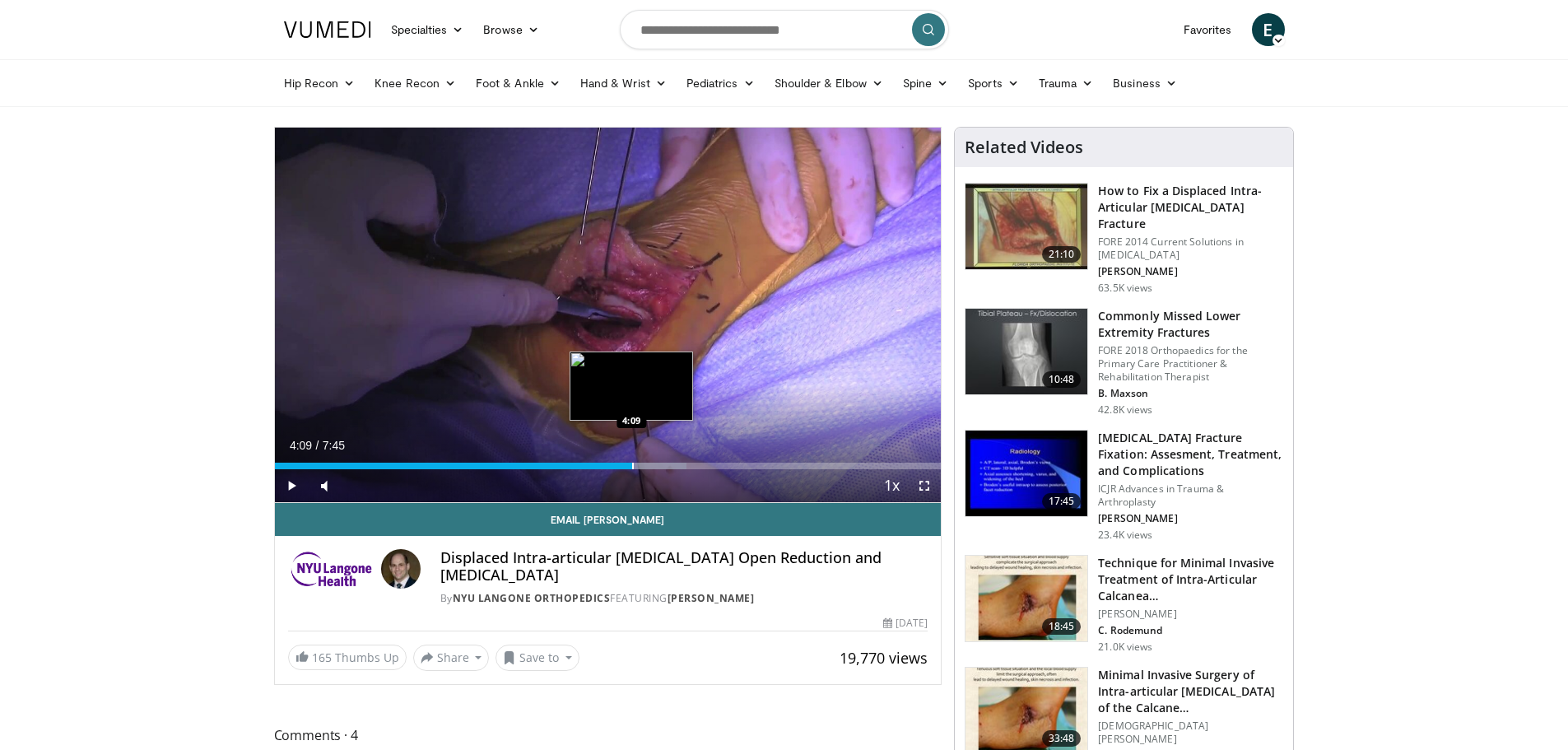
click at [633, 463] on div "Progress Bar" at bounding box center [633, 465] width 2 height 7
click at [673, 463] on div "Progress Bar" at bounding box center [674, 465] width 2 height 7
click at [694, 463] on div "Progress Bar" at bounding box center [695, 465] width 2 height 7
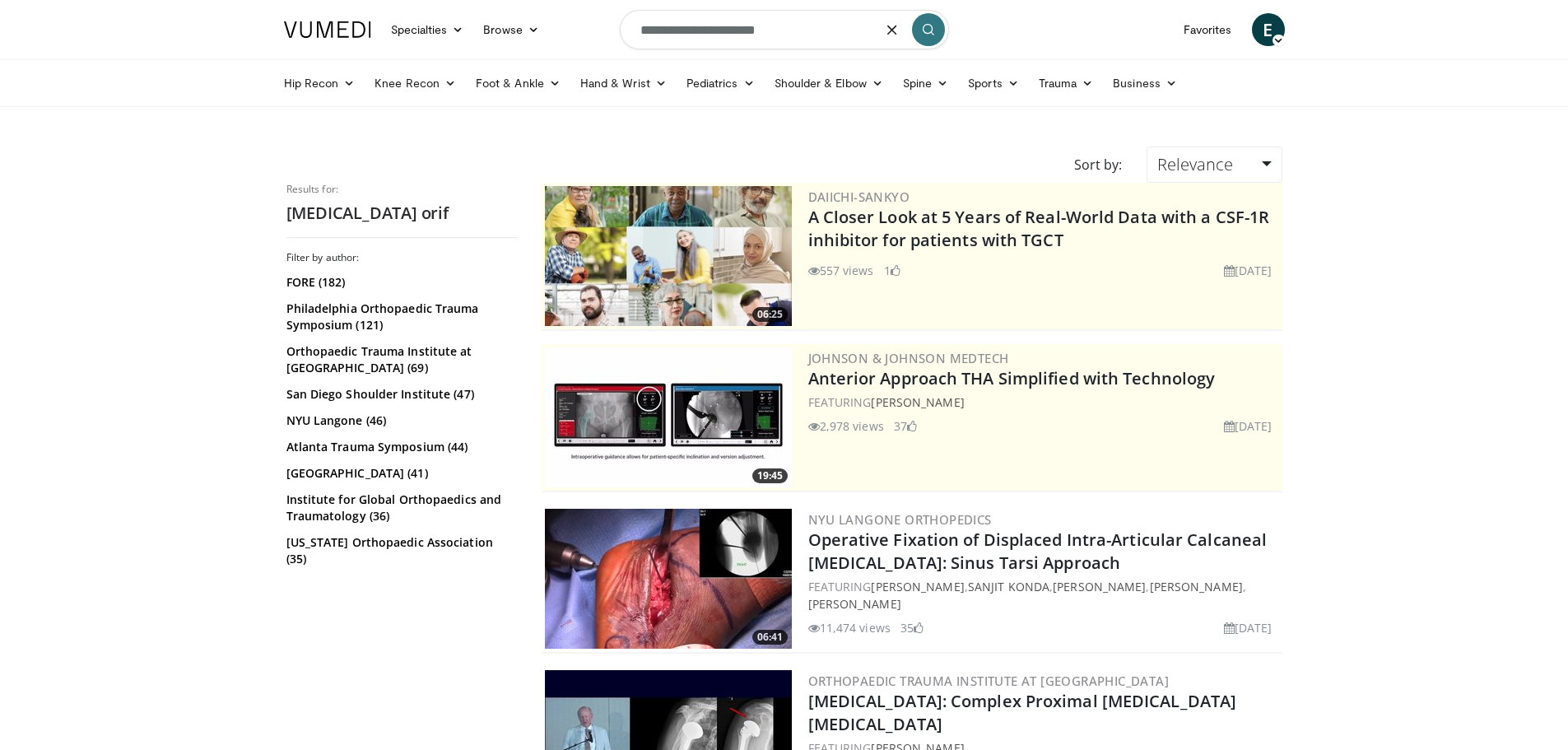
click at [792, 35] on input "**********" at bounding box center [784, 30] width 329 height 39
type input "**********"
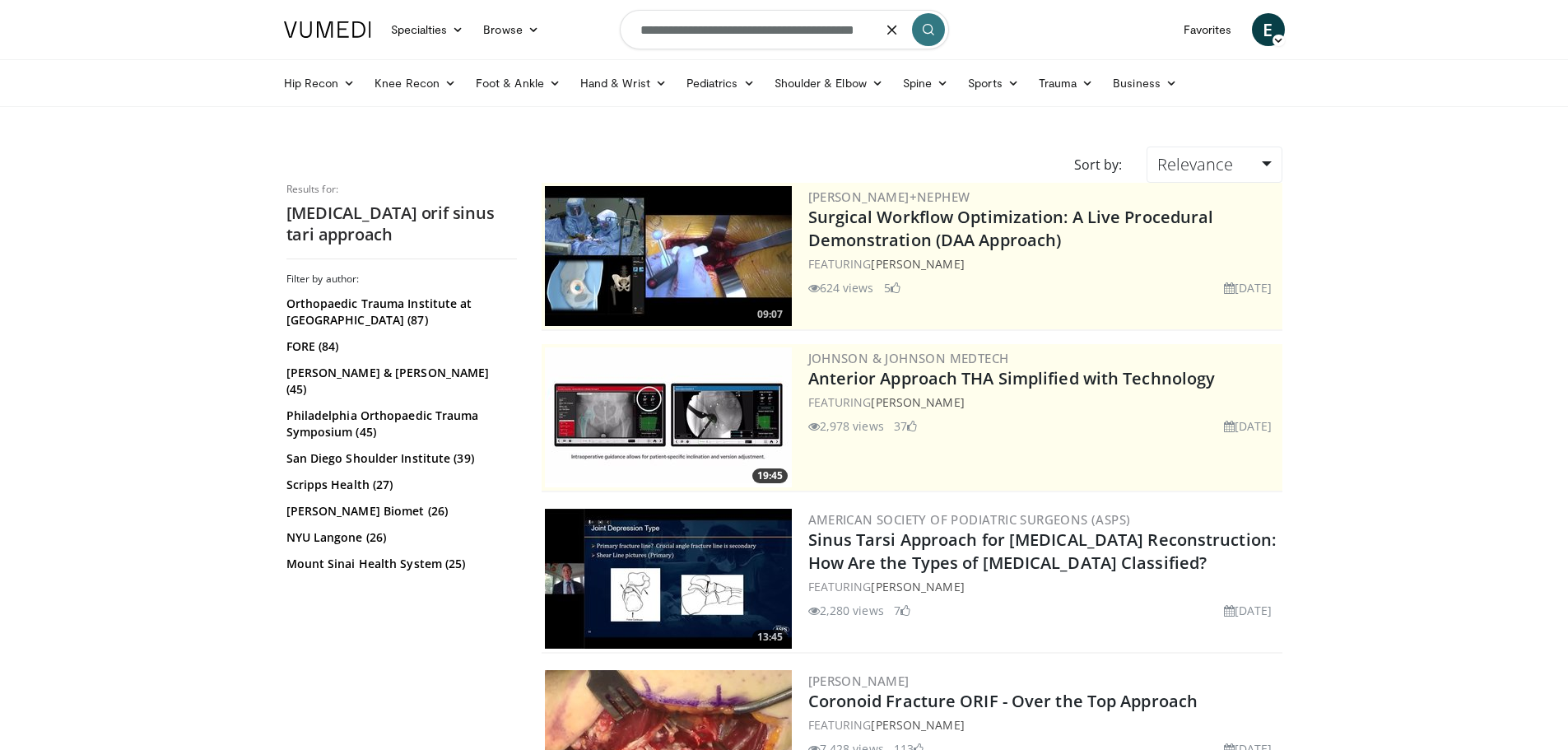
click at [823, 28] on input "**********" at bounding box center [784, 30] width 329 height 39
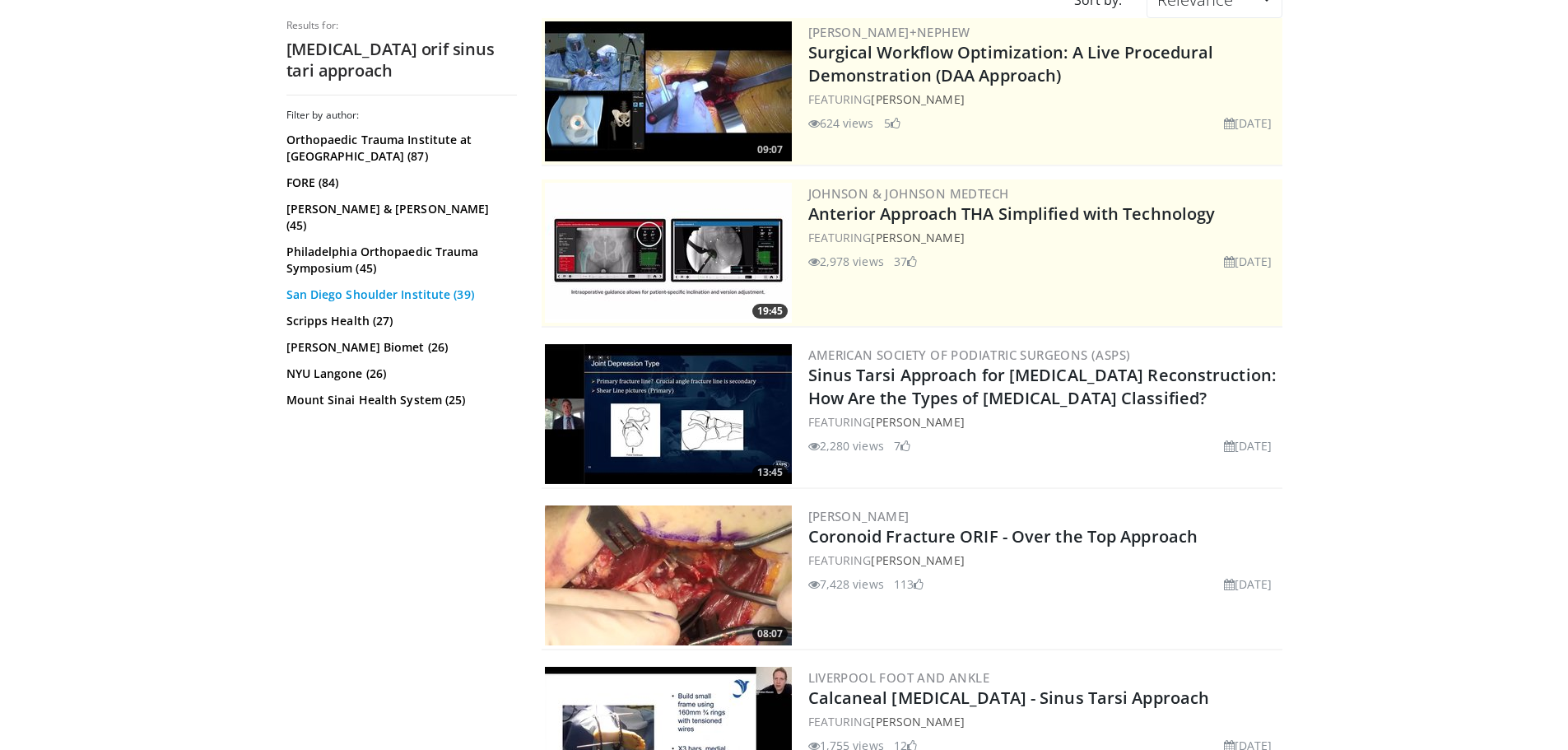
type input "**********"
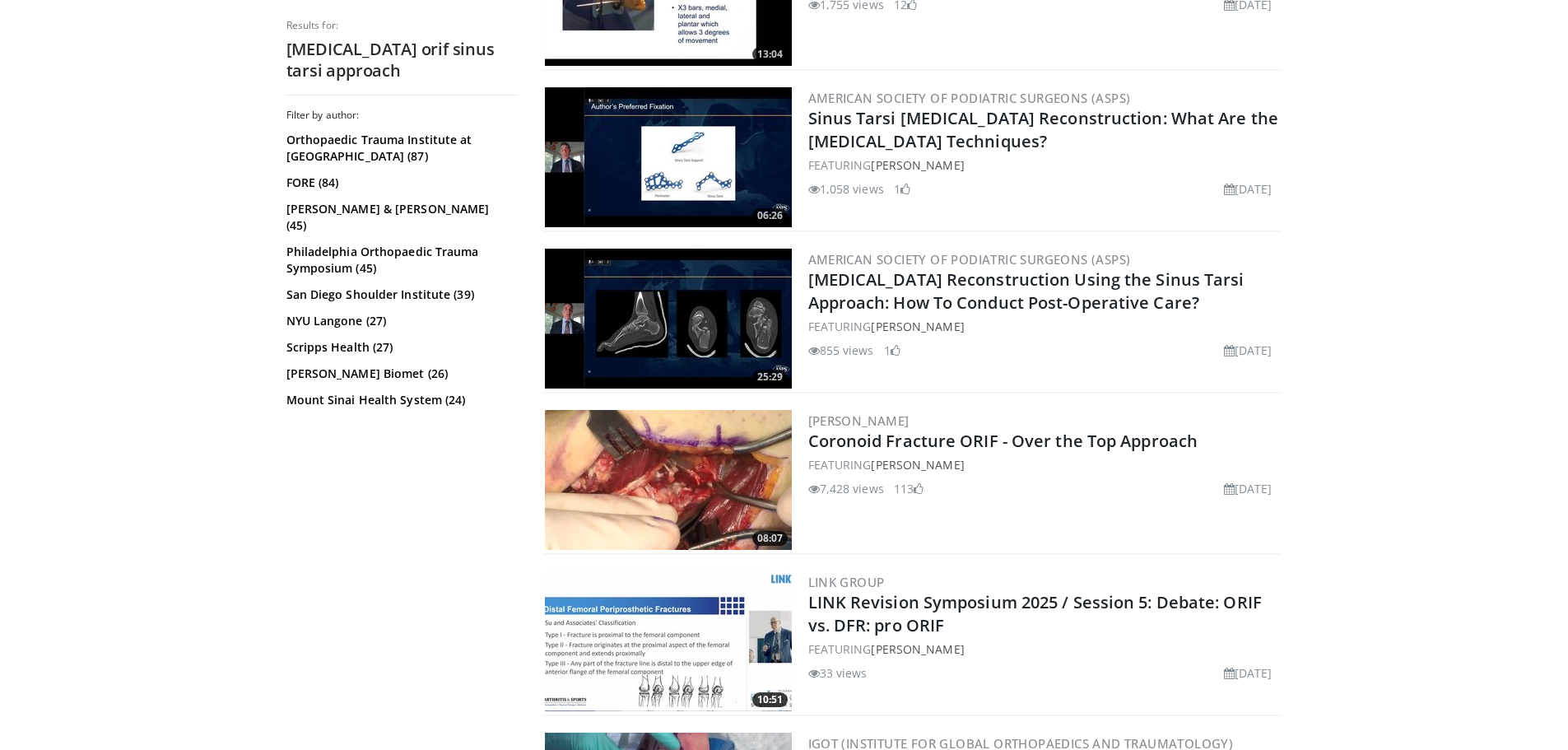
scroll to position [1235, 0]
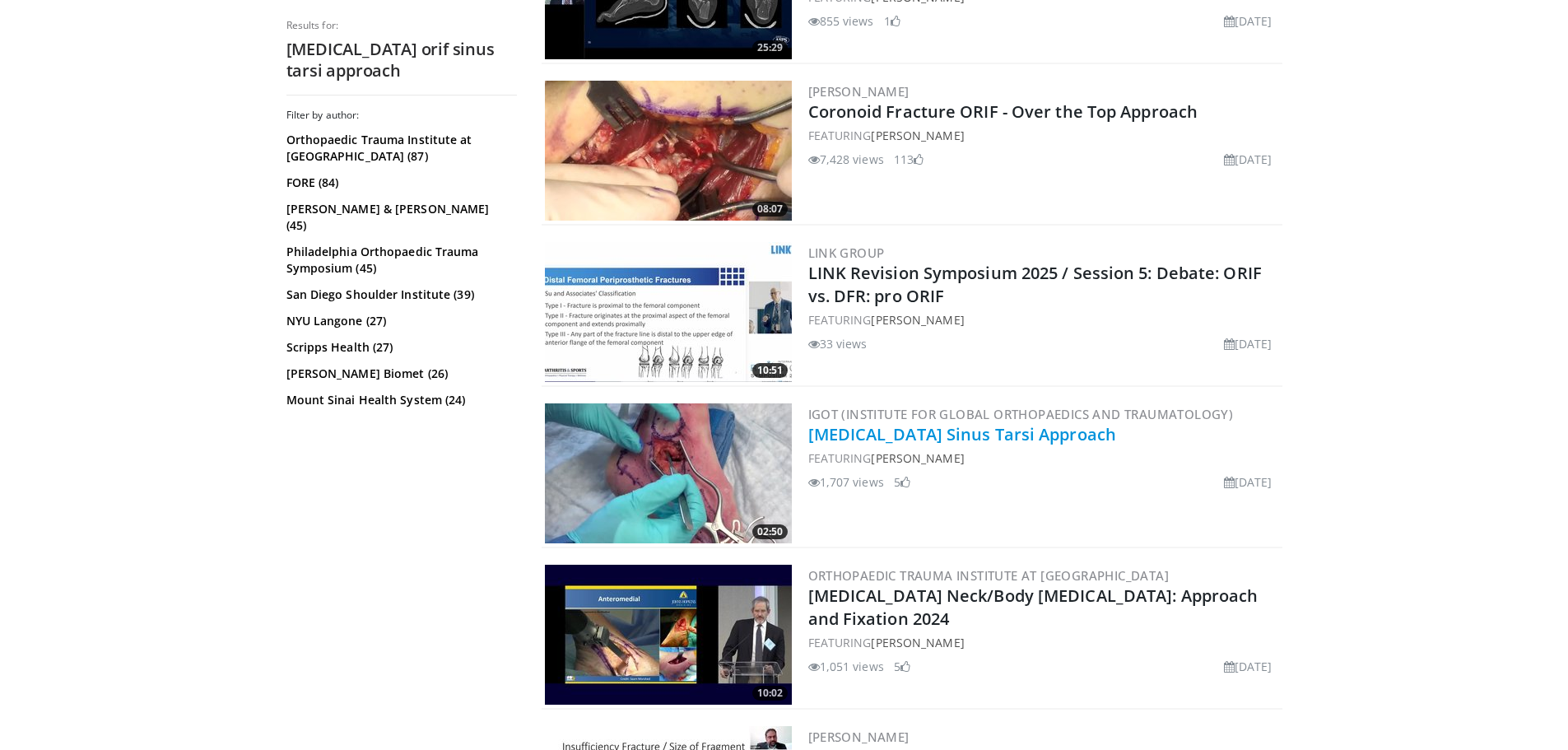
click at [1009, 438] on link "[MEDICAL_DATA] Sinus Tarsi Approach" at bounding box center [963, 435] width 309 height 22
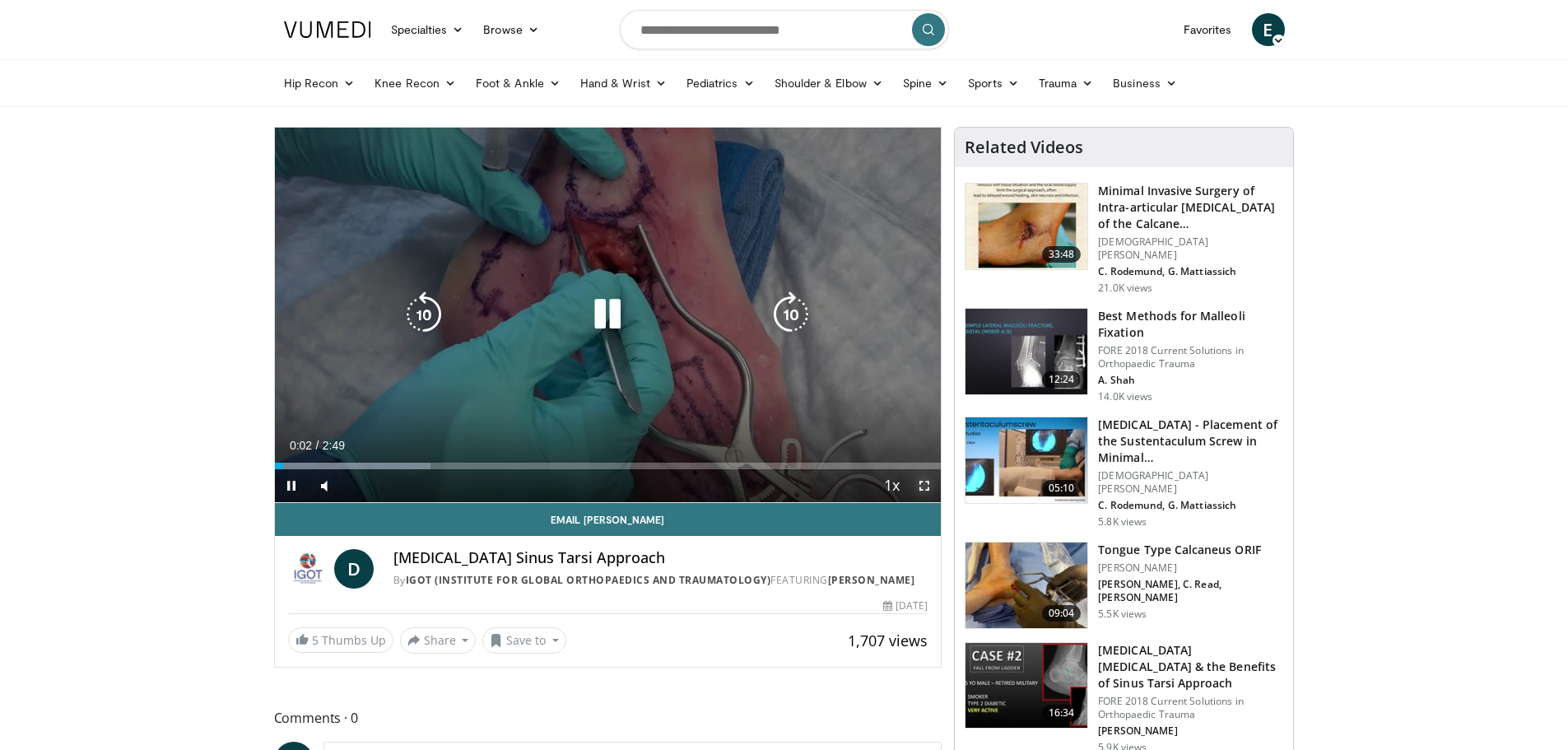
drag, startPoint x: 930, startPoint y: 487, endPoint x: 900, endPoint y: 586, distance: 103.4
click at [929, 487] on span "Video Player" at bounding box center [923, 485] width 33 height 33
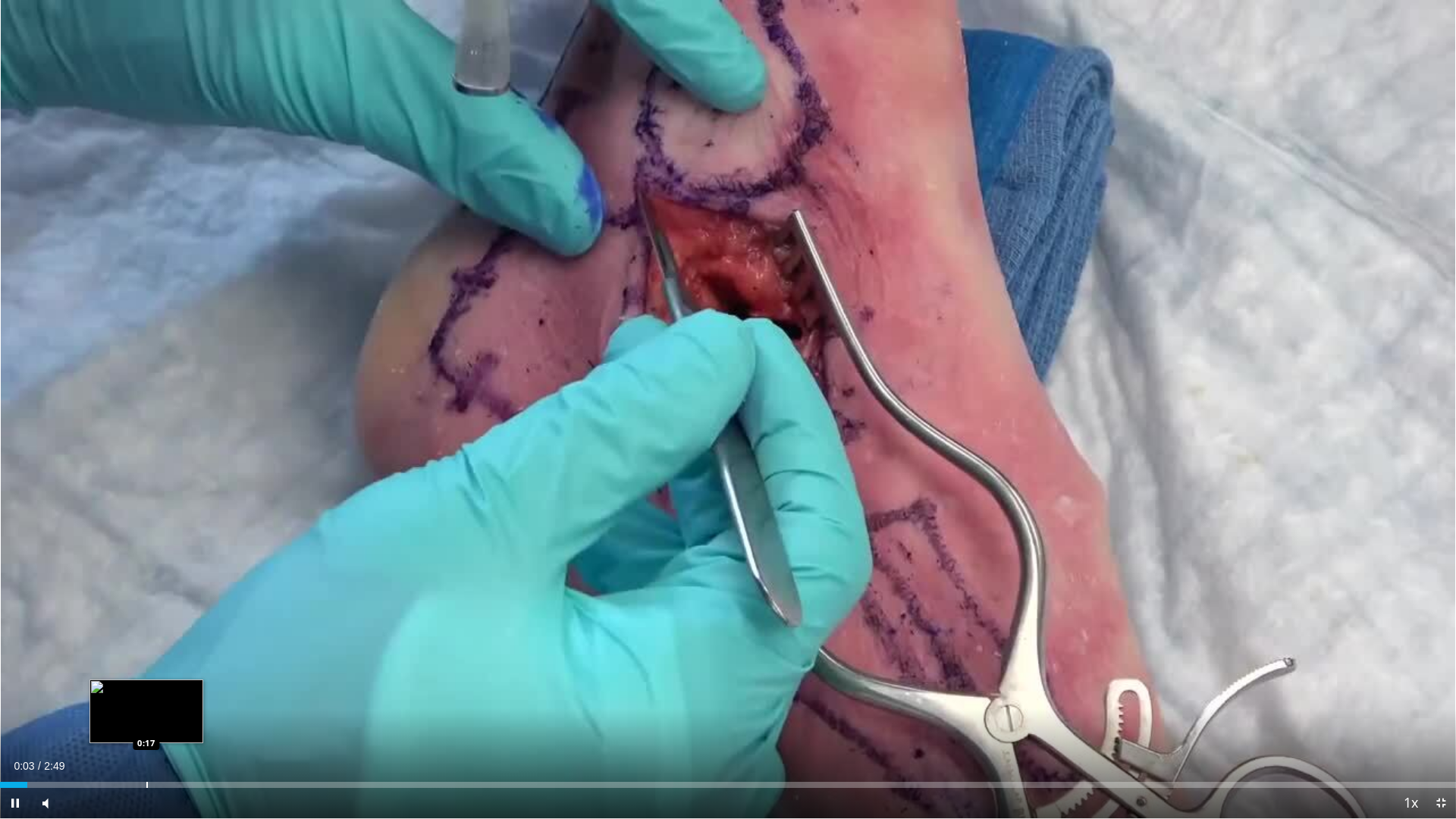
click at [146, 690] on div "Loaded : 0.00% 0:03 0:17" at bounding box center [728, 780] width 1456 height 15
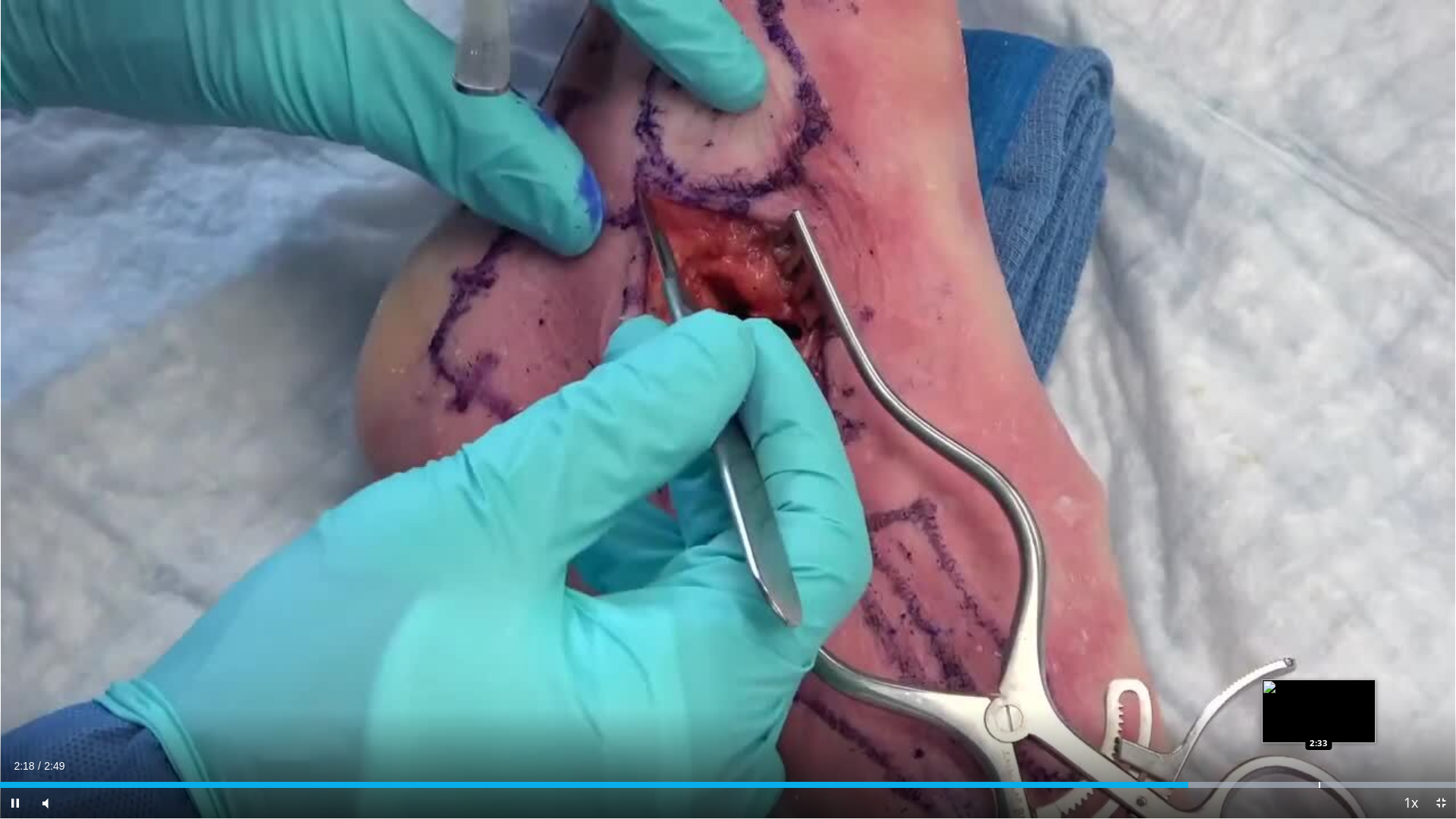
click at [1319, 690] on div "Progress Bar" at bounding box center [1320, 785] width 2 height 6
click at [1298, 690] on div "Loaded : 100.00% 2:34 2:33" at bounding box center [728, 785] width 1456 height 6
click at [1271, 690] on div "Progress Bar" at bounding box center [1272, 785] width 2 height 6
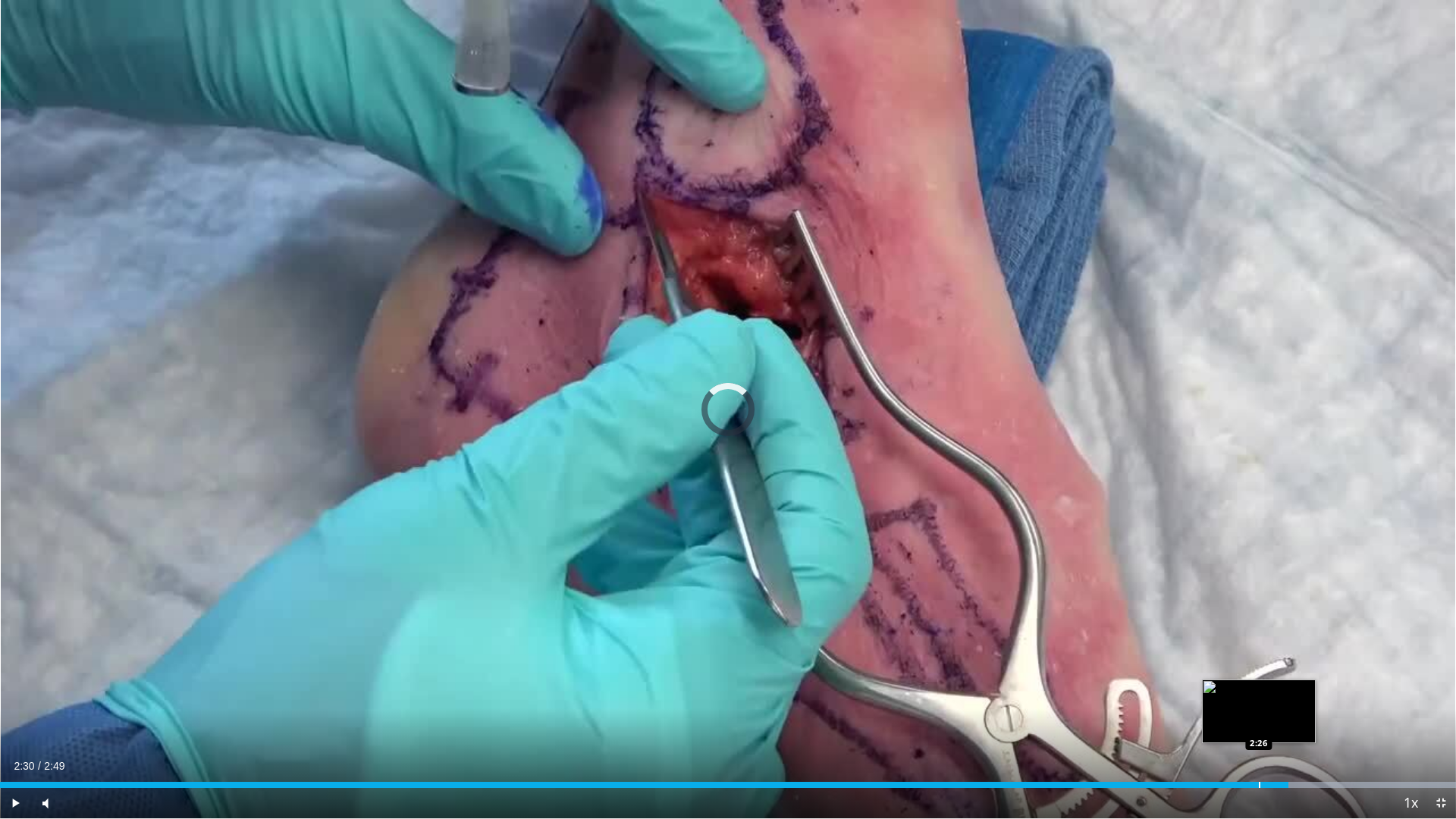
click at [1259, 690] on div "Progress Bar" at bounding box center [1260, 785] width 2 height 6
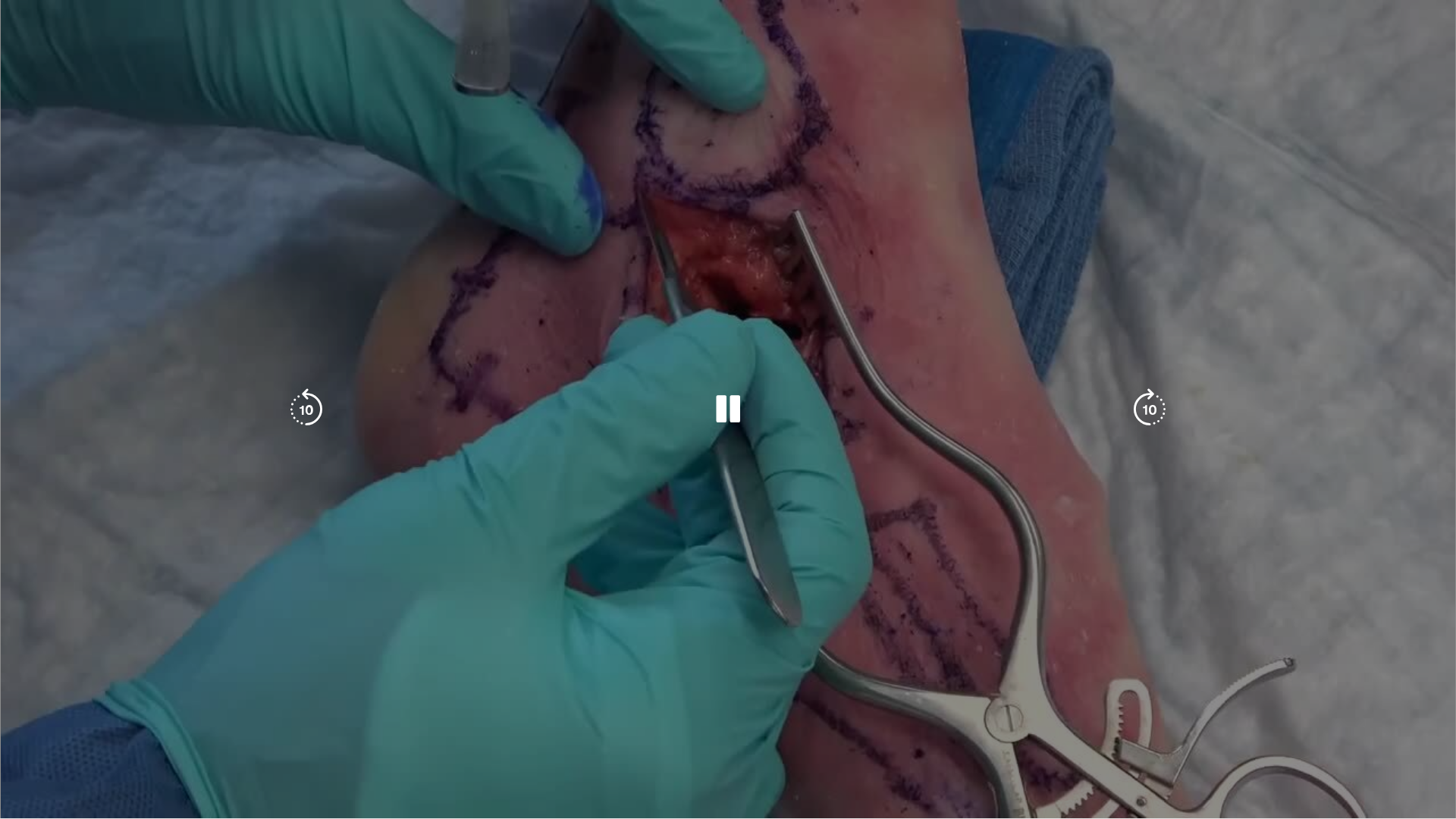
click at [1227, 690] on video-js "**********" at bounding box center [728, 409] width 1456 height 819
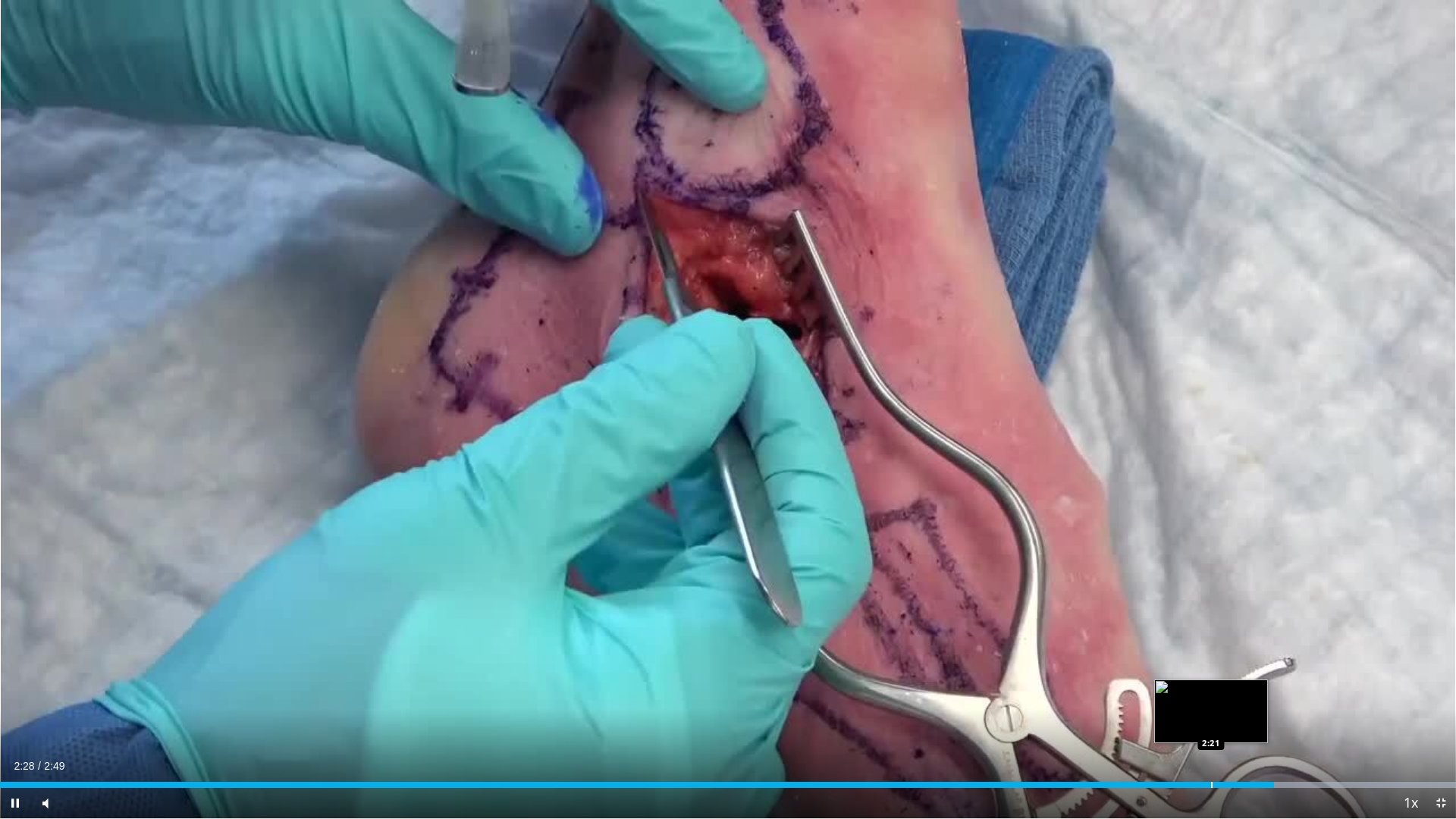
click at [1211, 690] on div "Progress Bar" at bounding box center [1212, 785] width 2 height 6
drag, startPoint x: 75, startPoint y: 802, endPoint x: 94, endPoint y: 802, distance: 19.0
click at [91, 690] on div "Volume Level" at bounding box center [77, 804] width 27 height 5
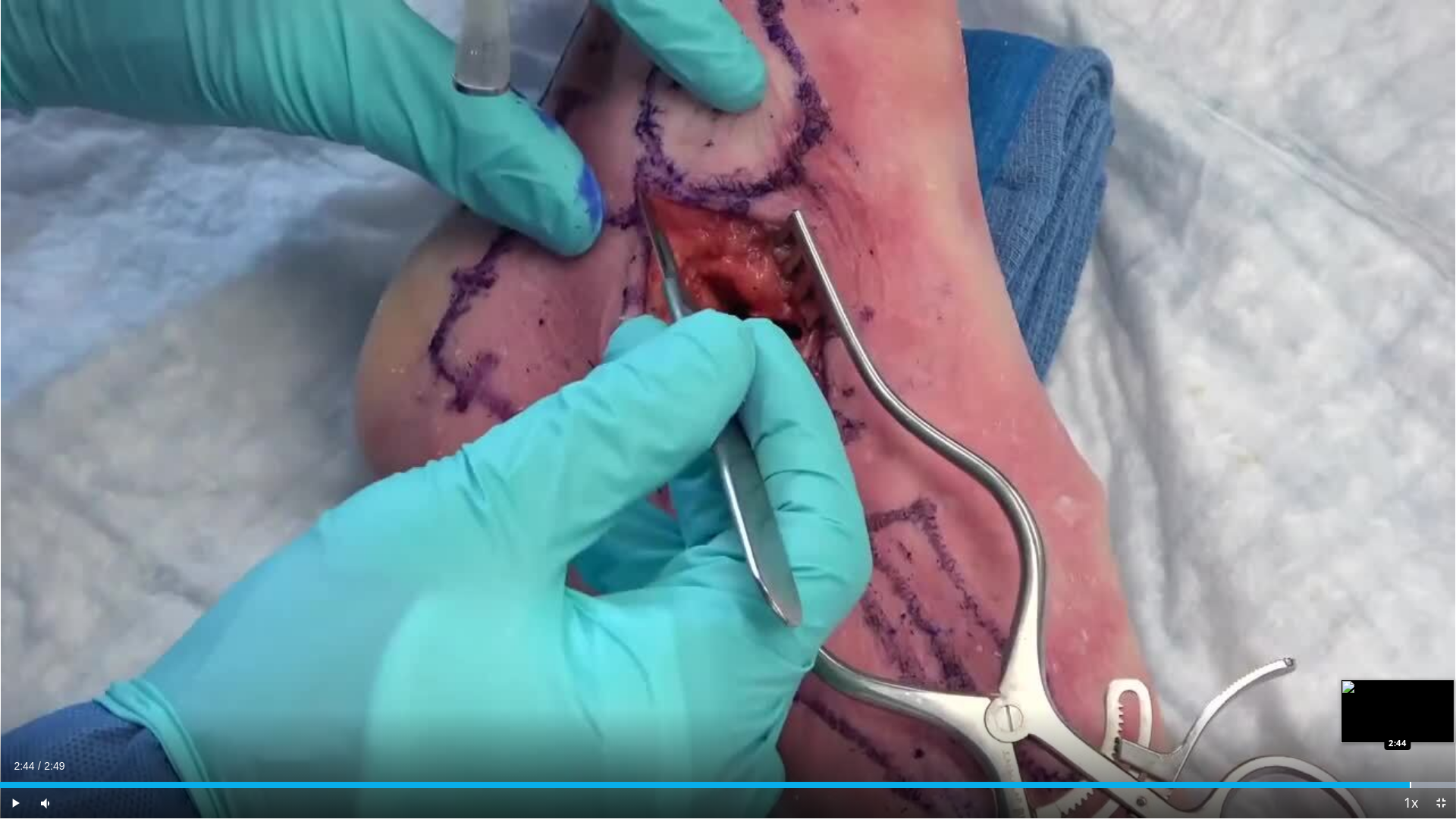
click at [1410, 690] on div "Loaded : 100.00% 2:44 2:44" at bounding box center [728, 780] width 1456 height 15
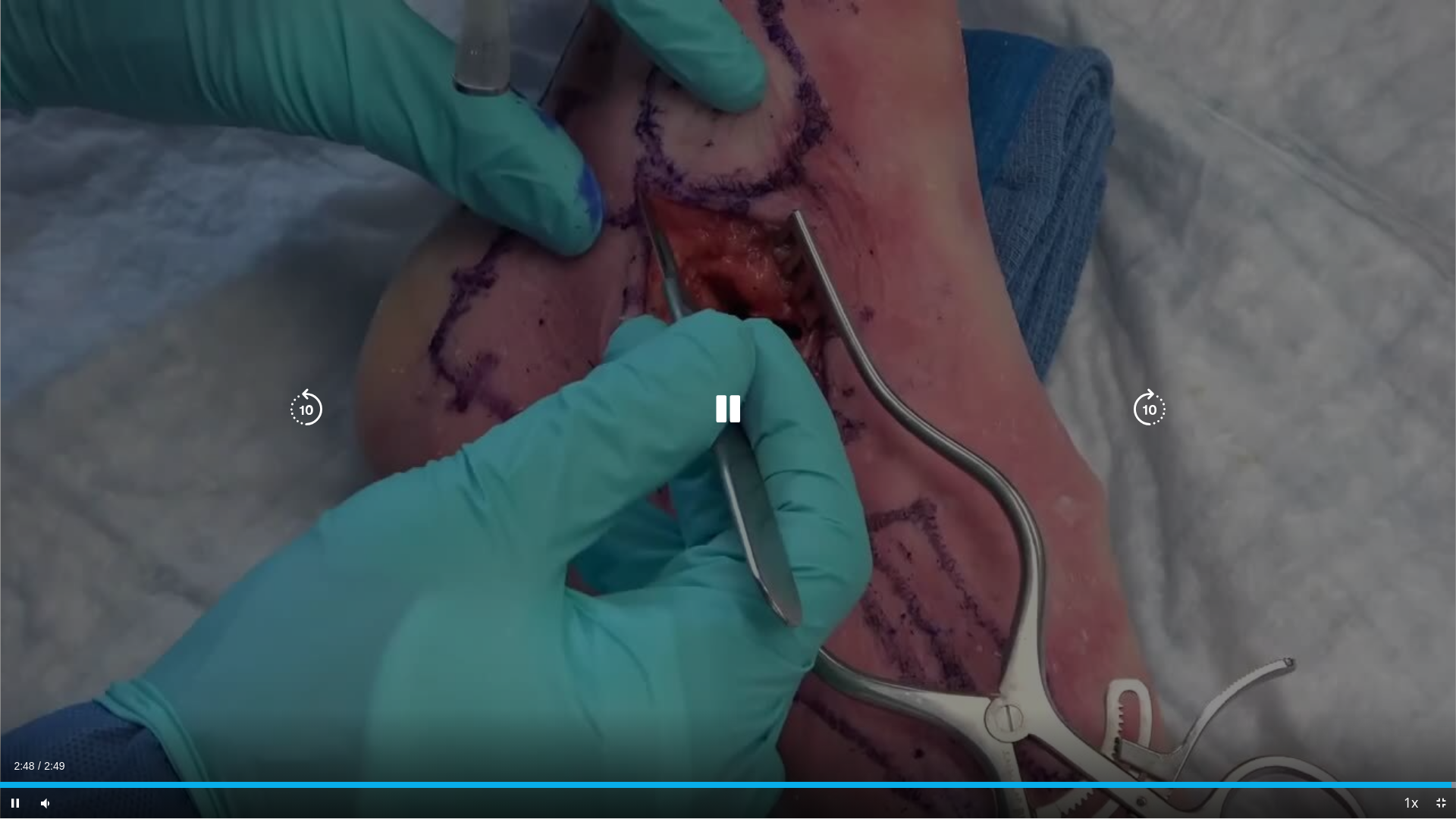
click at [707, 419] on icon "Video Player" at bounding box center [727, 409] width 42 height 42
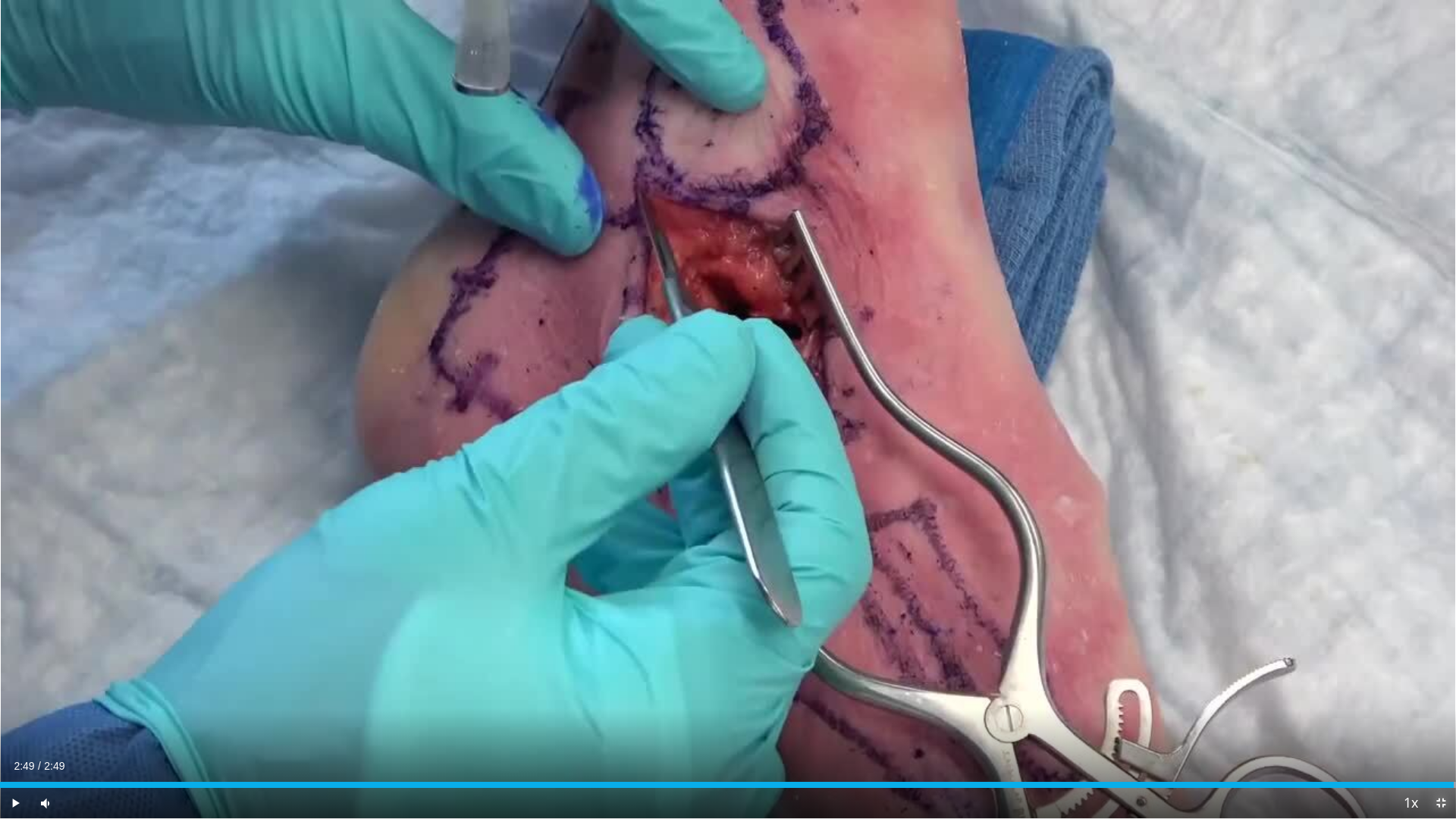
click at [1447, 690] on span "Video Player" at bounding box center [1441, 803] width 30 height 30
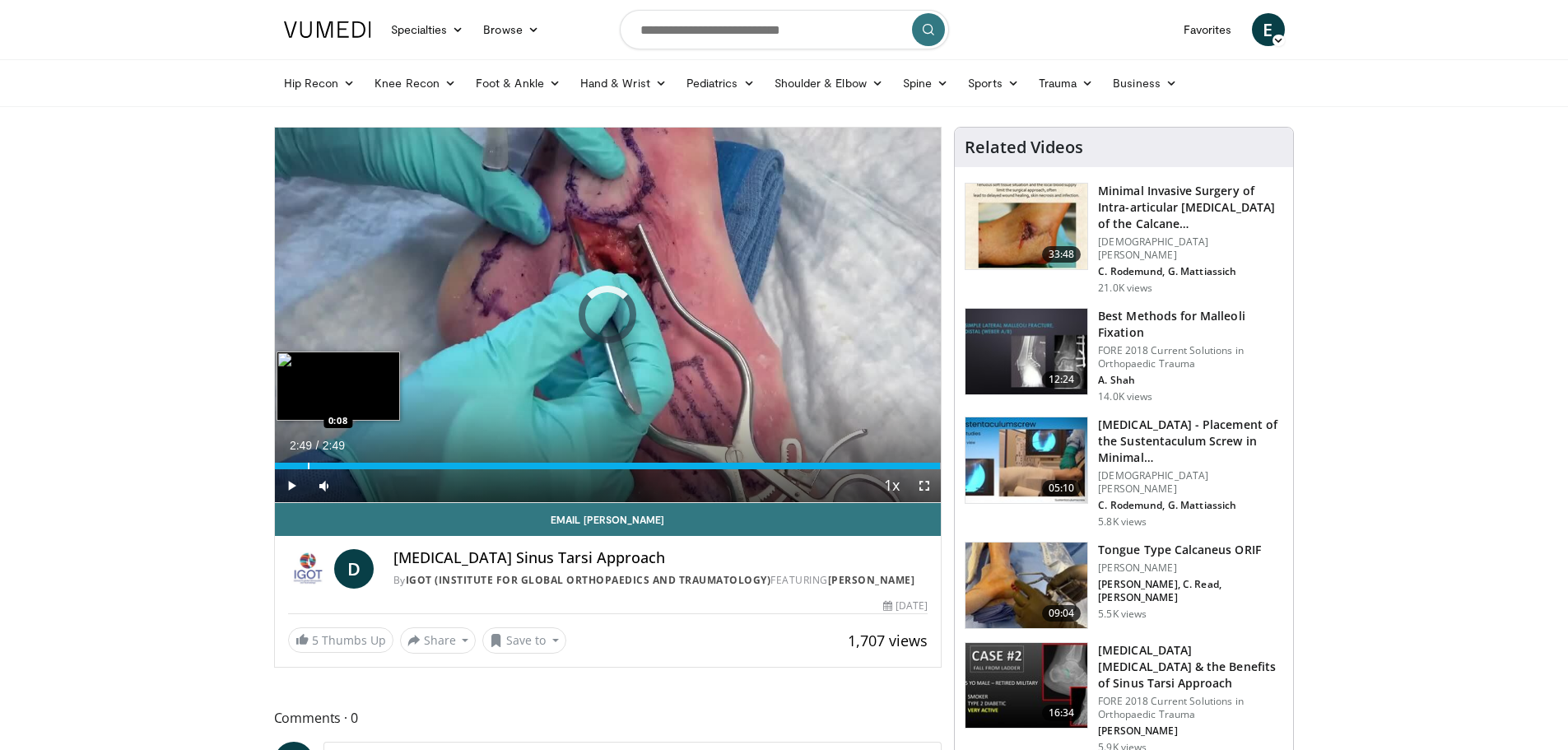
click at [306, 463] on div "2:49" at bounding box center [607, 465] width 665 height 7
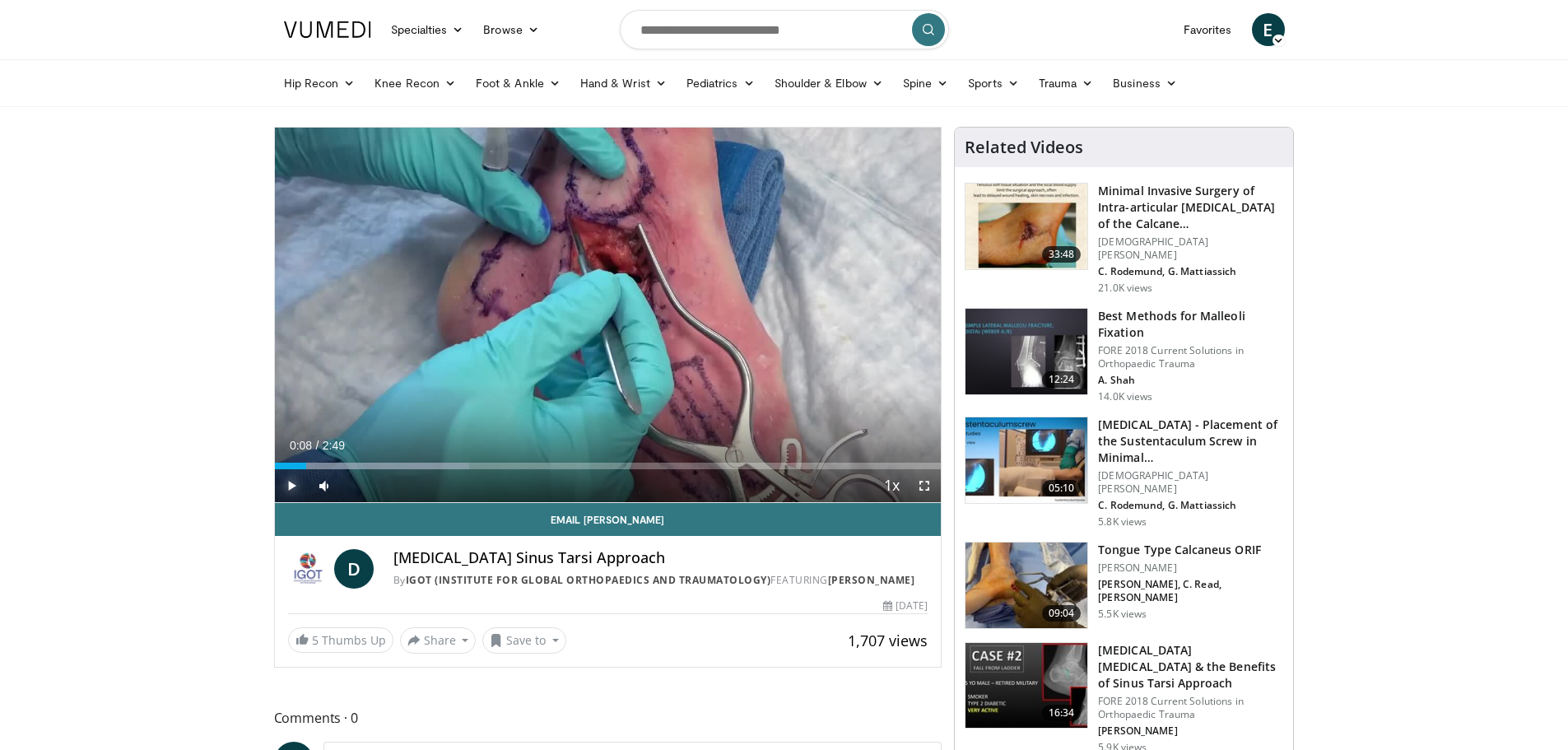
click at [290, 488] on span "Video Player" at bounding box center [291, 485] width 33 height 33
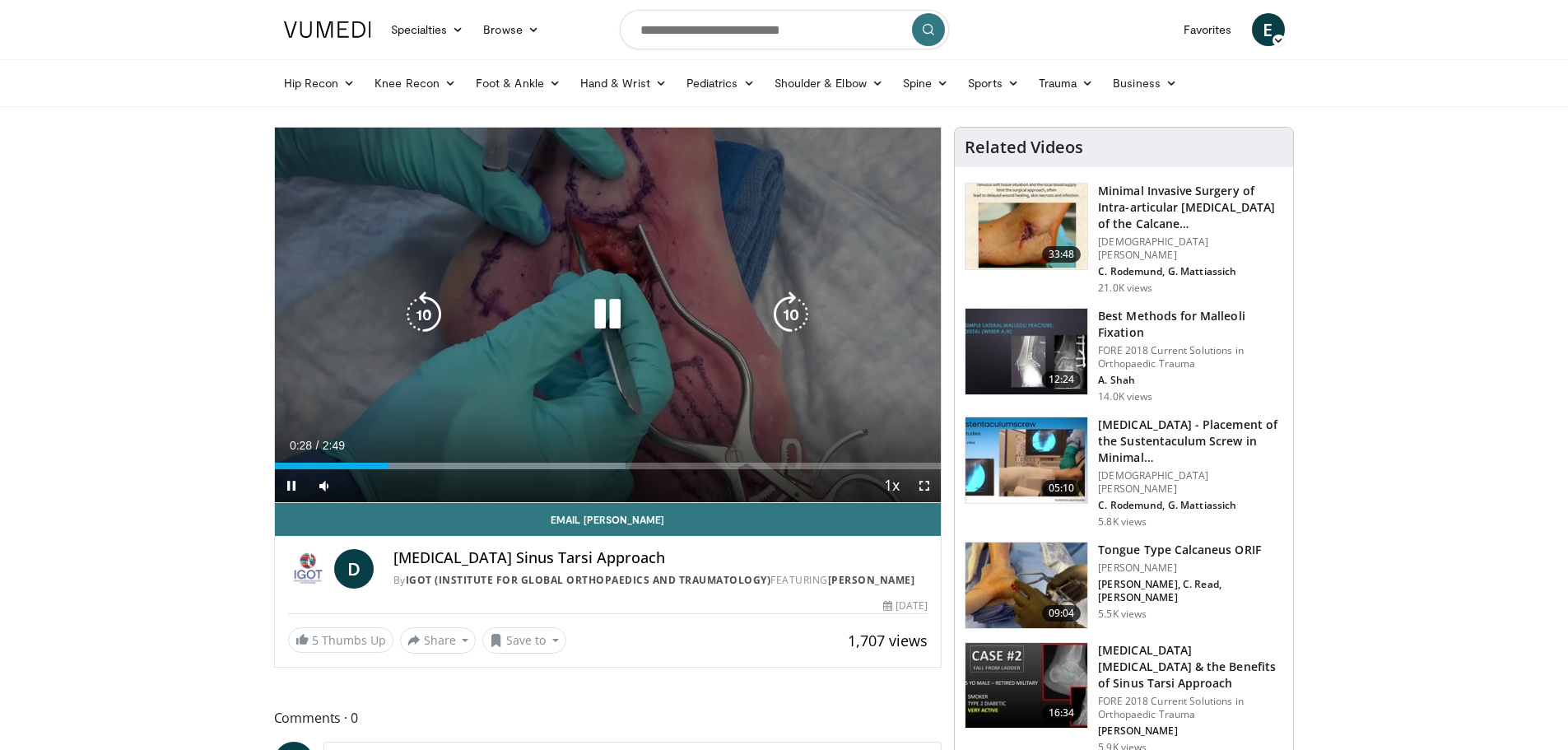
click at [611, 336] on icon "Video Player" at bounding box center [607, 313] width 46 height 46
click at [605, 285] on div "10 seconds Tap to unmute" at bounding box center [608, 315] width 667 height 375
drag, startPoint x: 933, startPoint y: 483, endPoint x: 934, endPoint y: 583, distance: 100.0
click at [934, 483] on span "Video Player" at bounding box center [923, 485] width 33 height 33
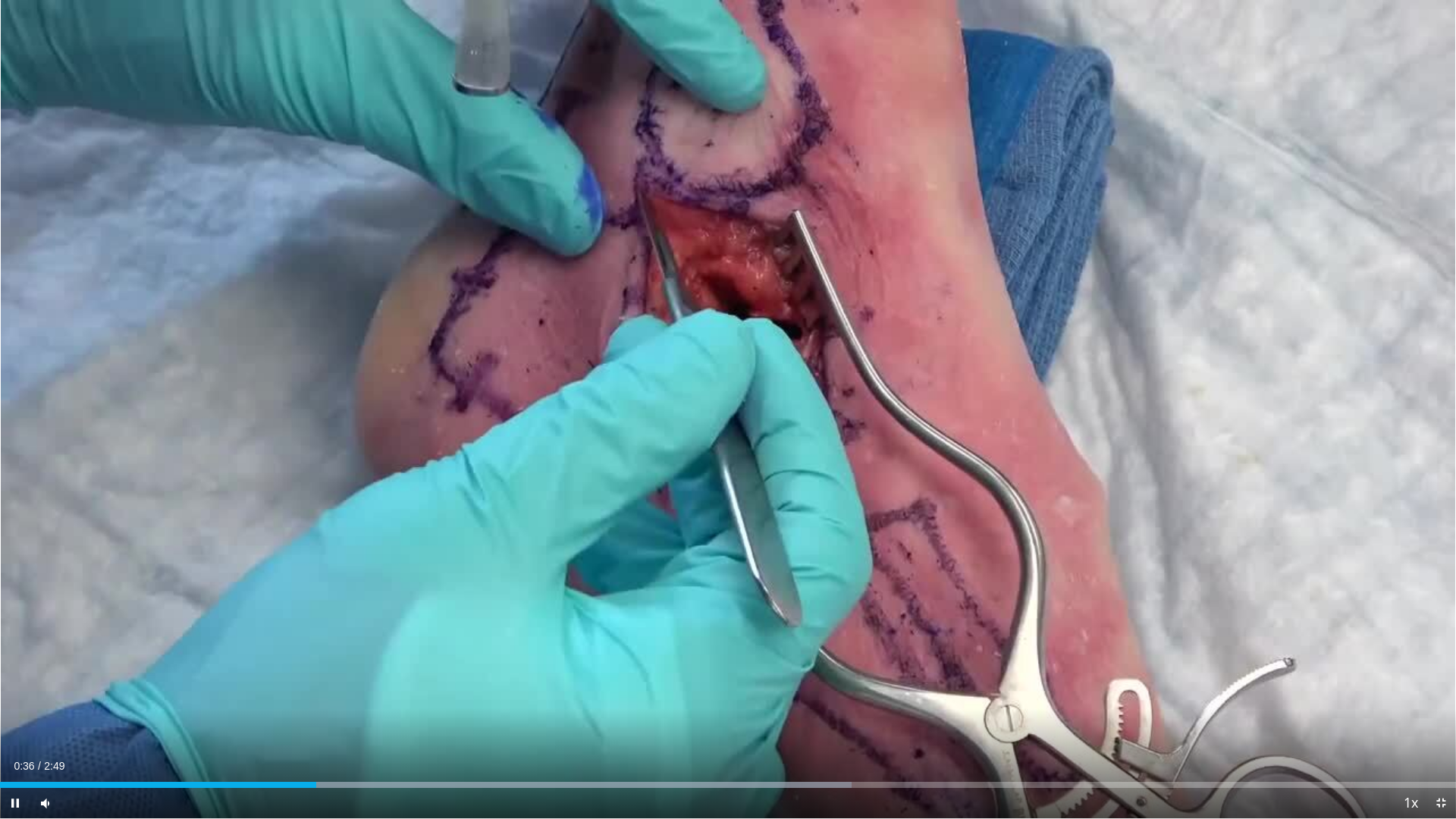
click at [406, 690] on div "Current Time 0:36 / Duration 2:49 Pause Skip Backward Skip Forward Mute 46% Loa…" at bounding box center [728, 803] width 1456 height 30
click at [414, 690] on div "Progress Bar" at bounding box center [415, 785] width 2 height 6
click at [9, 690] on span "Video Player" at bounding box center [15, 803] width 30 height 30
click at [1439, 690] on span "Video Player" at bounding box center [1441, 803] width 30 height 30
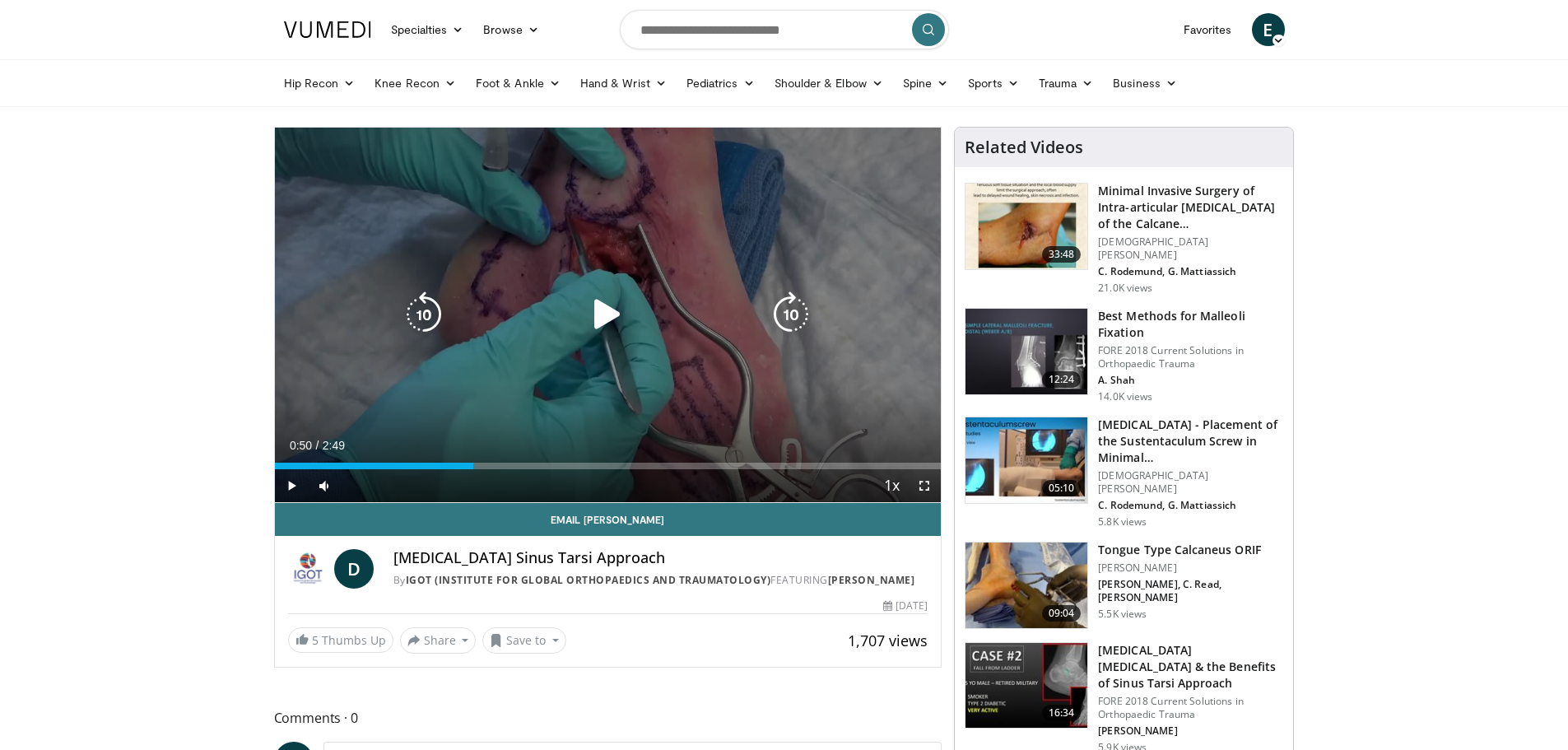
click at [557, 202] on div "10 seconds Tap to unmute" at bounding box center [608, 315] width 667 height 375
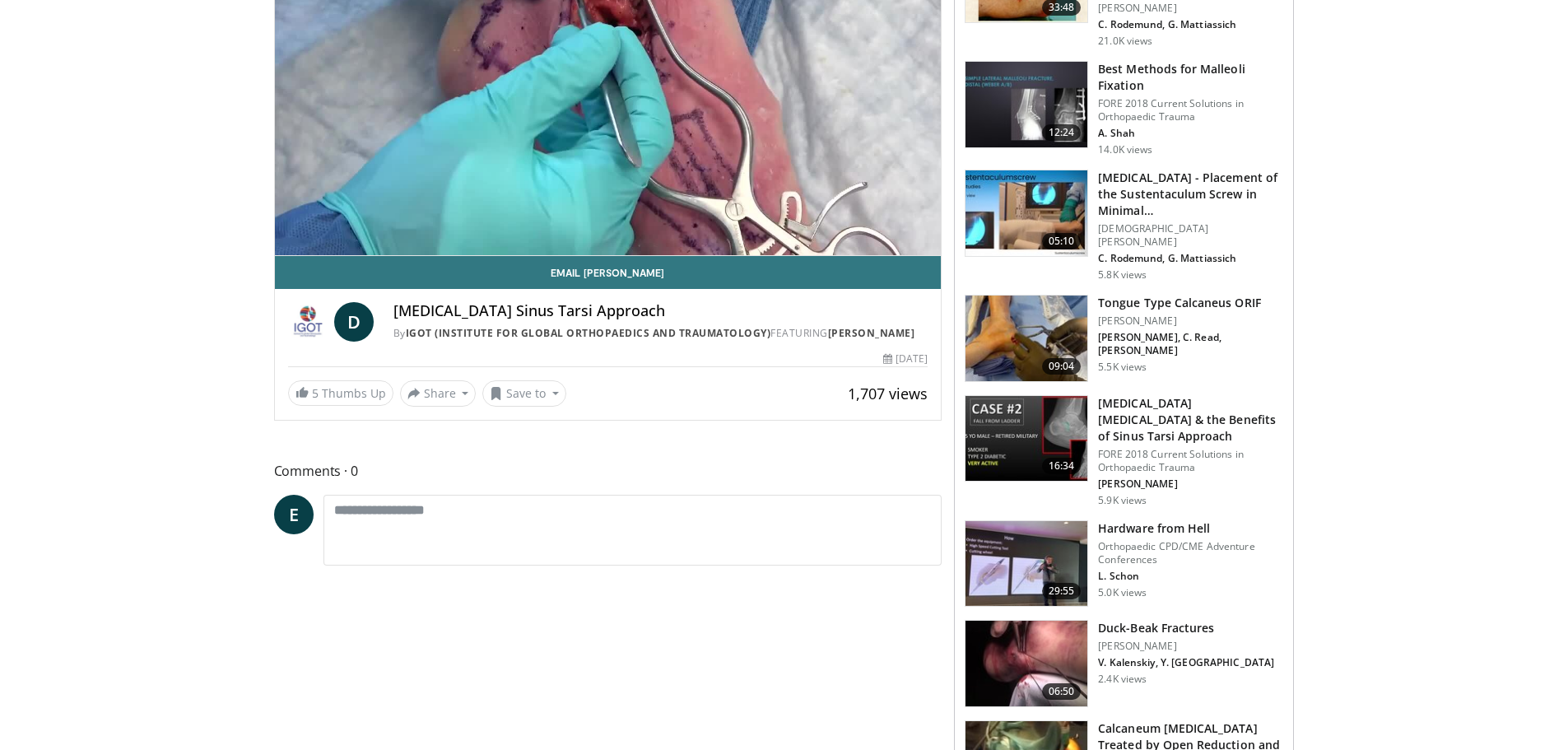
scroll to position [411, 0]
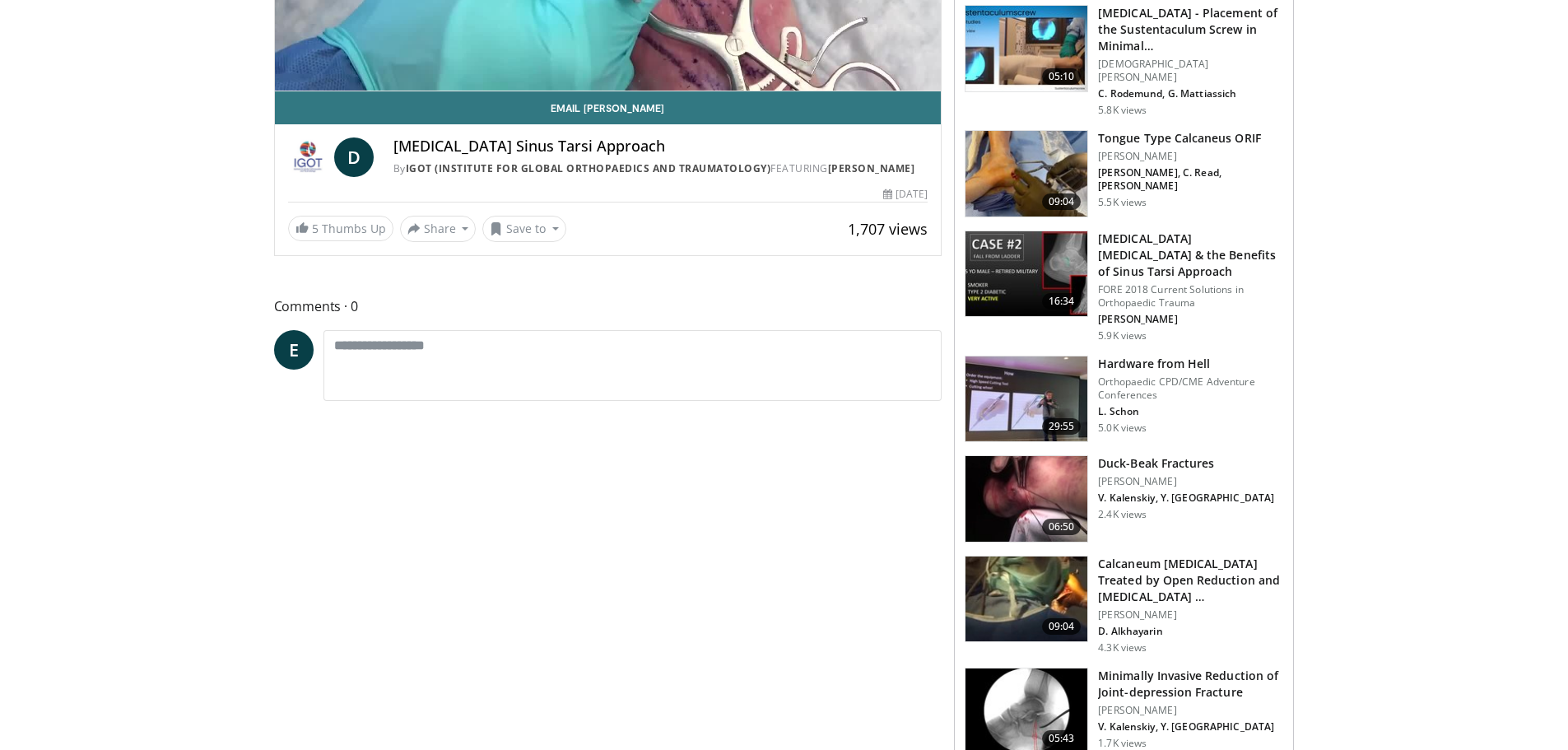
click at [1173, 668] on h3 "Minimally Invasive Reduction of Joint-depression Fracture" at bounding box center [1190, 684] width 186 height 33
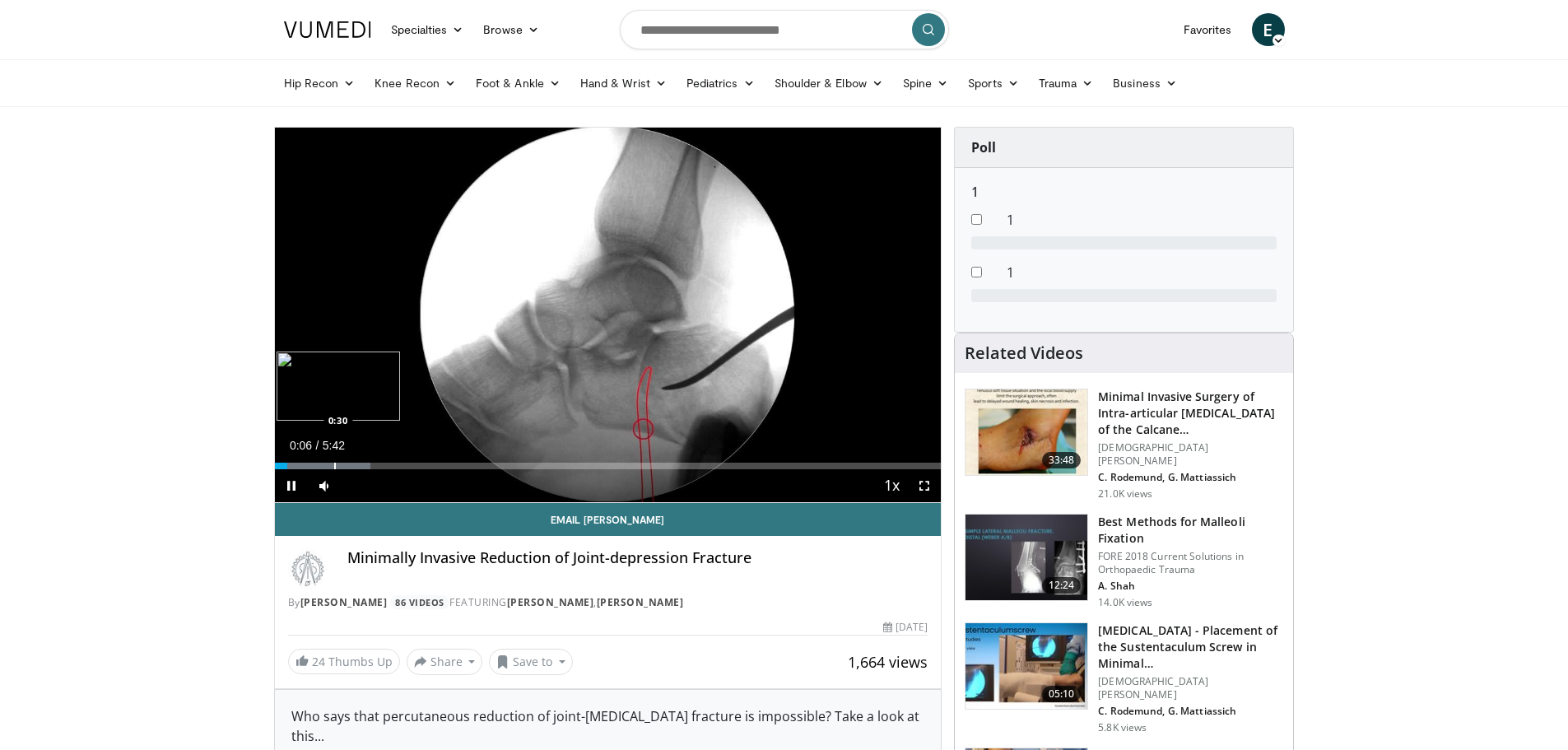
click at [334, 465] on div "Progress Bar" at bounding box center [335, 465] width 2 height 7
click at [375, 465] on div "Progress Bar" at bounding box center [376, 465] width 2 height 7
click at [399, 465] on div "Progress Bar" at bounding box center [400, 465] width 2 height 7
click at [434, 471] on div "Current Time 1:06 / Duration 5:42 Pause Skip Backward Skip Forward Mute 0% Load…" at bounding box center [608, 485] width 667 height 33
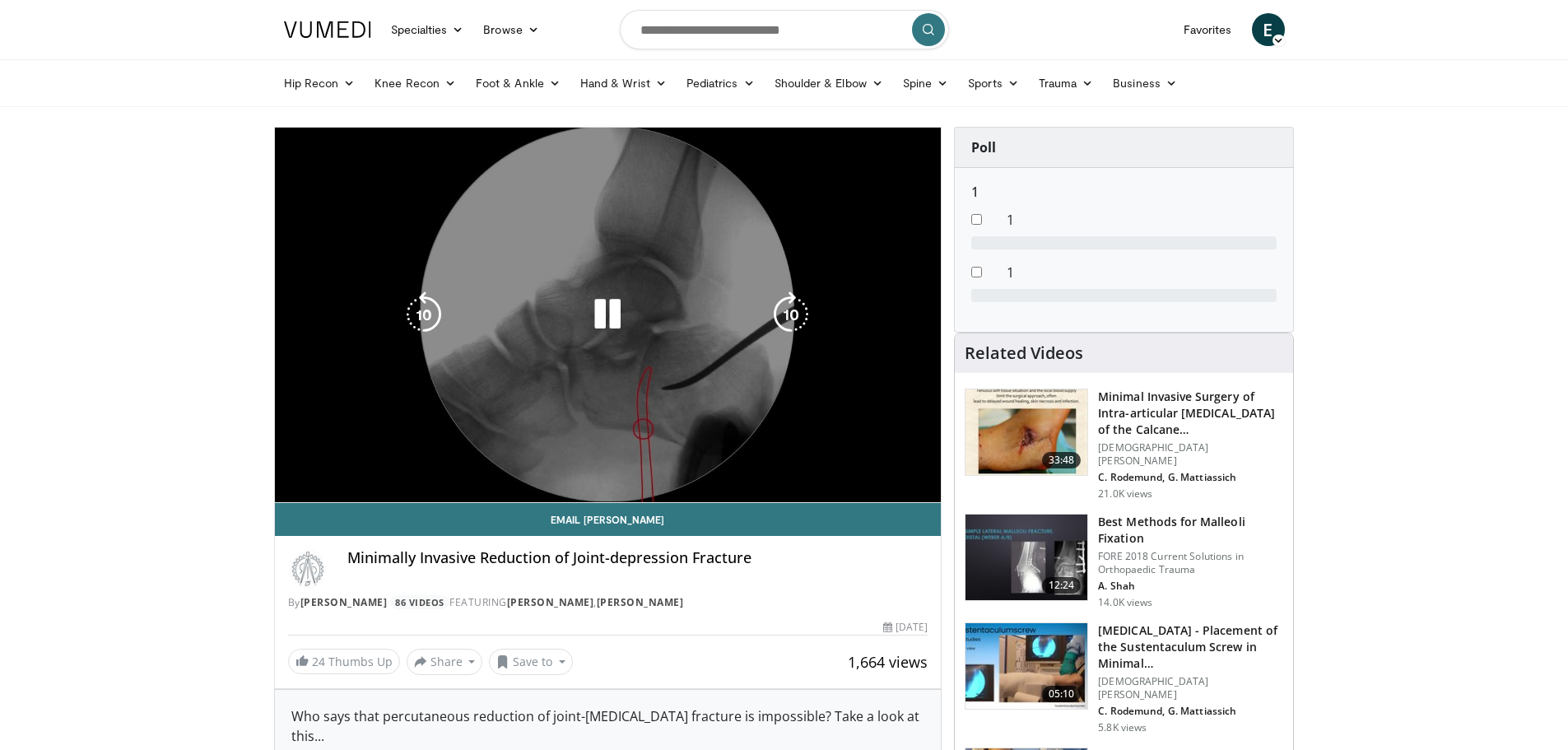
click at [467, 495] on div "Progress Bar" at bounding box center [440, 498] width 136 height 7
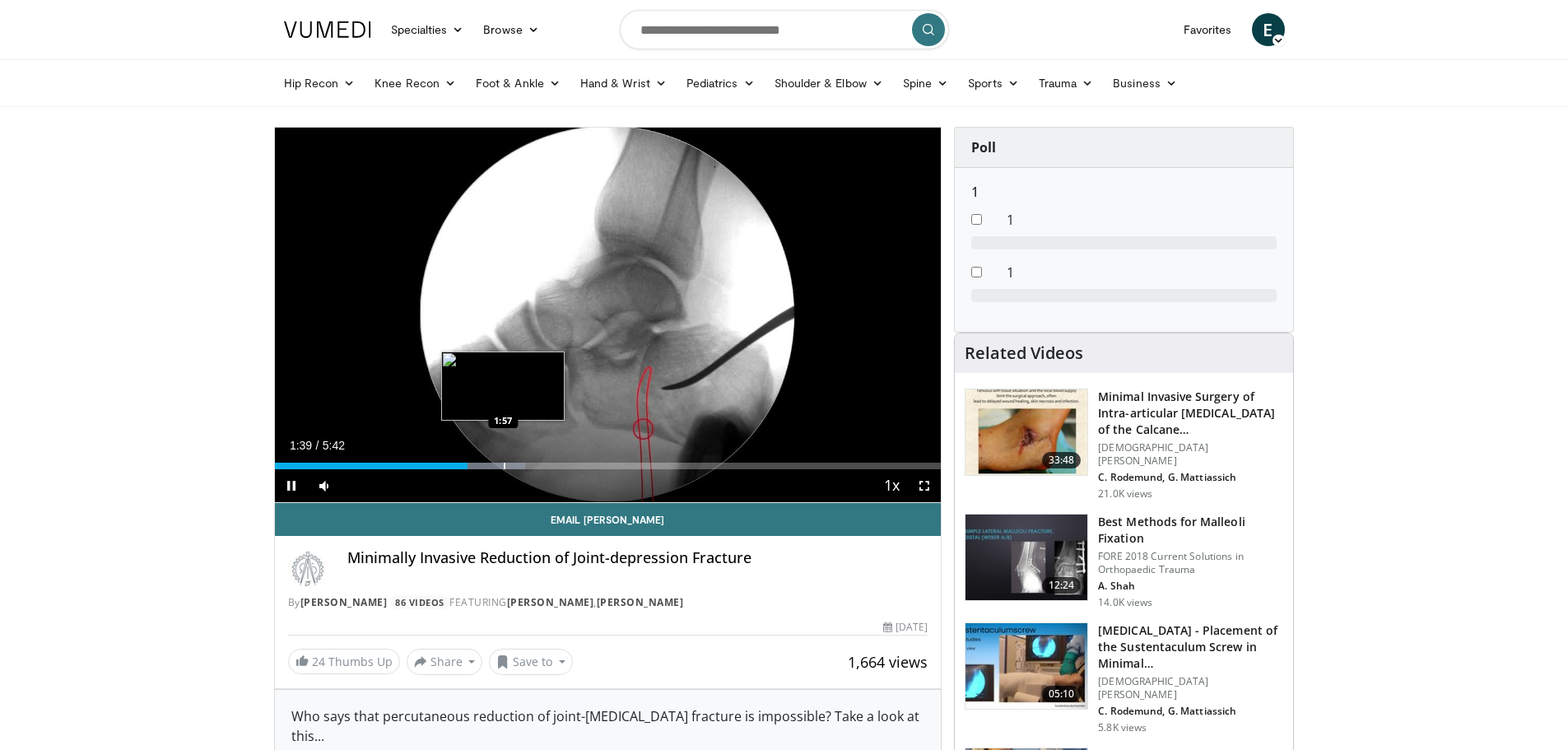
click at [505, 465] on div "Progress Bar" at bounding box center [505, 465] width 2 height 7
click at [487, 463] on div "Progress Bar" at bounding box center [488, 465] width 2 height 7
click at [546, 465] on div "Progress Bar" at bounding box center [547, 465] width 2 height 7
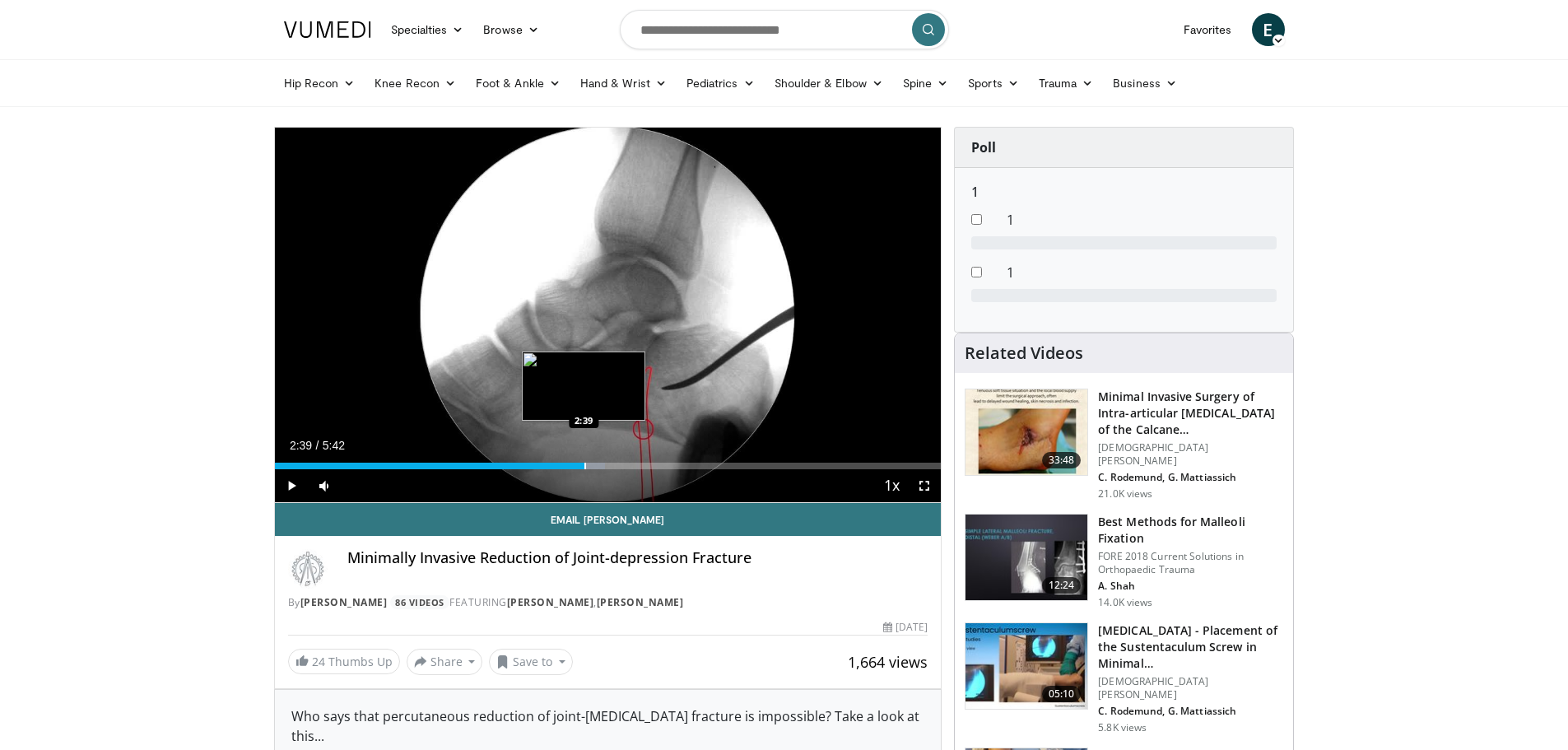
click at [585, 465] on div "Progress Bar" at bounding box center [586, 465] width 2 height 7
click at [613, 465] on div "Progress Bar" at bounding box center [613, 465] width 2 height 7
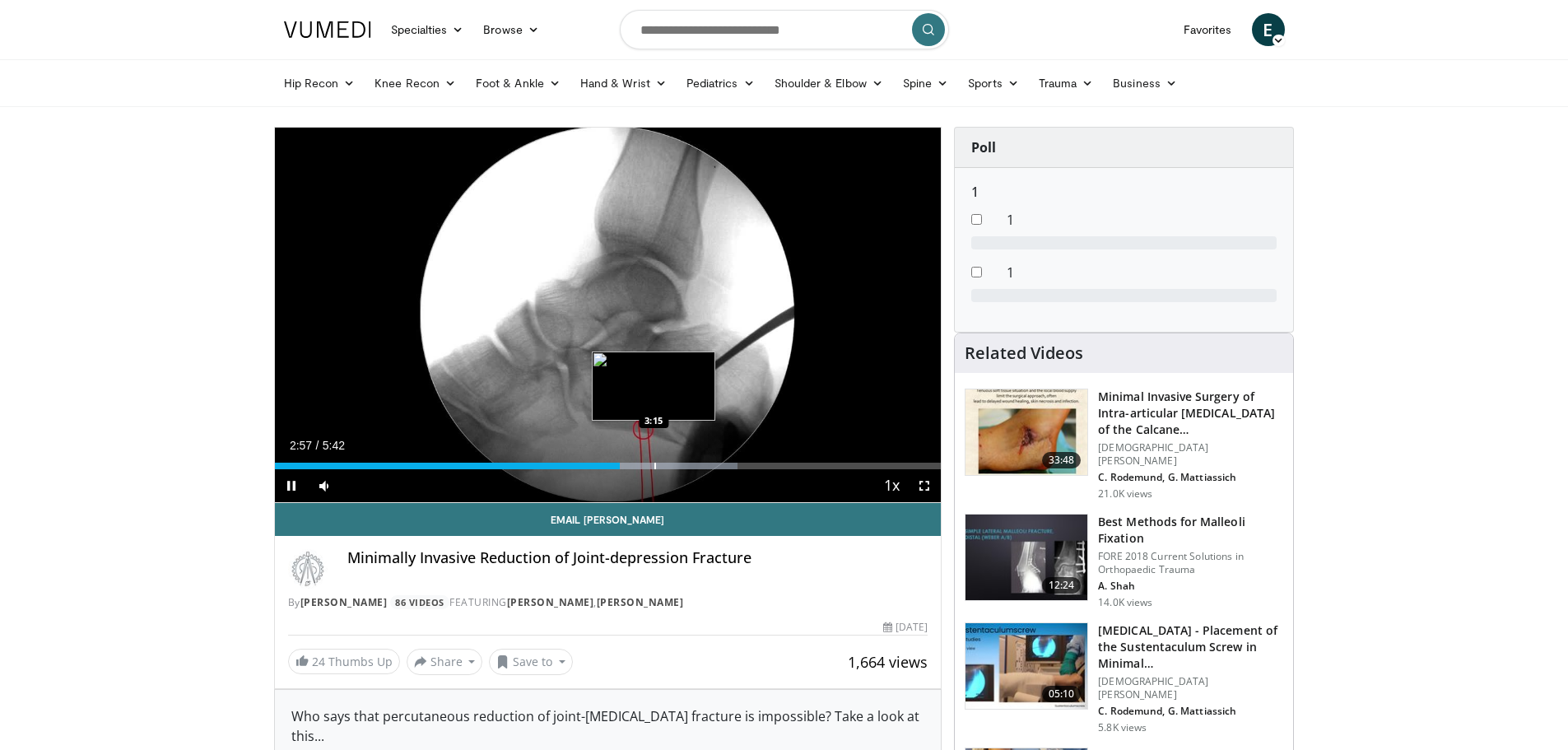
click at [655, 460] on div "Loaded : 69.43% 2:57 3:15" at bounding box center [608, 461] width 667 height 16
click at [728, 465] on div "Progress Bar" at bounding box center [668, 465] width 140 height 7
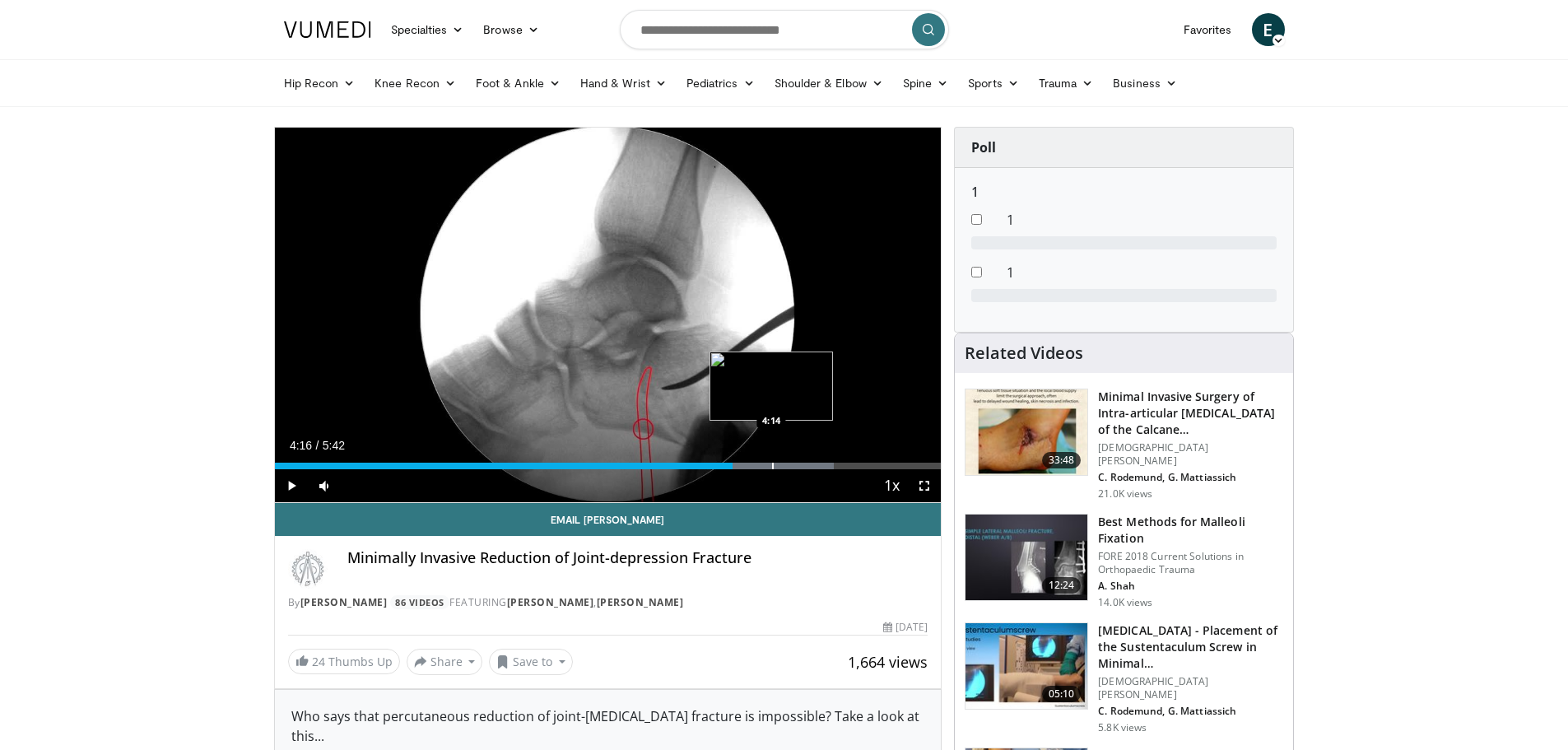
click at [773, 461] on div "Loaded : 83.90% 4:16 4:14" at bounding box center [608, 461] width 667 height 16
click at [795, 459] on div "Loaded : 87.51% 4:27 4:27" at bounding box center [608, 461] width 667 height 16
click at [773, 463] on div "Progress Bar" at bounding box center [774, 465] width 2 height 7
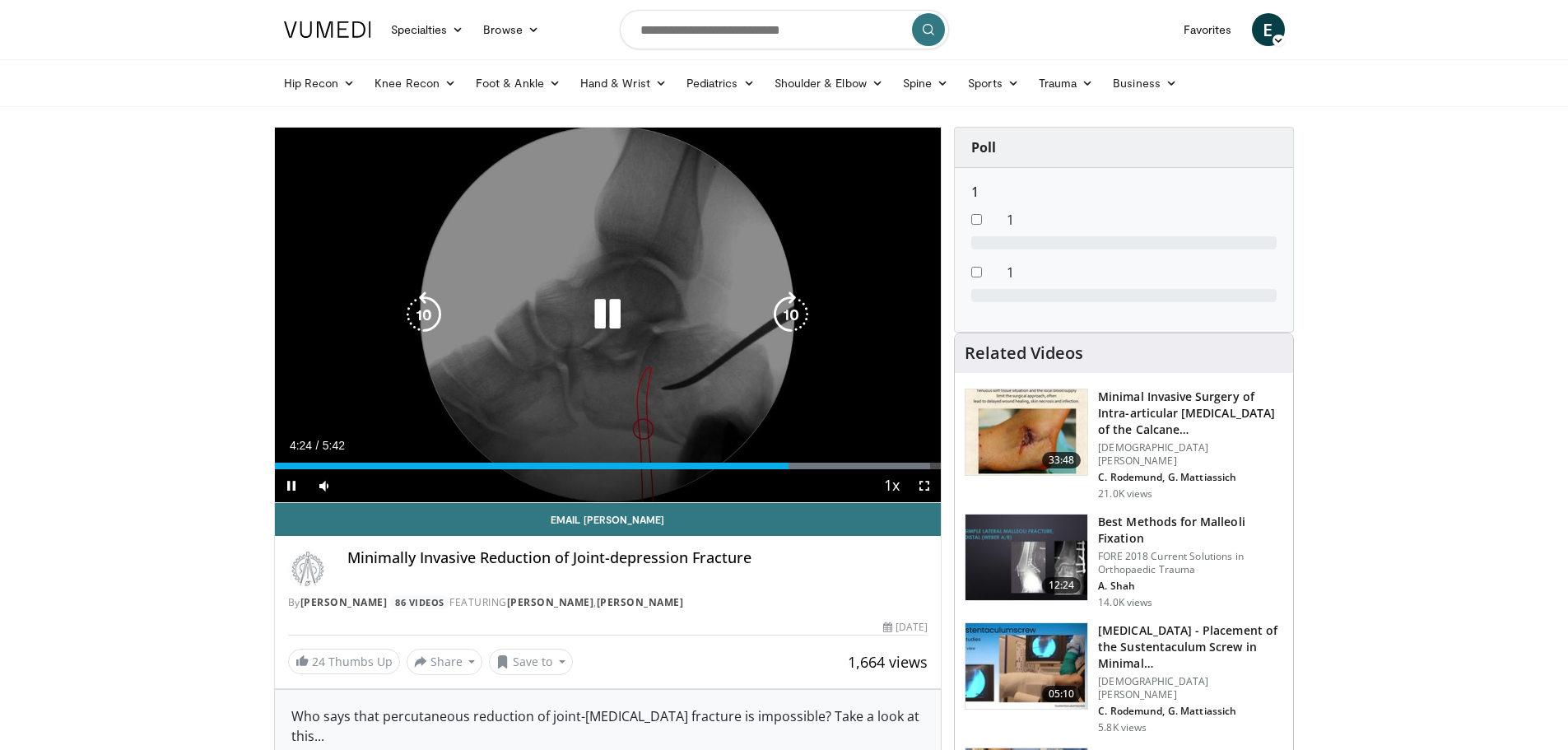
click at [662, 291] on div "10 seconds Tap to unmute" at bounding box center [608, 315] width 667 height 375
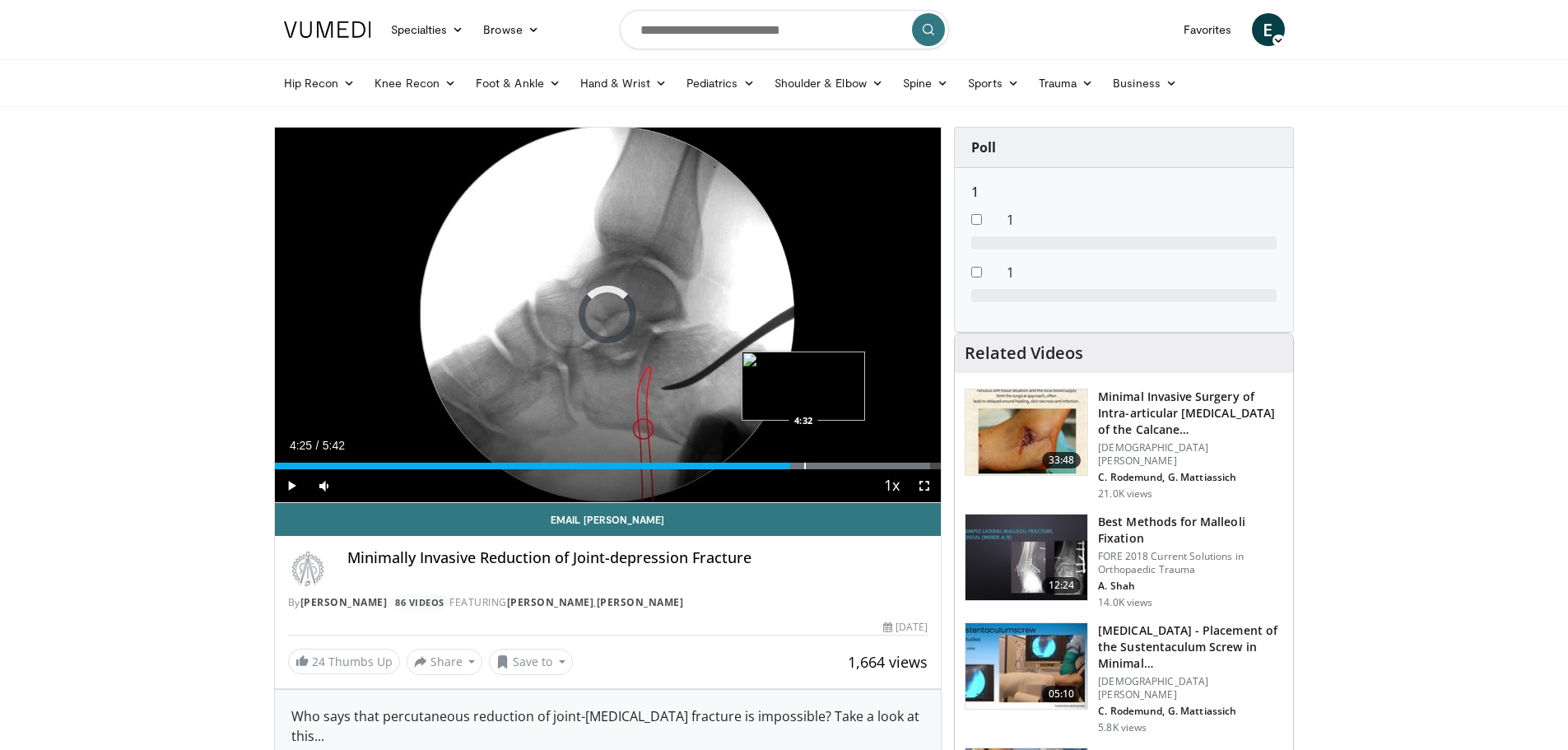
click at [802, 463] on div "Progress Bar" at bounding box center [837, 465] width 187 height 7
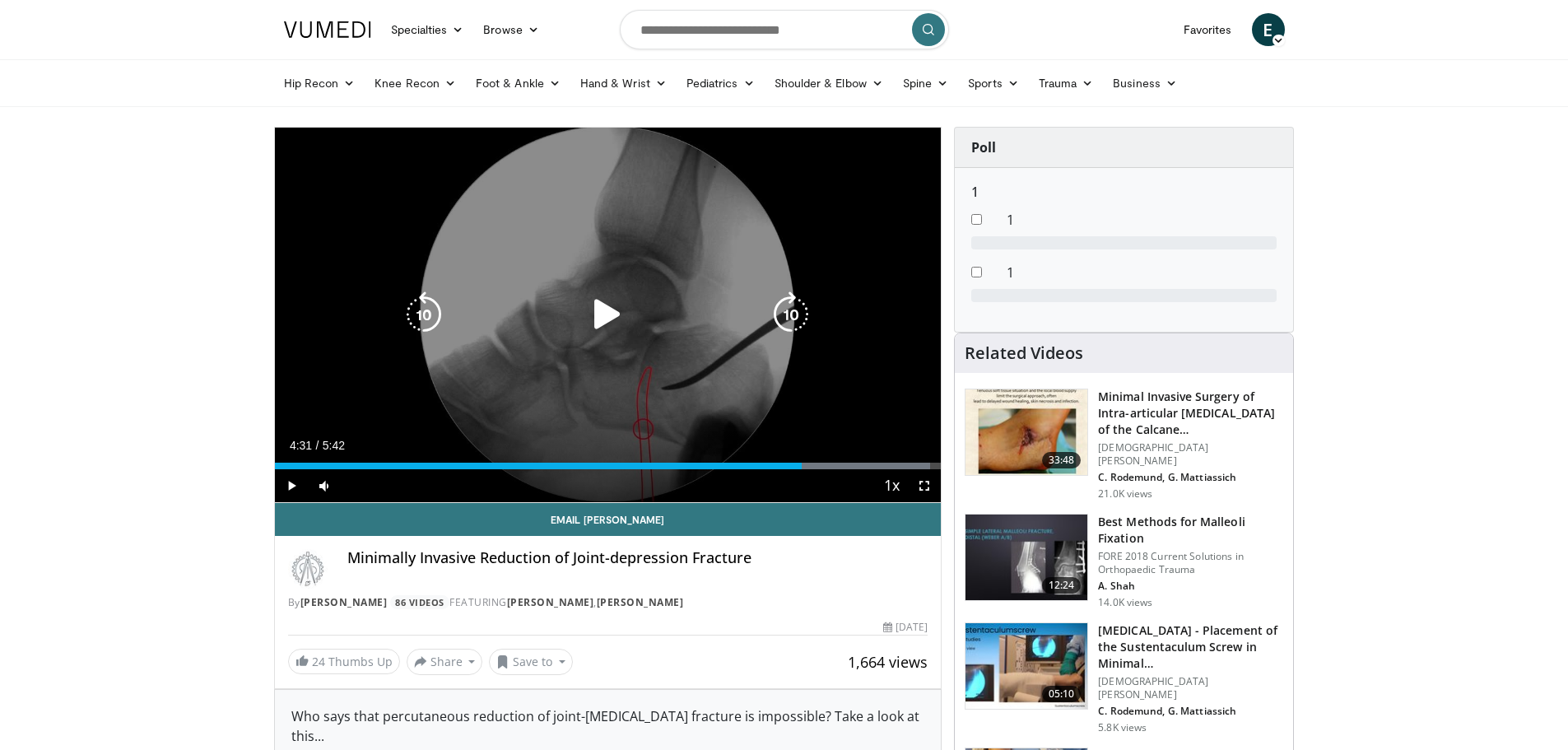
click at [591, 293] on icon "Video Player" at bounding box center [607, 313] width 46 height 46
click at [608, 318] on icon "Video Player" at bounding box center [607, 313] width 46 height 46
click at [688, 417] on div "10 seconds Tap to unmute" at bounding box center [608, 315] width 667 height 375
